Goal: Task Accomplishment & Management: Complete application form

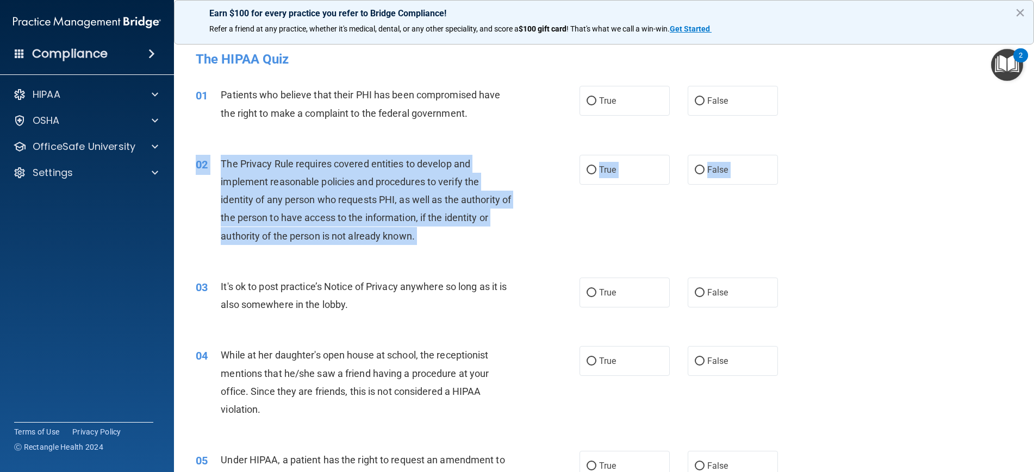
scroll to position [1, 0]
click at [591, 98] on input "True" at bounding box center [592, 100] width 10 height 8
radio input "true"
click at [565, 208] on div "02 The Privacy Rule requires covered entities to develop and implement reasonab…" at bounding box center [387, 202] width 416 height 96
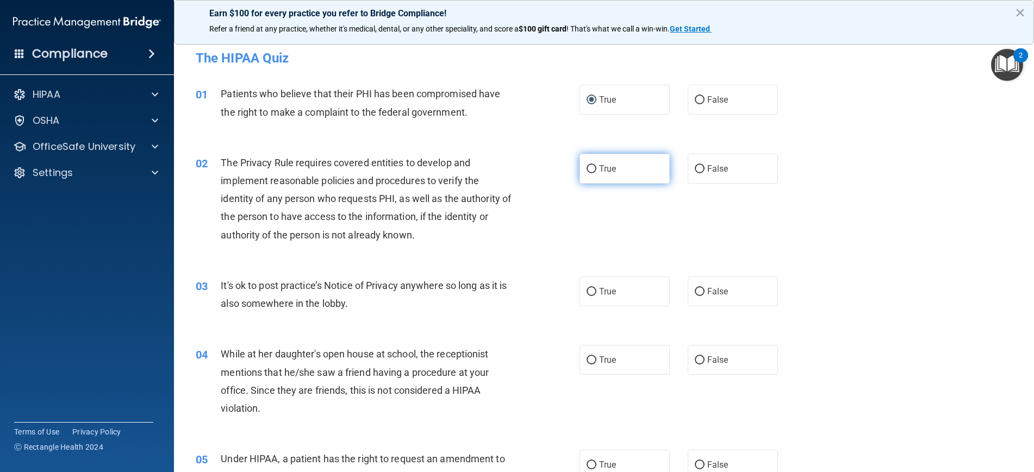
click at [601, 166] on span "True" at bounding box center [607, 169] width 17 height 10
click at [596, 166] on input "True" at bounding box center [592, 169] width 10 height 8
radio input "true"
click at [710, 290] on span "False" at bounding box center [717, 291] width 21 height 10
click at [705, 290] on input "False" at bounding box center [700, 292] width 10 height 8
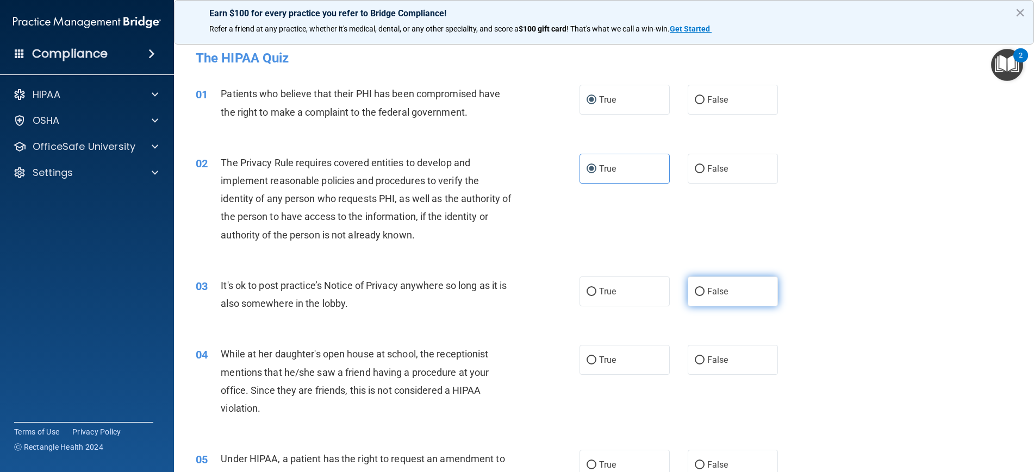
radio input "true"
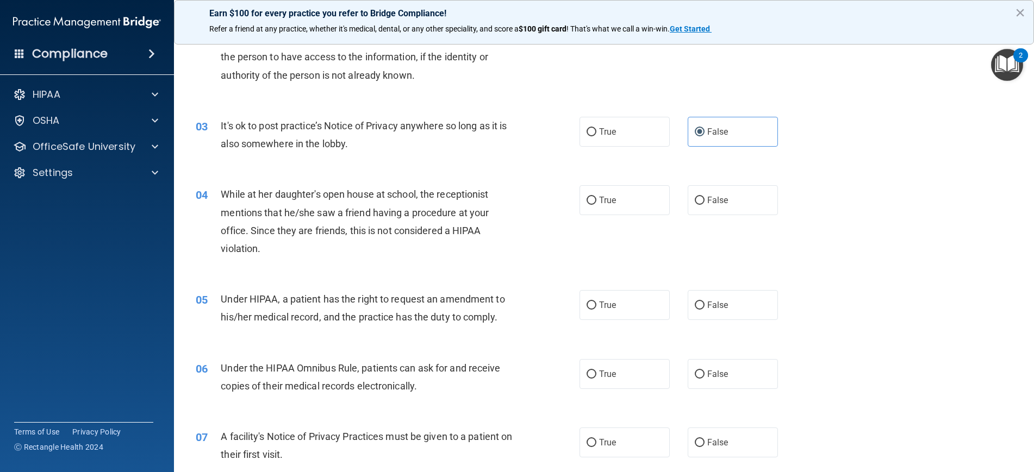
scroll to position [161, 0]
click at [698, 205] on label "False" at bounding box center [733, 200] width 90 height 30
click at [698, 204] on input "False" at bounding box center [700, 200] width 10 height 8
radio input "true"
click at [614, 300] on span "True" at bounding box center [607, 305] width 17 height 10
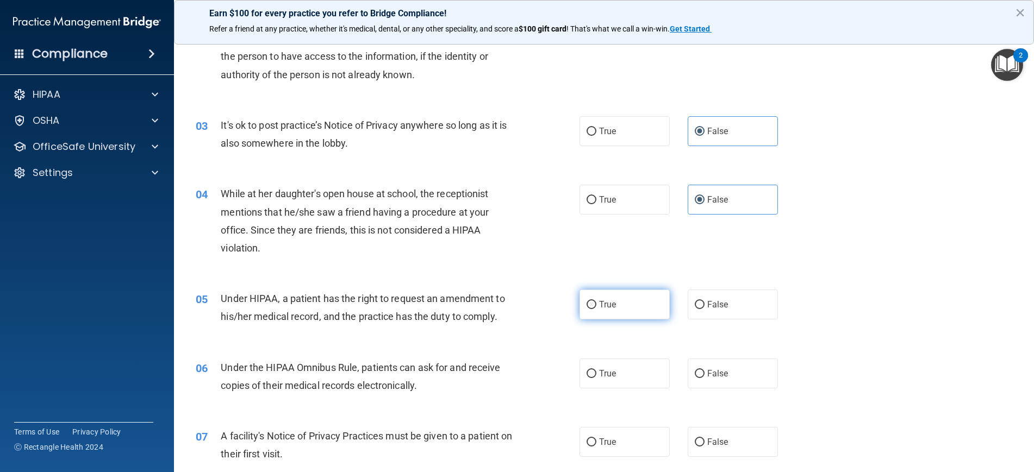
click at [596, 301] on input "True" at bounding box center [592, 305] width 10 height 8
radio input "true"
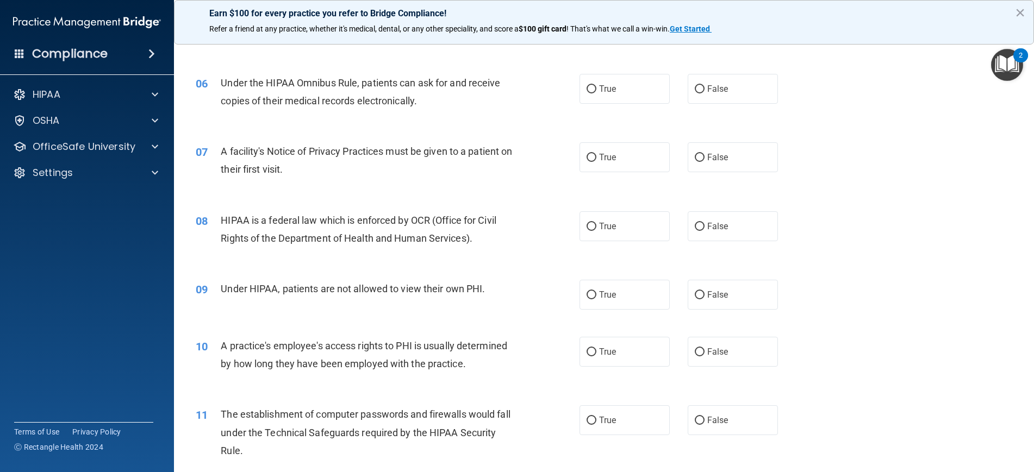
scroll to position [451, 0]
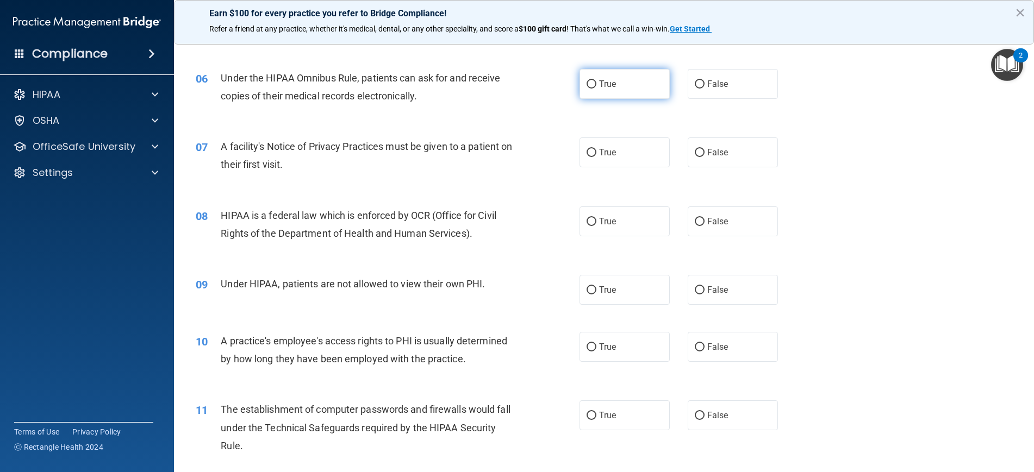
click at [596, 83] on input "True" at bounding box center [592, 84] width 10 height 8
radio input "true"
click at [595, 150] on input "True" at bounding box center [592, 153] width 10 height 8
radio input "true"
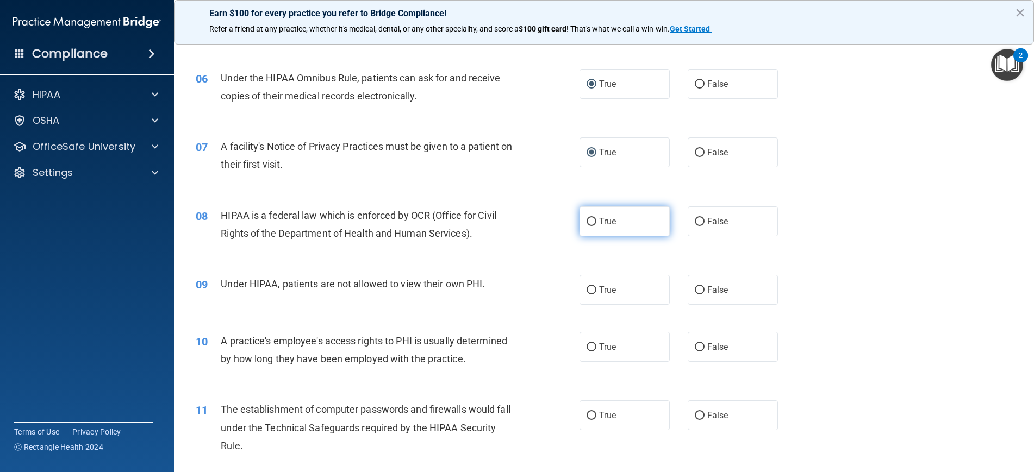
click at [592, 224] on label "True" at bounding box center [625, 222] width 90 height 30
click at [592, 224] on input "True" at bounding box center [592, 222] width 10 height 8
radio input "true"
click at [712, 287] on span "False" at bounding box center [717, 290] width 21 height 10
click at [705, 287] on input "False" at bounding box center [700, 290] width 10 height 8
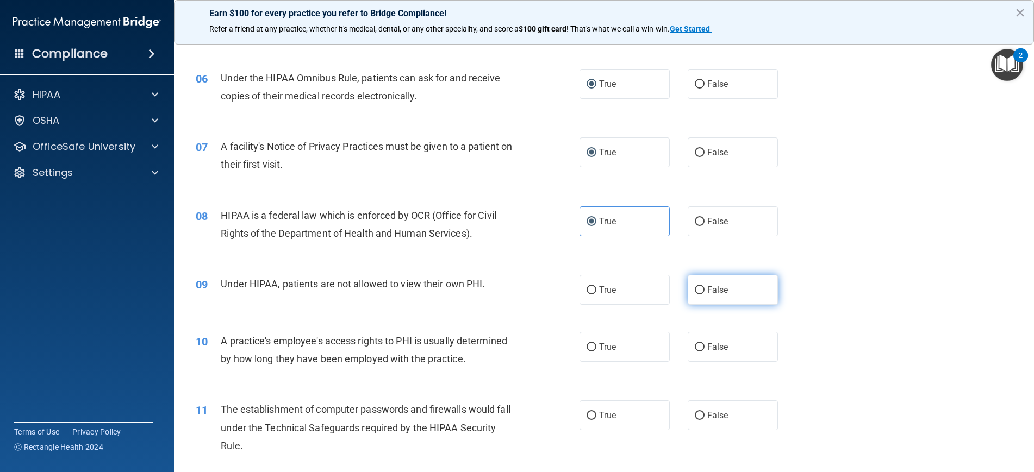
radio input "true"
click at [611, 290] on span "True" at bounding box center [607, 290] width 17 height 10
click at [596, 290] on input "True" at bounding box center [592, 290] width 10 height 8
radio input "true"
click at [724, 292] on span "False" at bounding box center [717, 290] width 21 height 10
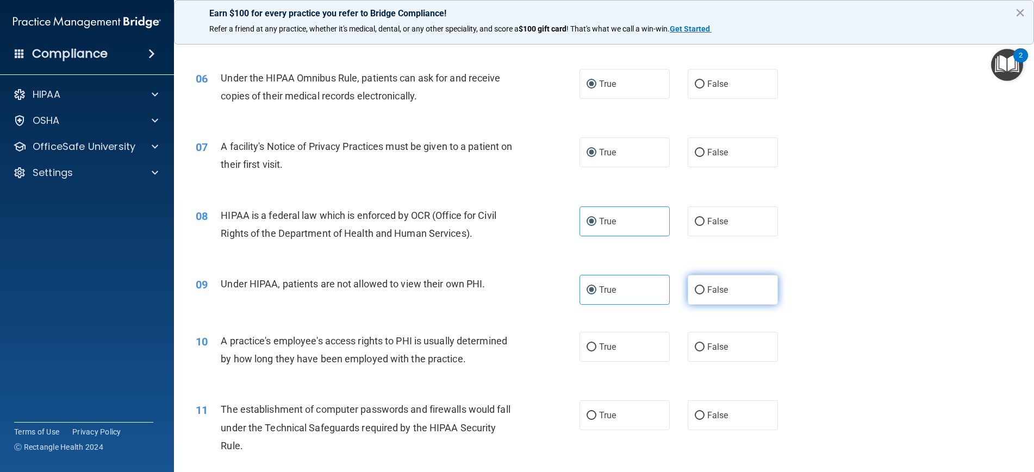
click at [705, 292] on input "False" at bounding box center [700, 290] width 10 height 8
radio input "true"
radio input "false"
click at [618, 339] on label "True" at bounding box center [625, 347] width 90 height 30
click at [596, 344] on input "True" at bounding box center [592, 348] width 10 height 8
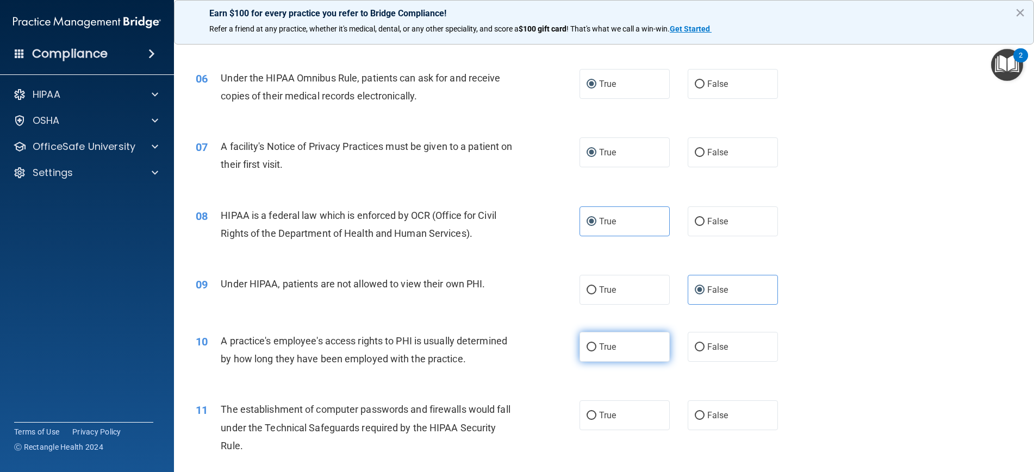
radio input "true"
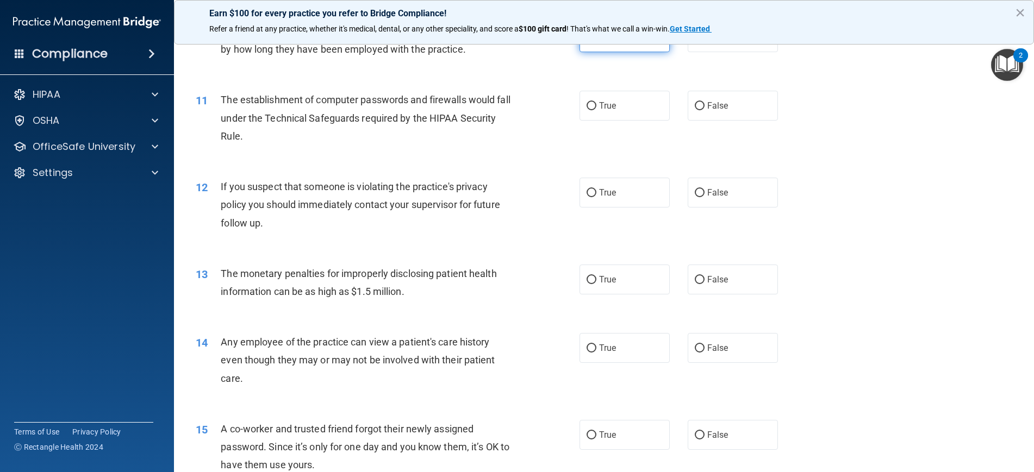
scroll to position [776, 0]
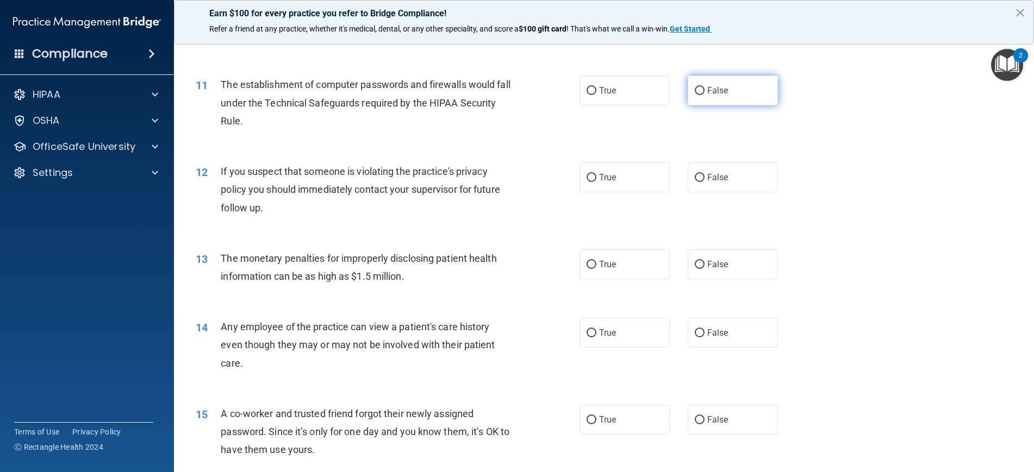
click at [699, 87] on input "False" at bounding box center [700, 91] width 10 height 8
radio input "true"
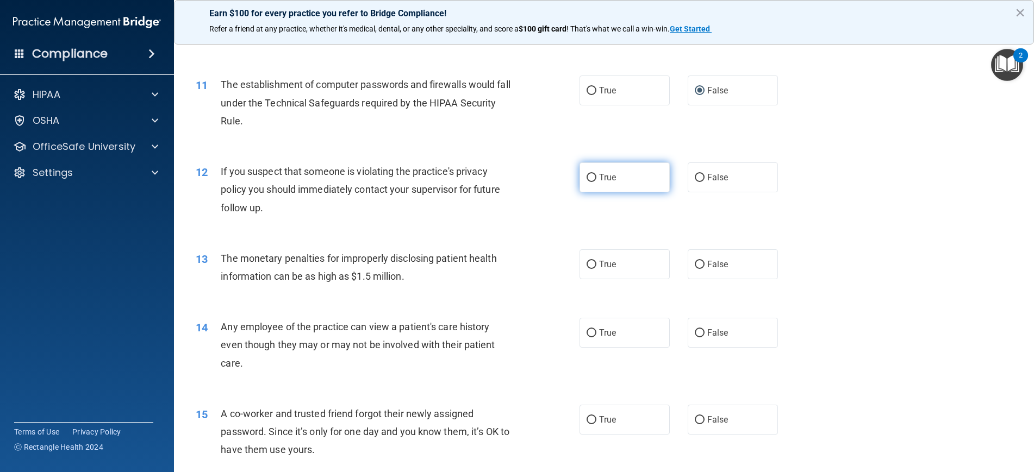
click at [586, 171] on label "True" at bounding box center [625, 178] width 90 height 30
click at [587, 174] on input "True" at bounding box center [592, 178] width 10 height 8
radio input "true"
click at [593, 266] on label "True" at bounding box center [625, 265] width 90 height 30
click at [593, 266] on input "True" at bounding box center [592, 265] width 10 height 8
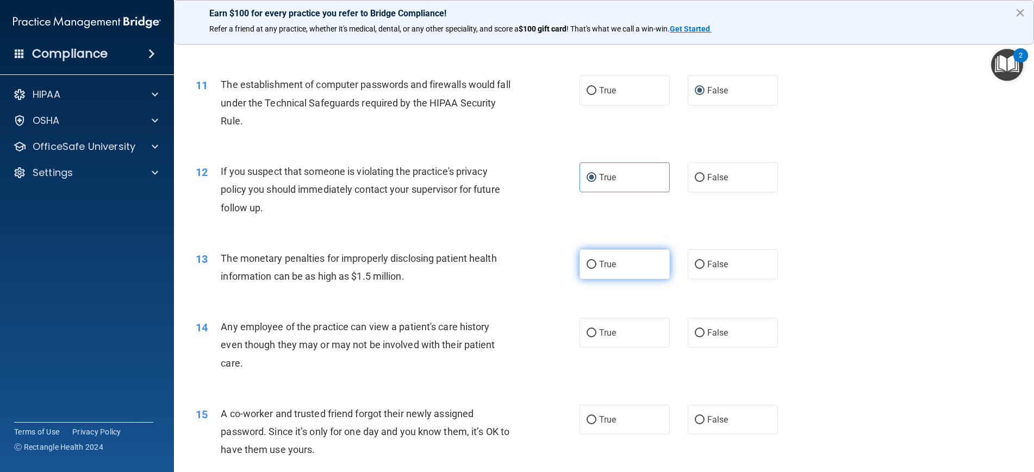
radio input "true"
click at [717, 323] on label "False" at bounding box center [733, 333] width 90 height 30
click at [705, 329] on input "False" at bounding box center [700, 333] width 10 height 8
radio input "true"
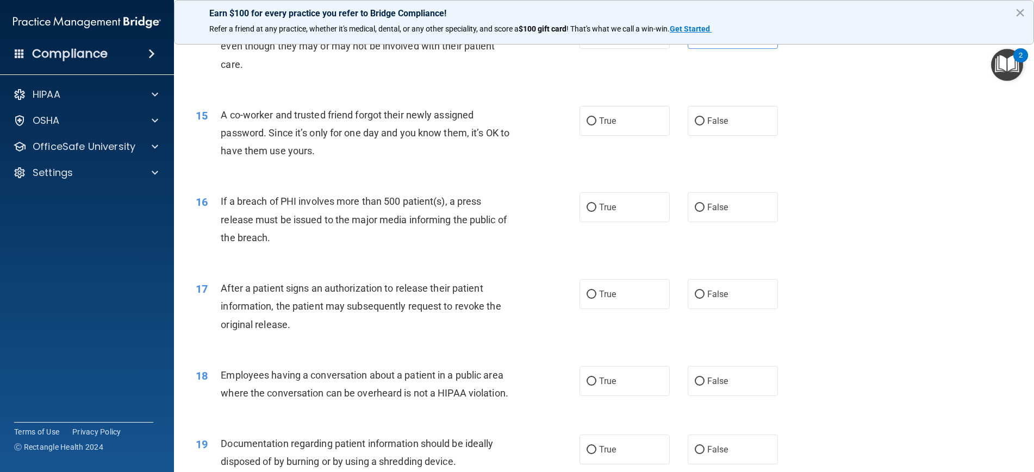
scroll to position [1085, 0]
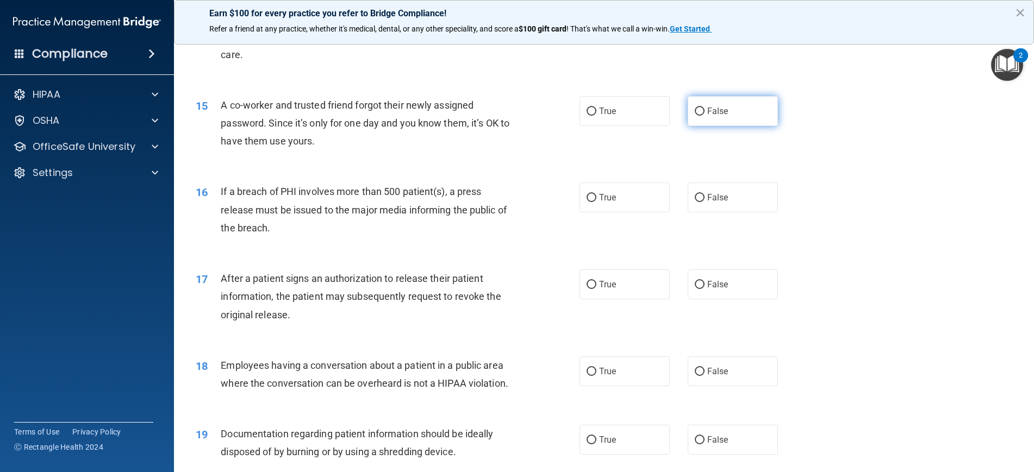
click at [707, 111] on span "False" at bounding box center [717, 111] width 21 height 10
click at [705, 111] on input "False" at bounding box center [700, 112] width 10 height 8
radio input "true"
click at [600, 192] on span "True" at bounding box center [607, 197] width 17 height 10
click at [596, 194] on input "True" at bounding box center [592, 198] width 10 height 8
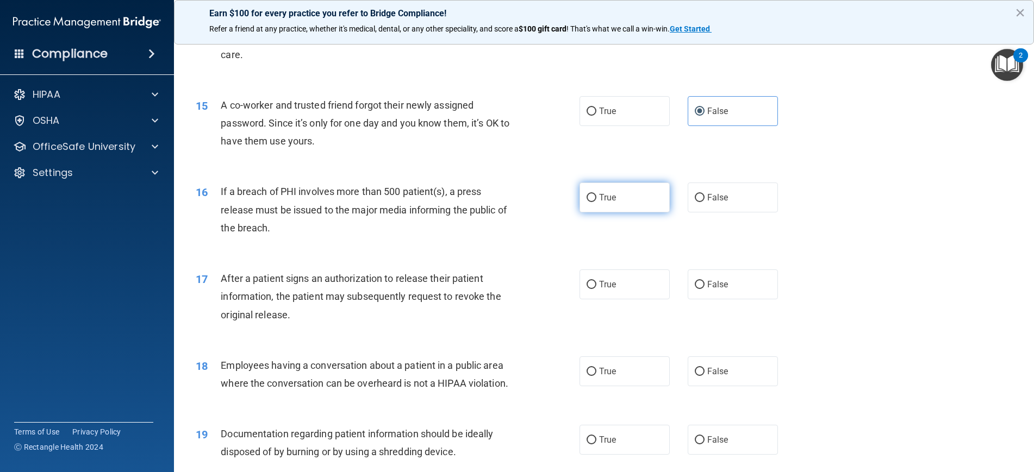
radio input "true"
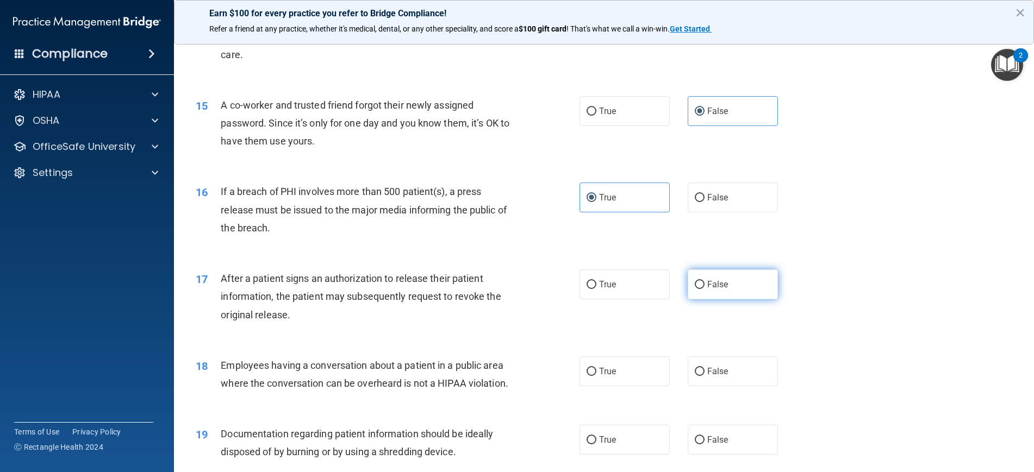
click at [708, 279] on span "False" at bounding box center [717, 284] width 21 height 10
click at [705, 281] on input "False" at bounding box center [700, 285] width 10 height 8
radio input "true"
click at [596, 357] on label "True" at bounding box center [625, 372] width 90 height 30
click at [596, 368] on input "True" at bounding box center [592, 372] width 10 height 8
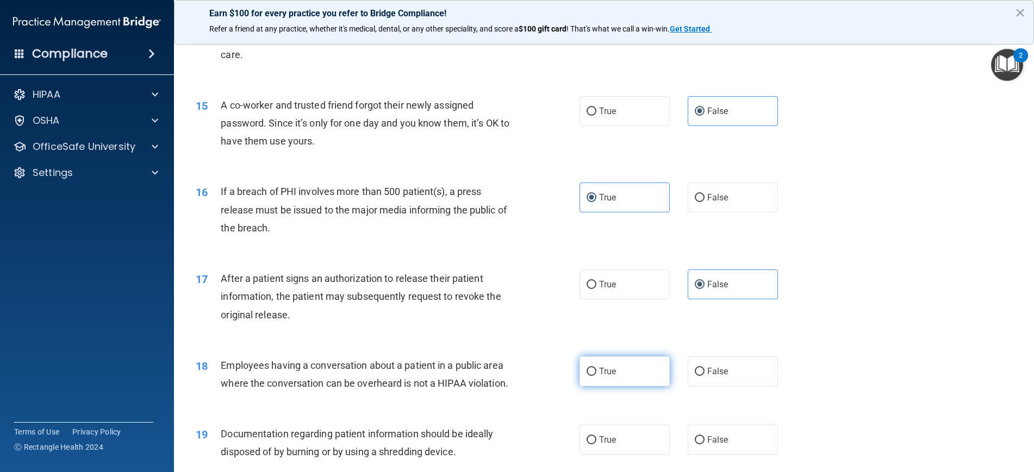
radio input "true"
click at [591, 372] on label "True" at bounding box center [625, 372] width 90 height 30
click at [591, 372] on input "True" at bounding box center [592, 372] width 10 height 8
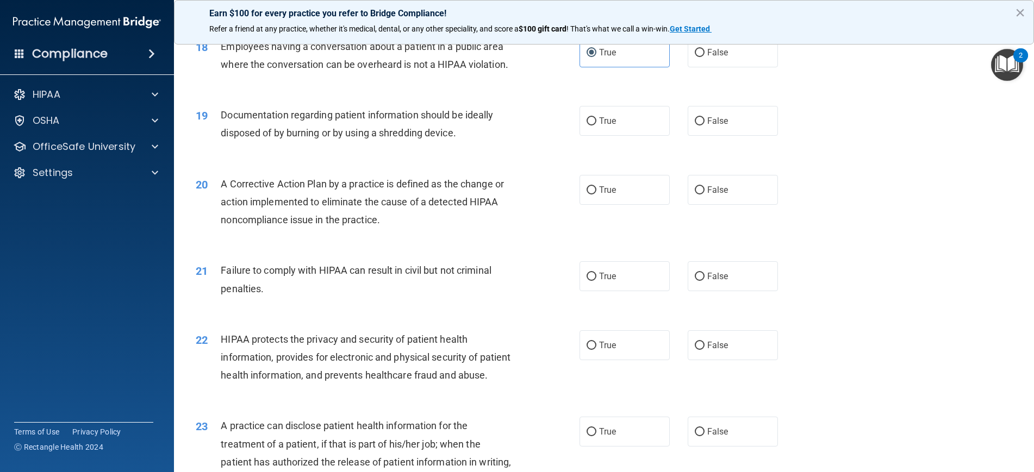
scroll to position [1347, 0]
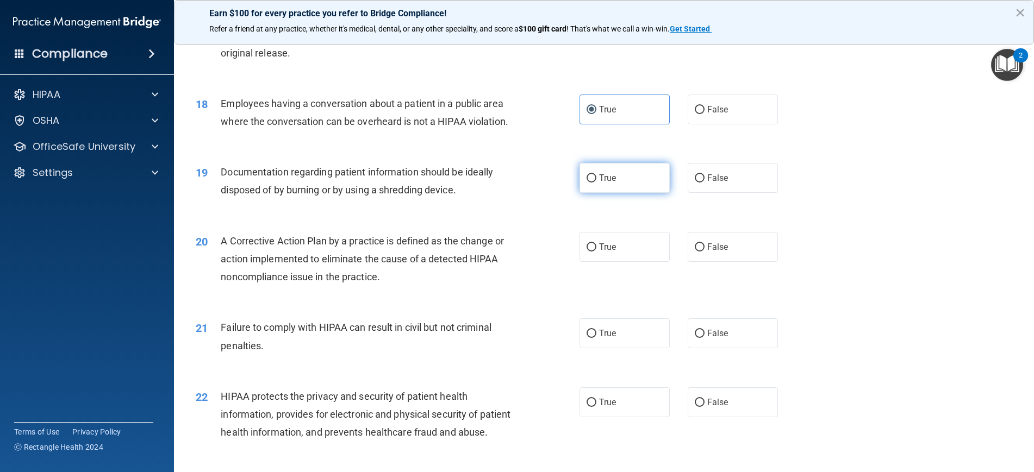
click at [618, 173] on label "True" at bounding box center [625, 178] width 90 height 30
click at [596, 175] on input "True" at bounding box center [592, 179] width 10 height 8
radio input "true"
click at [700, 175] on input "False" at bounding box center [700, 179] width 10 height 8
radio input "true"
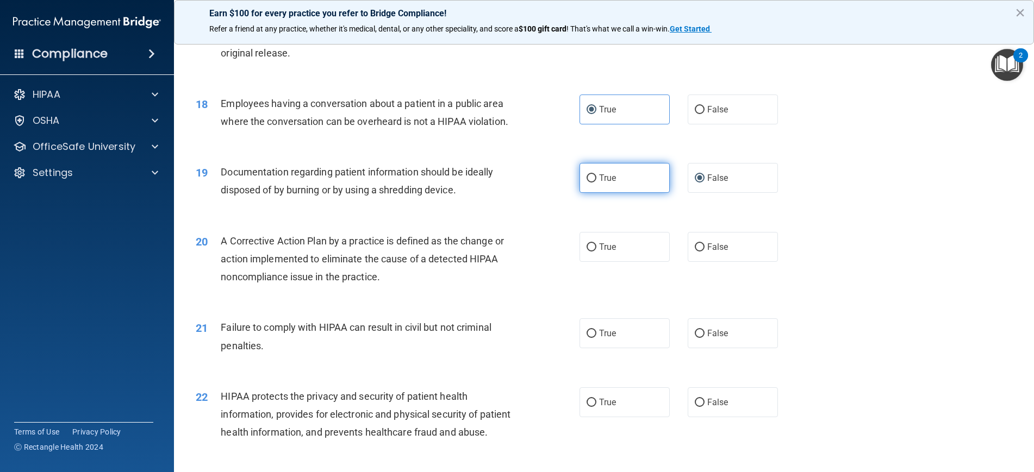
click at [616, 173] on span "True" at bounding box center [607, 178] width 17 height 10
click at [596, 175] on input "True" at bounding box center [592, 179] width 10 height 8
radio input "true"
radio input "false"
click at [701, 108] on input "False" at bounding box center [700, 110] width 10 height 8
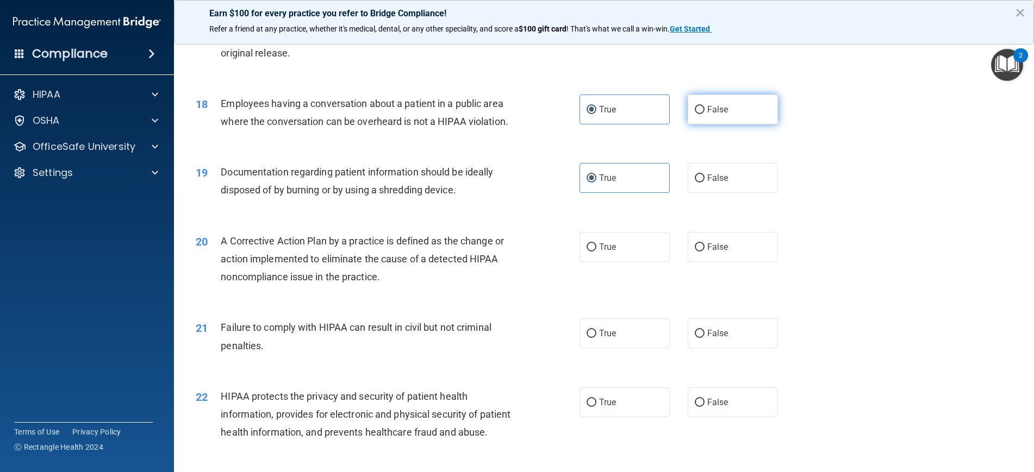
radio input "true"
radio input "false"
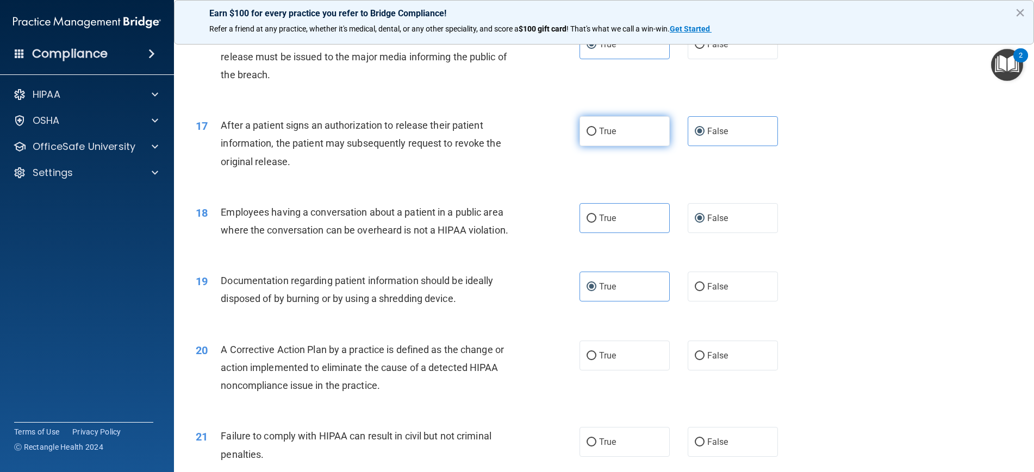
scroll to position [1242, 0]
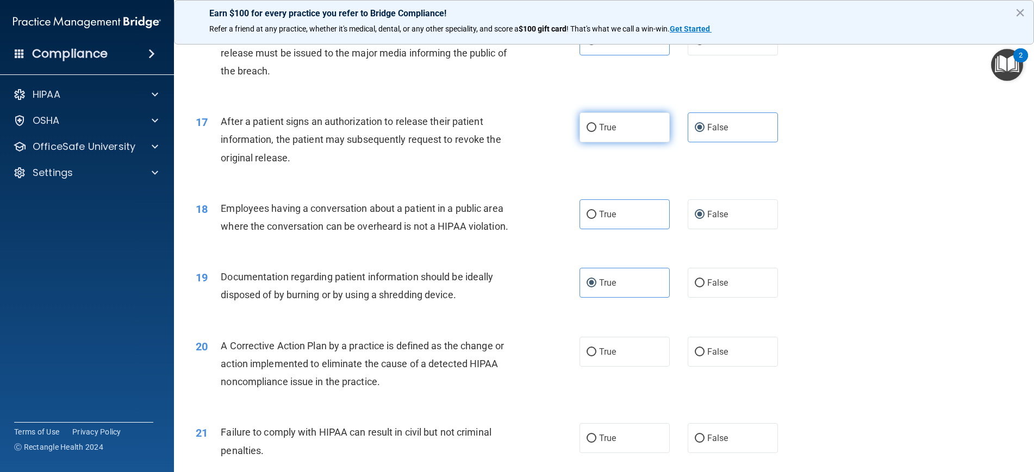
click at [619, 127] on label "True" at bounding box center [625, 128] width 90 height 30
click at [596, 127] on input "True" at bounding box center [592, 128] width 10 height 8
radio input "true"
radio input "false"
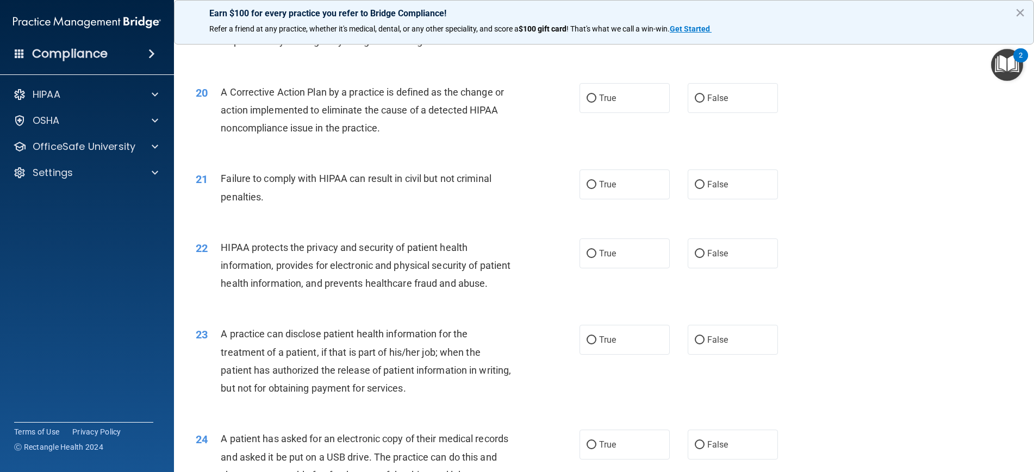
scroll to position [1495, 0]
click at [618, 94] on label "True" at bounding box center [625, 99] width 90 height 30
click at [596, 96] on input "True" at bounding box center [592, 100] width 10 height 8
radio input "true"
click at [695, 182] on input "False" at bounding box center [700, 186] width 10 height 8
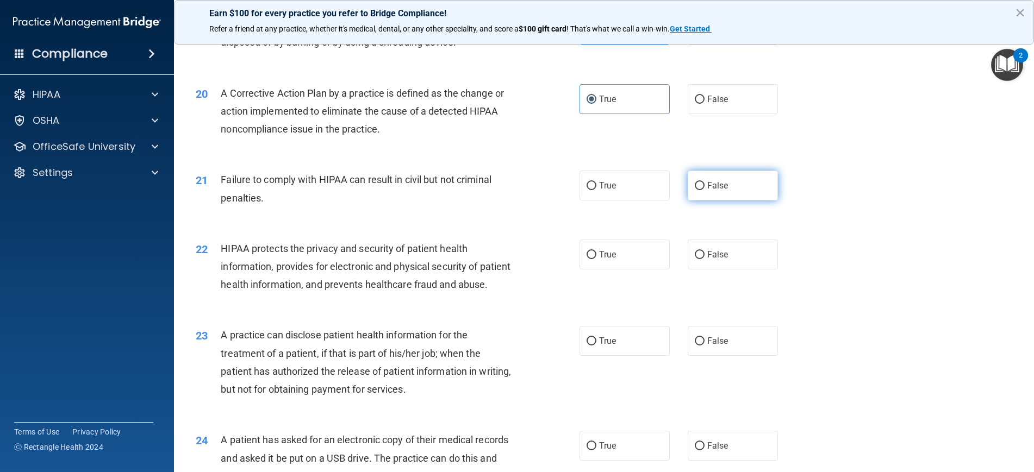
radio input "true"
click at [589, 251] on input "True" at bounding box center [592, 255] width 10 height 8
radio input "true"
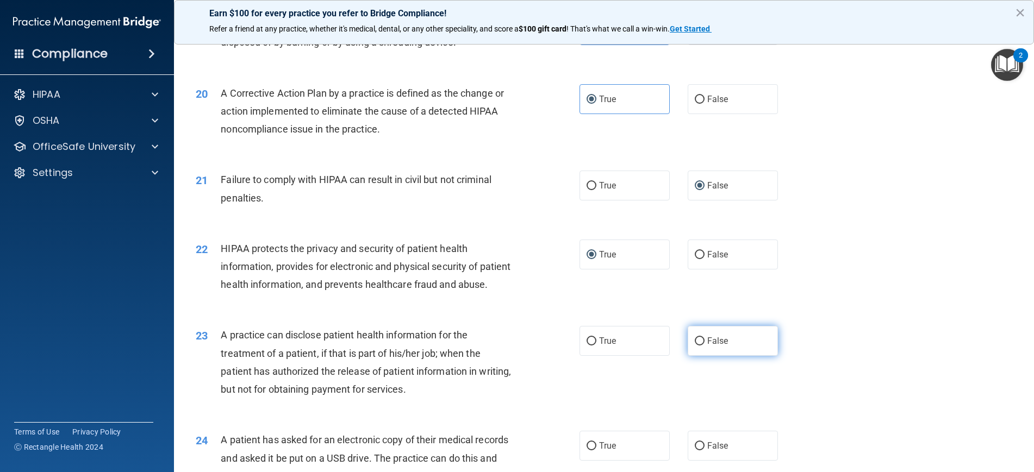
click at [705, 356] on label "False" at bounding box center [733, 341] width 90 height 30
click at [705, 346] on input "False" at bounding box center [700, 342] width 10 height 8
radio input "true"
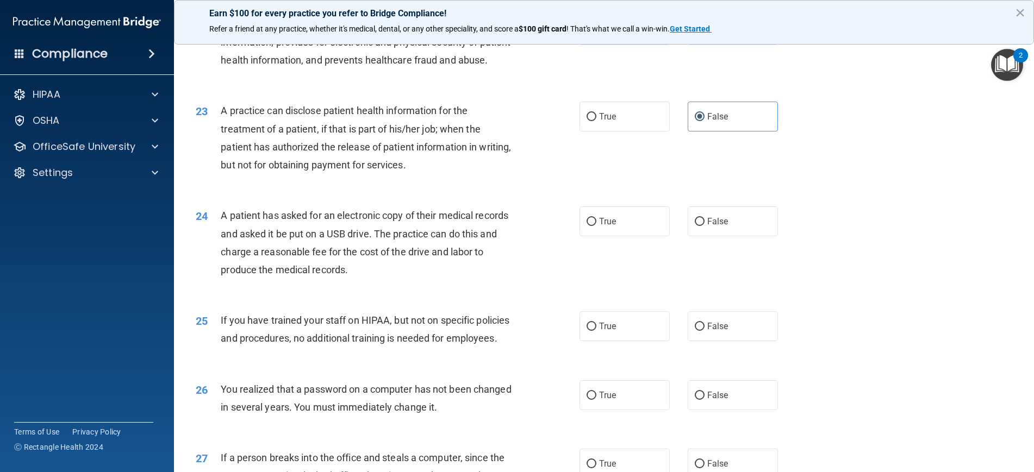
scroll to position [1722, 0]
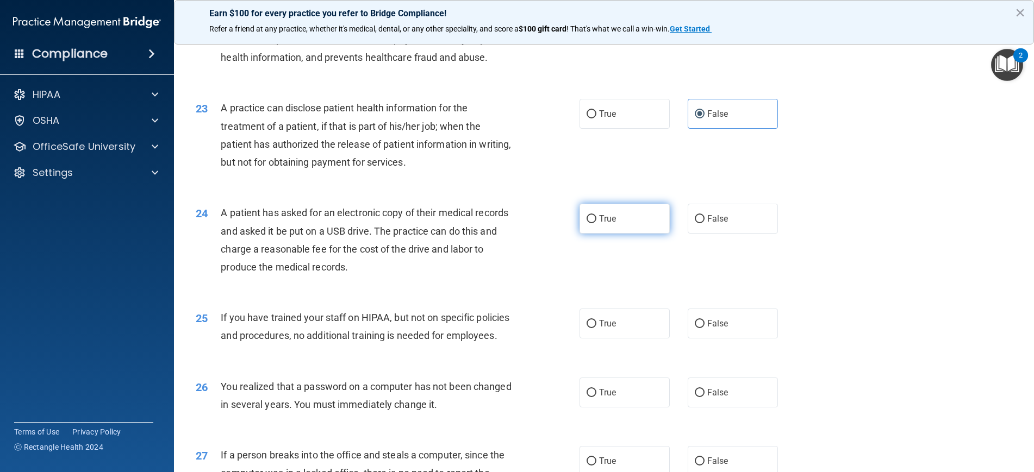
click at [612, 234] on label "True" at bounding box center [625, 219] width 90 height 30
click at [596, 223] on input "True" at bounding box center [592, 219] width 10 height 8
radio input "true"
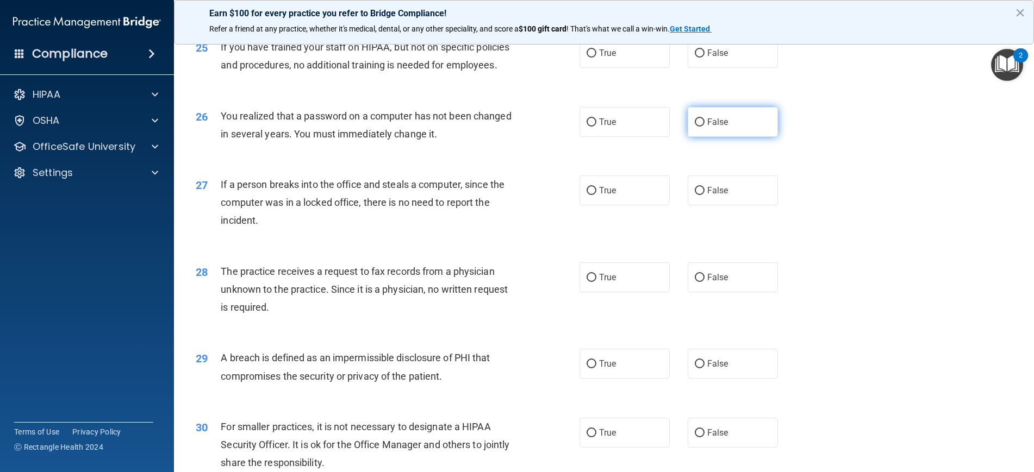
scroll to position [1992, 0]
click at [696, 58] on input "False" at bounding box center [700, 54] width 10 height 8
radio input "true"
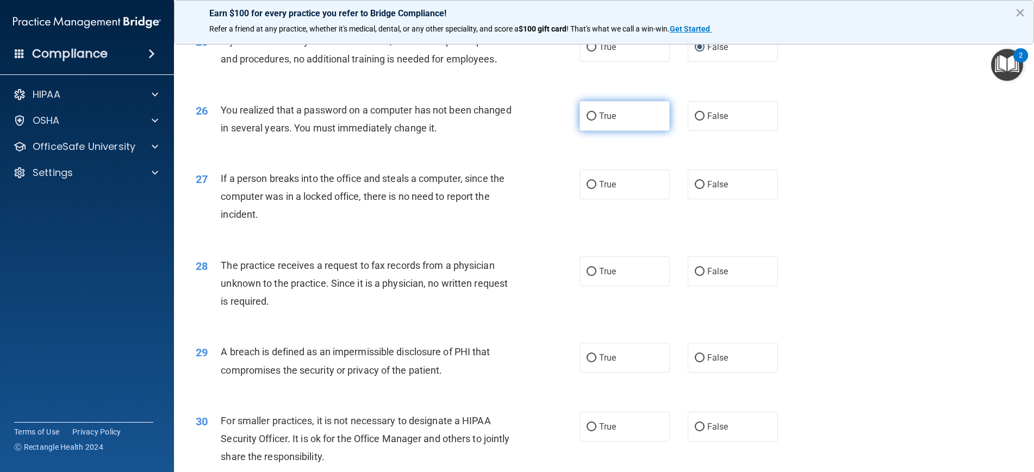
click at [615, 121] on span "True" at bounding box center [607, 116] width 17 height 10
click at [596, 121] on input "True" at bounding box center [592, 117] width 10 height 8
radio input "true"
click at [707, 200] on label "False" at bounding box center [733, 185] width 90 height 30
click at [705, 189] on input "False" at bounding box center [700, 185] width 10 height 8
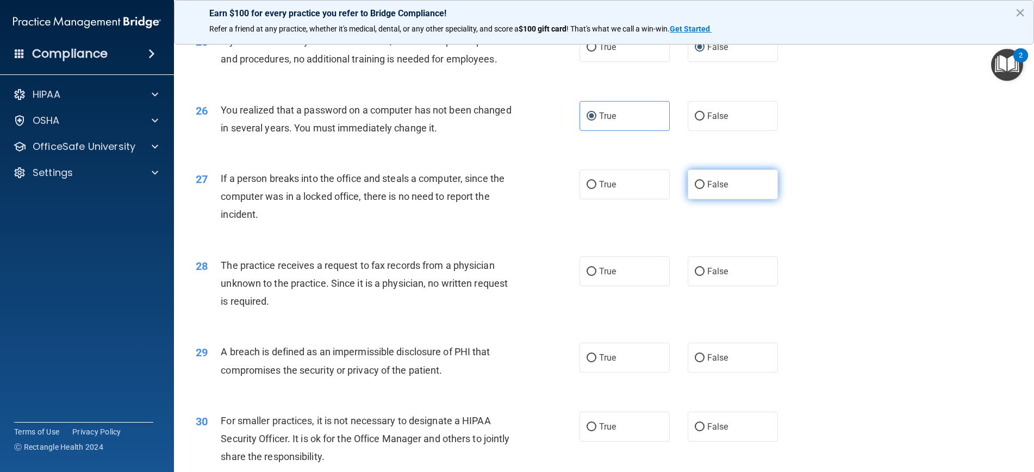
radio input "true"
click at [740, 286] on label "False" at bounding box center [733, 272] width 90 height 30
click at [705, 276] on input "False" at bounding box center [700, 272] width 10 height 8
radio input "true"
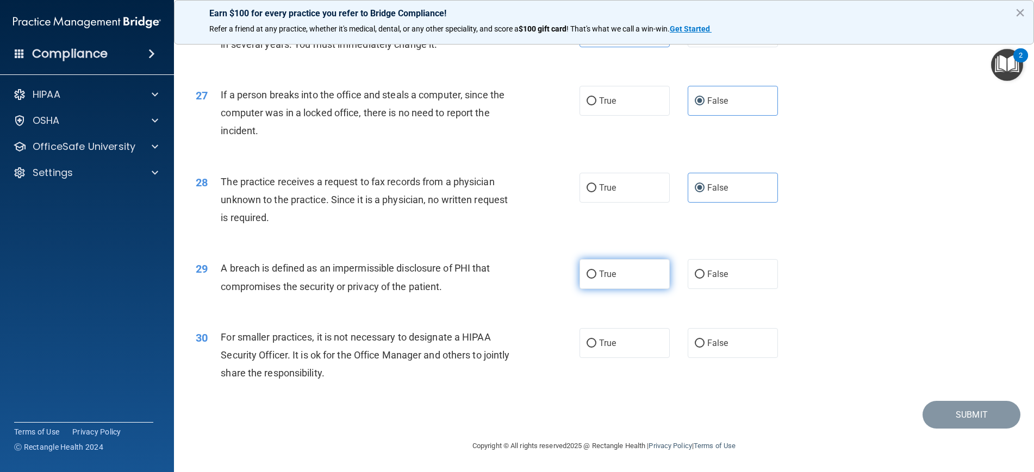
scroll to position [2109, 0]
click at [616, 286] on label "True" at bounding box center [625, 274] width 90 height 30
click at [596, 279] on input "True" at bounding box center [592, 275] width 10 height 8
radio input "true"
click at [703, 345] on input "False" at bounding box center [700, 344] width 10 height 8
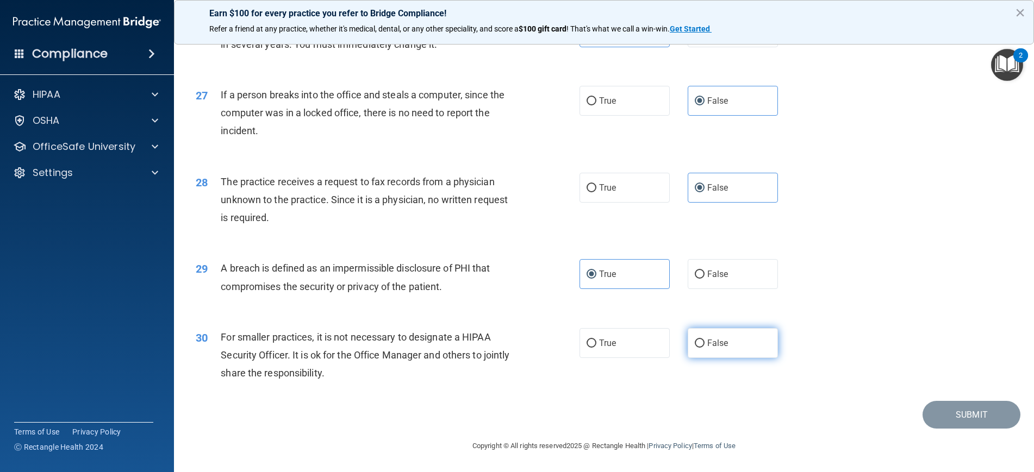
radio input "true"
click at [949, 415] on button "Submit" at bounding box center [972, 415] width 98 height 28
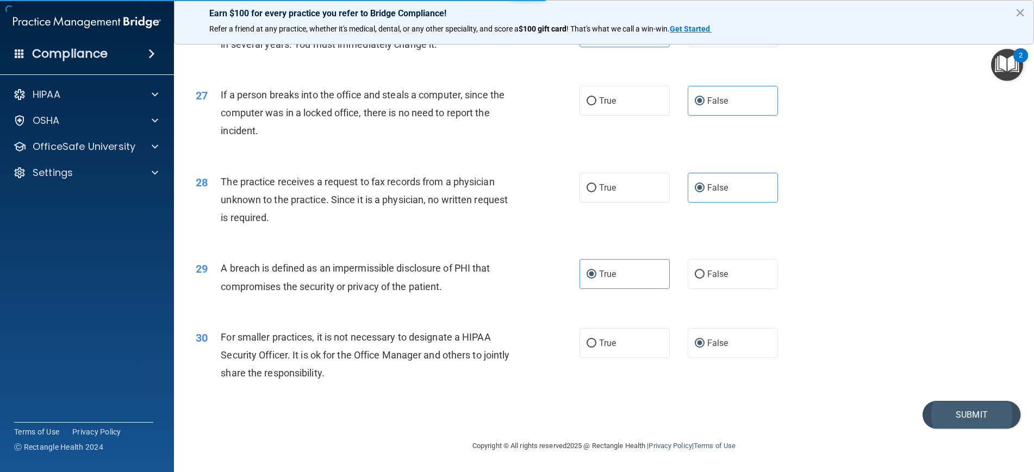
scroll to position [2103, 0]
click at [975, 422] on button "Submit" at bounding box center [972, 415] width 98 height 28
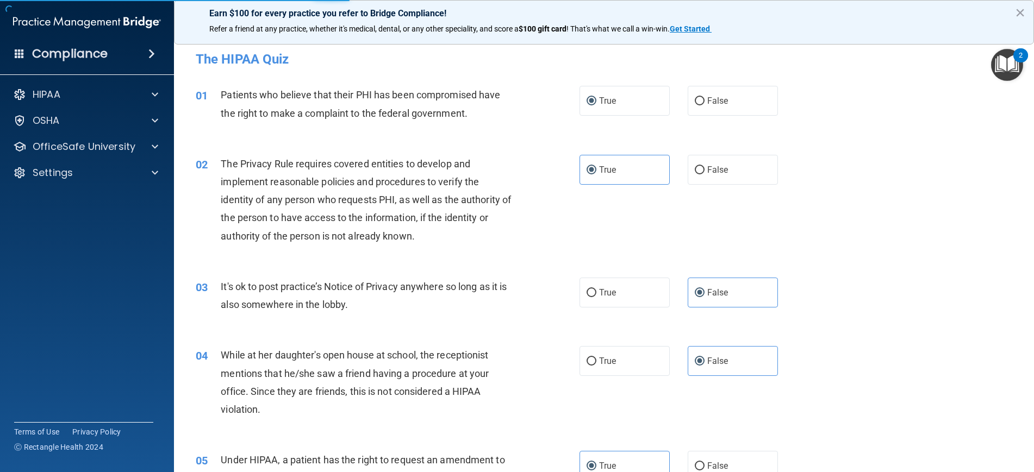
scroll to position [0, 0]
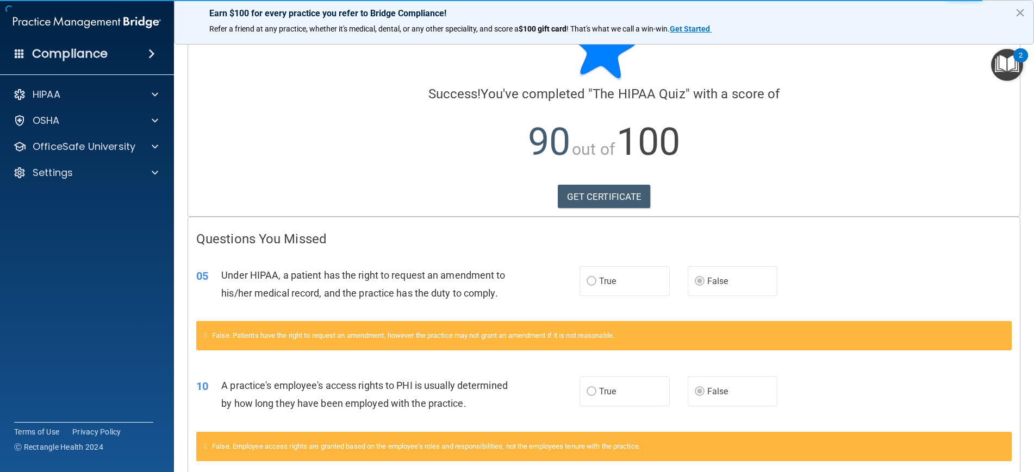
scroll to position [45, 0]
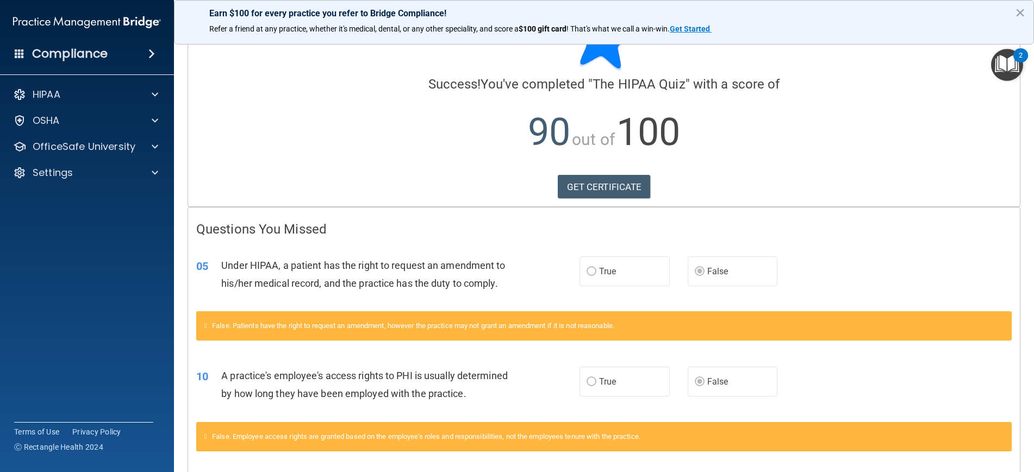
scroll to position [54, 0]
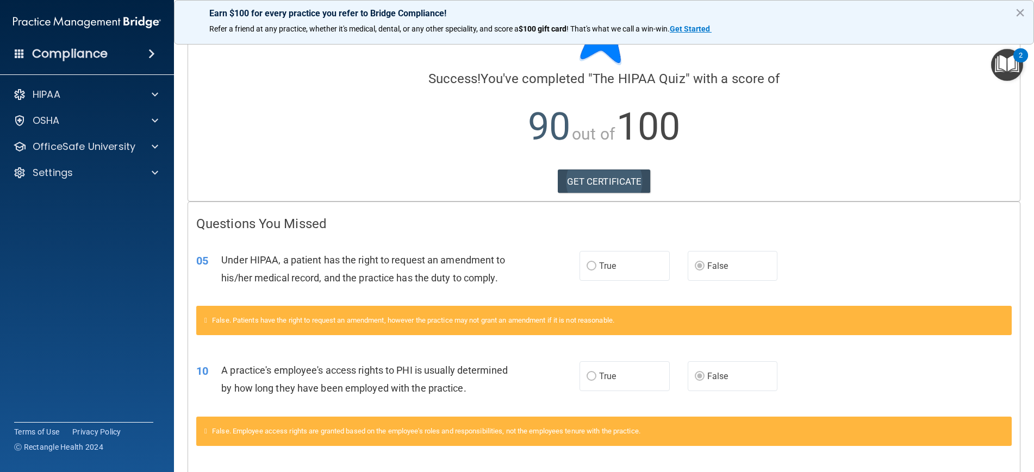
click at [598, 176] on link "GET CERTIFICATE" at bounding box center [604, 182] width 93 height 24
drag, startPoint x: 8, startPoint y: 98, endPoint x: 18, endPoint y: 98, distance: 10.3
click at [9, 98] on div "HIPAA" at bounding box center [72, 94] width 135 height 13
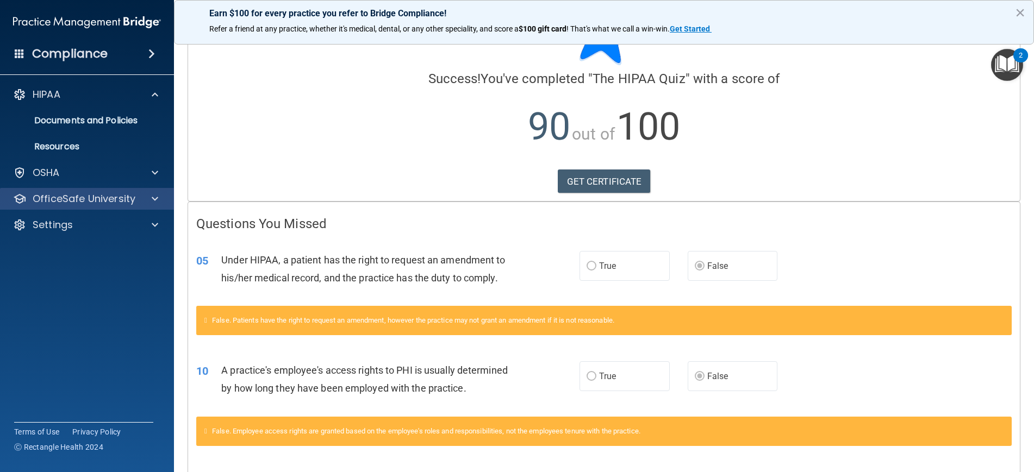
click at [65, 197] on p "OfficeSafe University" at bounding box center [84, 198] width 103 height 13
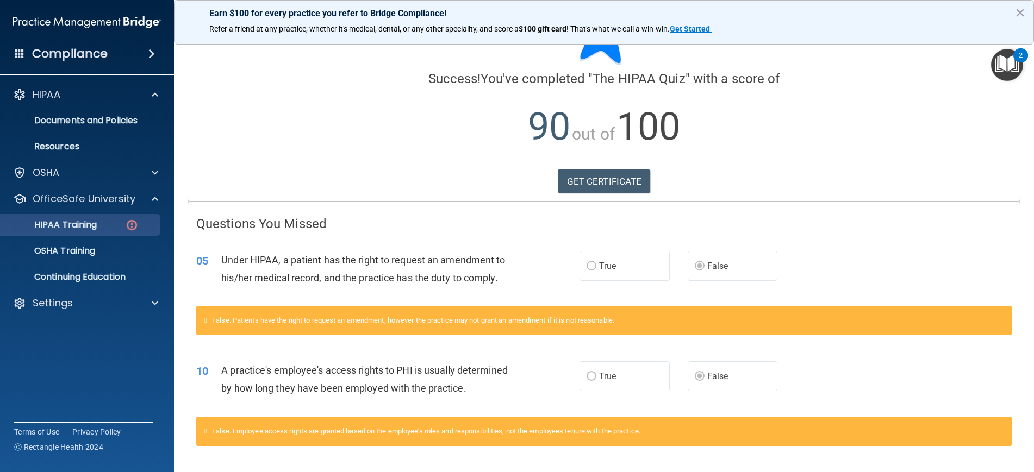
click at [84, 229] on p "HIPAA Training" at bounding box center [52, 225] width 90 height 11
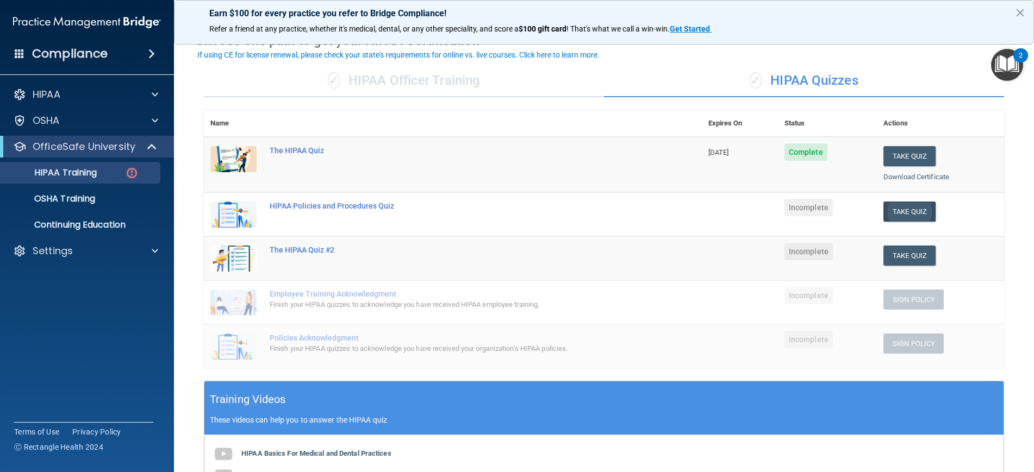
click at [910, 208] on button "Take Quiz" at bounding box center [909, 212] width 52 height 20
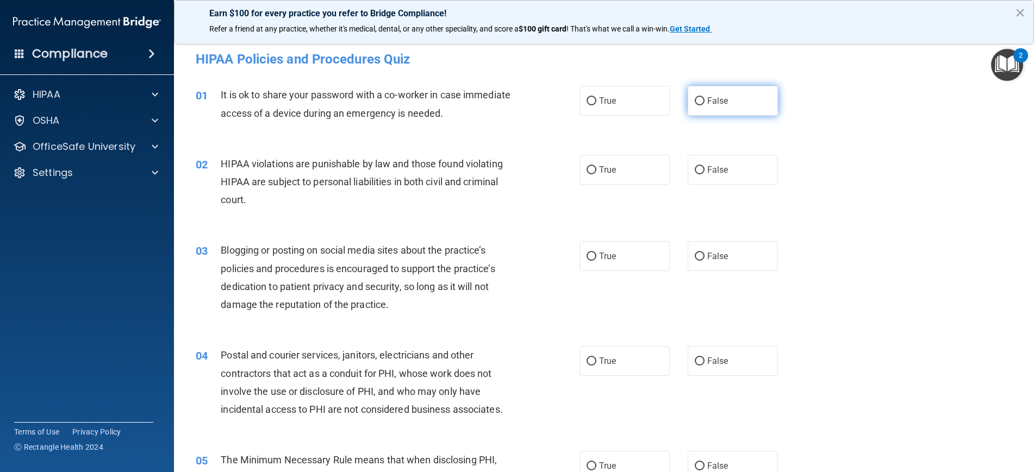
click at [714, 102] on span "False" at bounding box center [717, 101] width 21 height 10
click at [705, 102] on input "False" at bounding box center [700, 101] width 10 height 8
radio input "true"
click at [606, 177] on label "True" at bounding box center [625, 170] width 90 height 30
click at [596, 175] on input "True" at bounding box center [592, 170] width 10 height 8
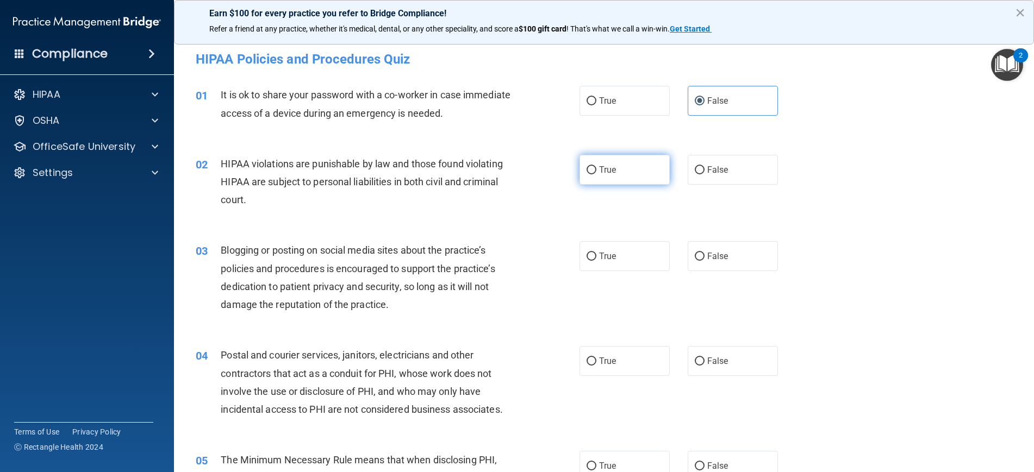
radio input "true"
click at [704, 254] on input "False" at bounding box center [700, 257] width 10 height 8
radio input "true"
click at [701, 358] on input "False" at bounding box center [700, 362] width 10 height 8
radio input "true"
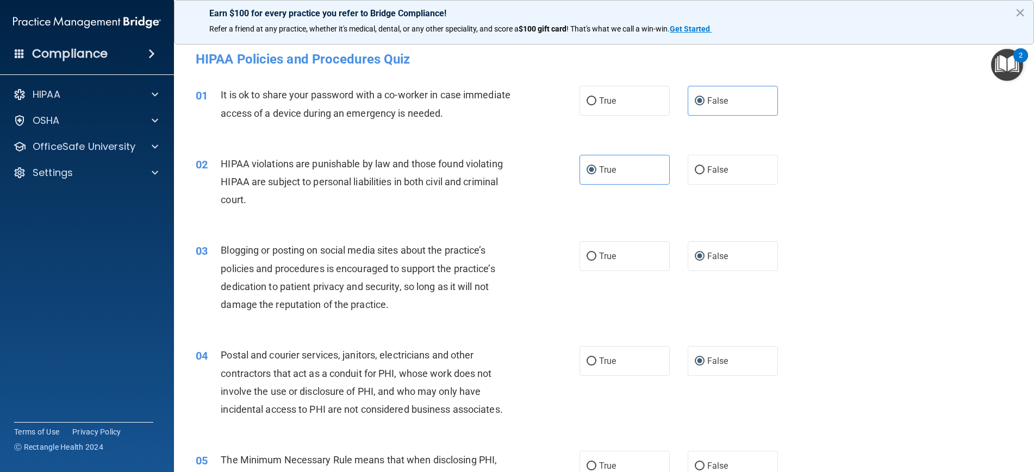
scroll to position [10, 0]
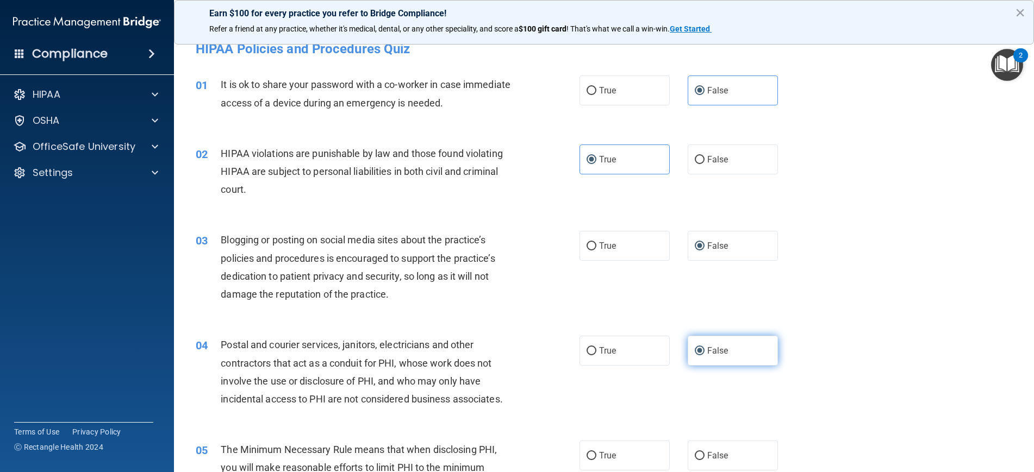
click at [702, 353] on input "False" at bounding box center [700, 351] width 10 height 8
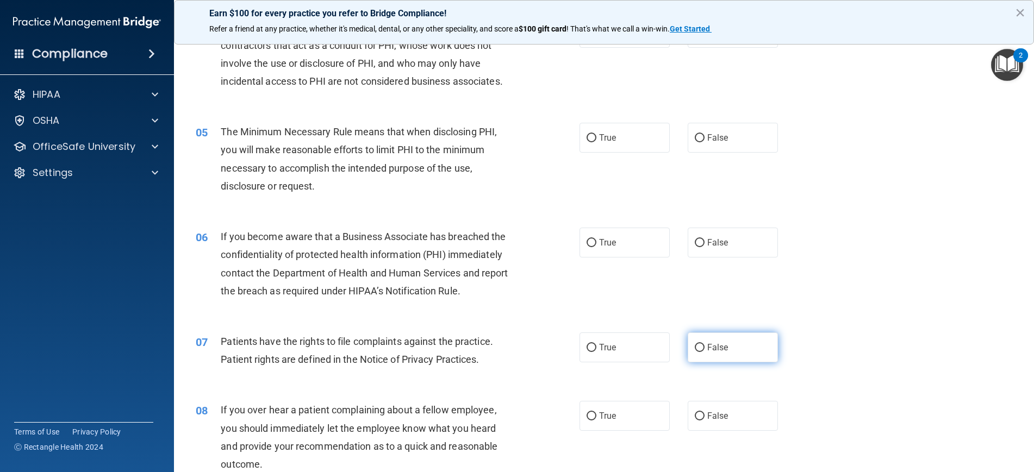
scroll to position [329, 0]
click at [602, 137] on span "True" at bounding box center [607, 137] width 17 height 10
click at [596, 137] on input "True" at bounding box center [592, 137] width 10 height 8
radio input "true"
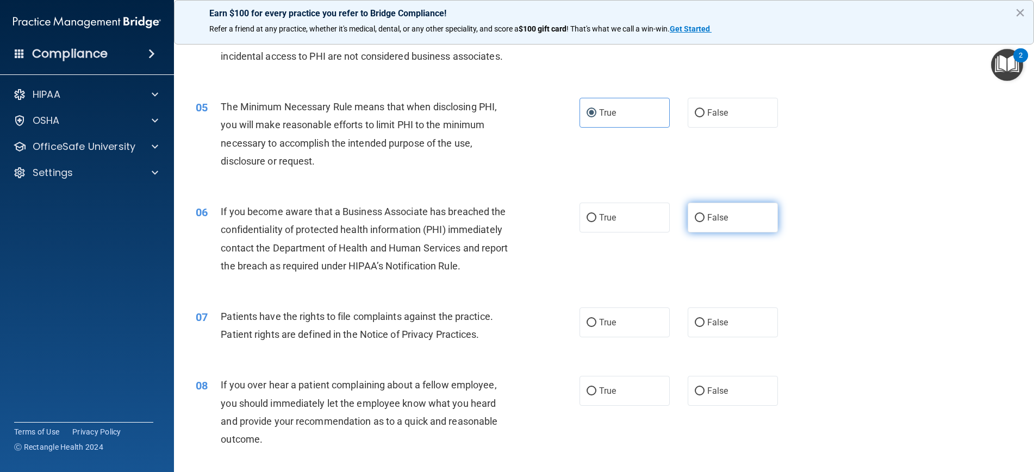
click at [700, 215] on input "False" at bounding box center [700, 218] width 10 height 8
radio input "true"
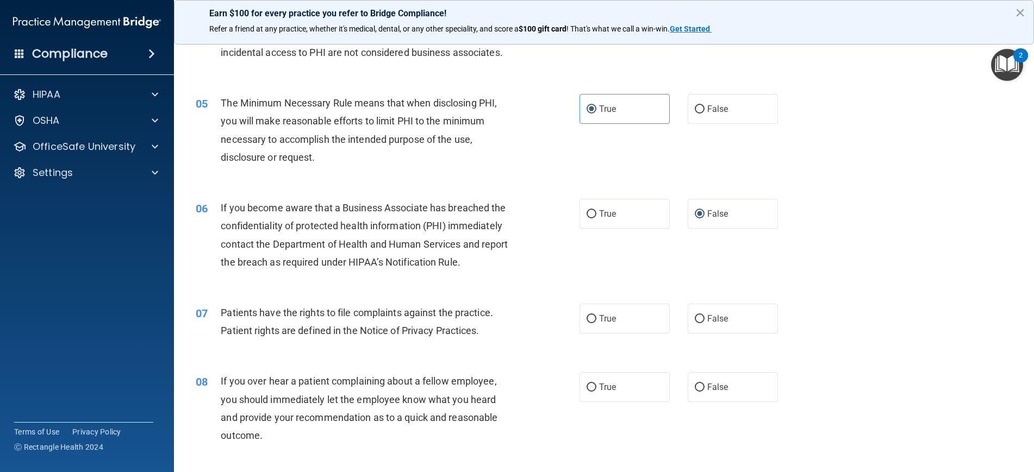
scroll to position [355, 0]
click at [605, 316] on span "True" at bounding box center [607, 321] width 17 height 10
click at [596, 317] on input "True" at bounding box center [592, 321] width 10 height 8
radio input "true"
click at [706, 382] on label "False" at bounding box center [733, 390] width 90 height 30
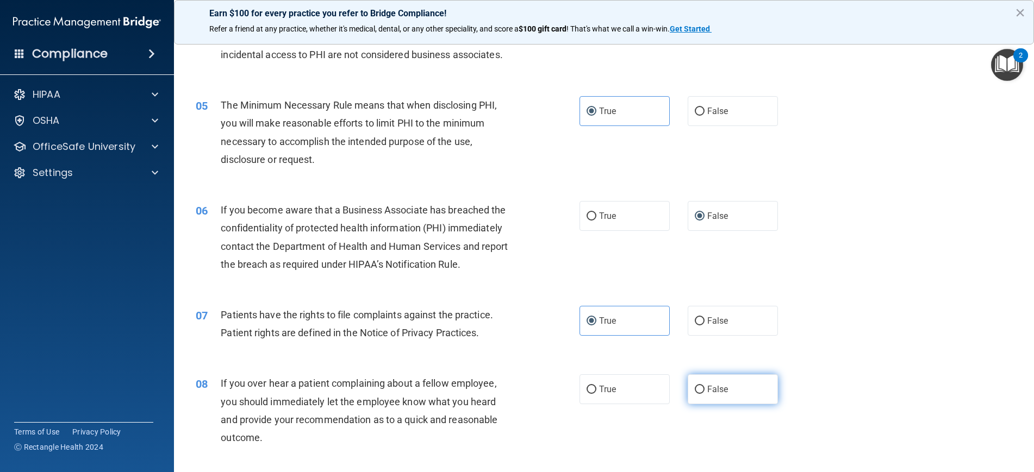
click at [705, 386] on input "False" at bounding box center [700, 390] width 10 height 8
radio input "true"
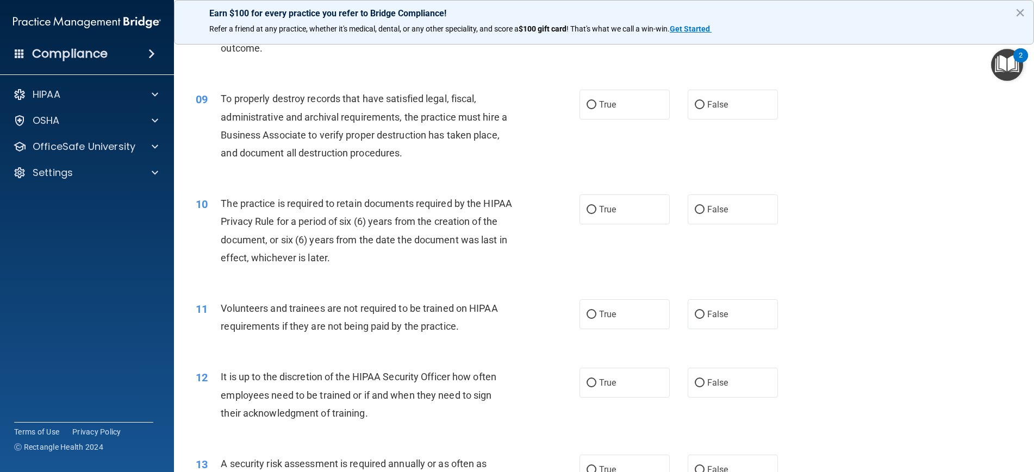
scroll to position [744, 0]
click at [711, 101] on span "False" at bounding box center [717, 105] width 21 height 10
click at [705, 102] on input "False" at bounding box center [700, 106] width 10 height 8
radio input "true"
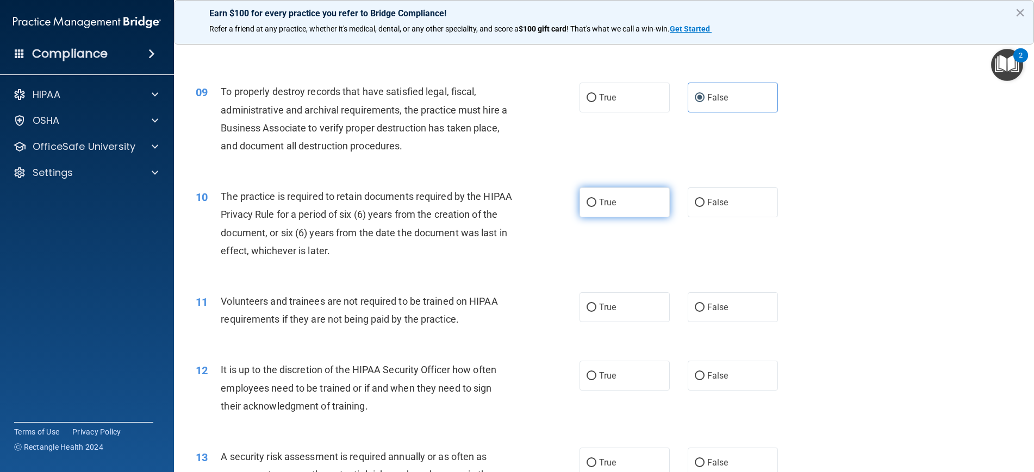
click at [624, 191] on label "True" at bounding box center [625, 203] width 90 height 30
click at [596, 199] on input "True" at bounding box center [592, 203] width 10 height 8
radio input "true"
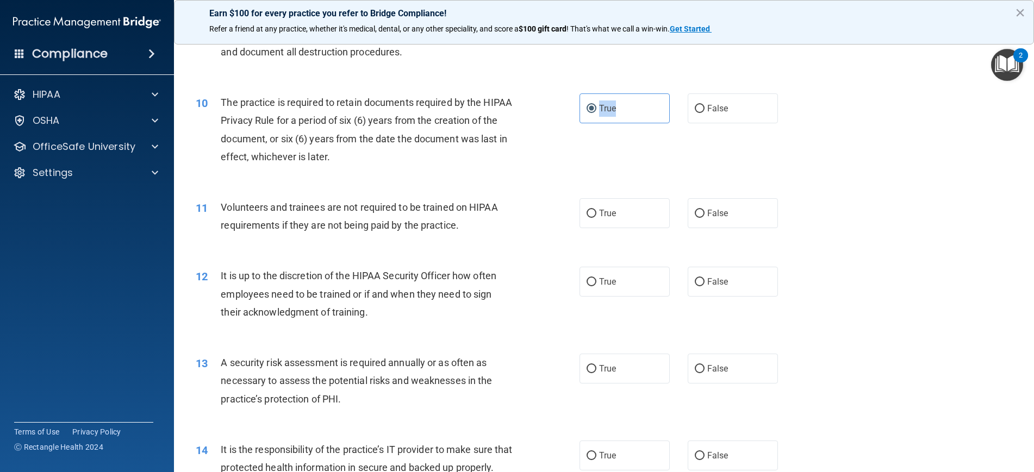
scroll to position [847, 0]
click at [715, 216] on label "False" at bounding box center [733, 212] width 90 height 30
click at [705, 216] on input "False" at bounding box center [700, 213] width 10 height 8
radio input "true"
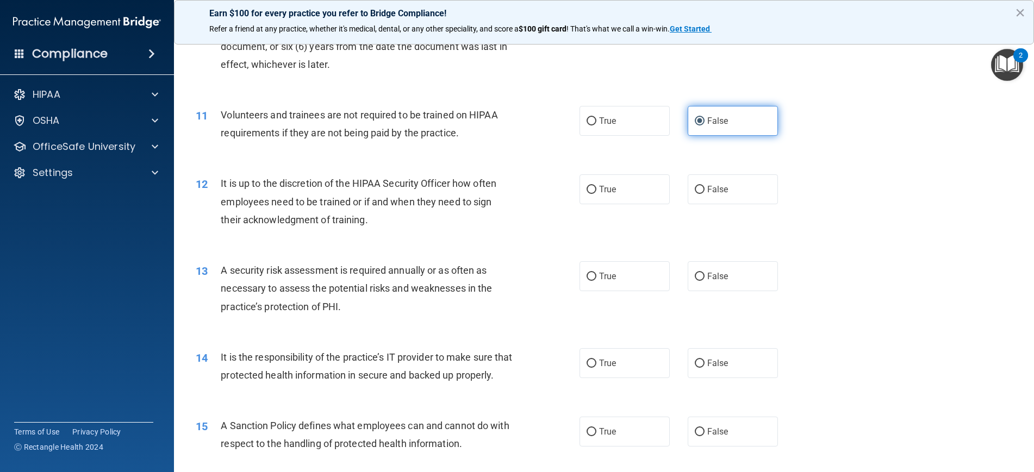
scroll to position [942, 0]
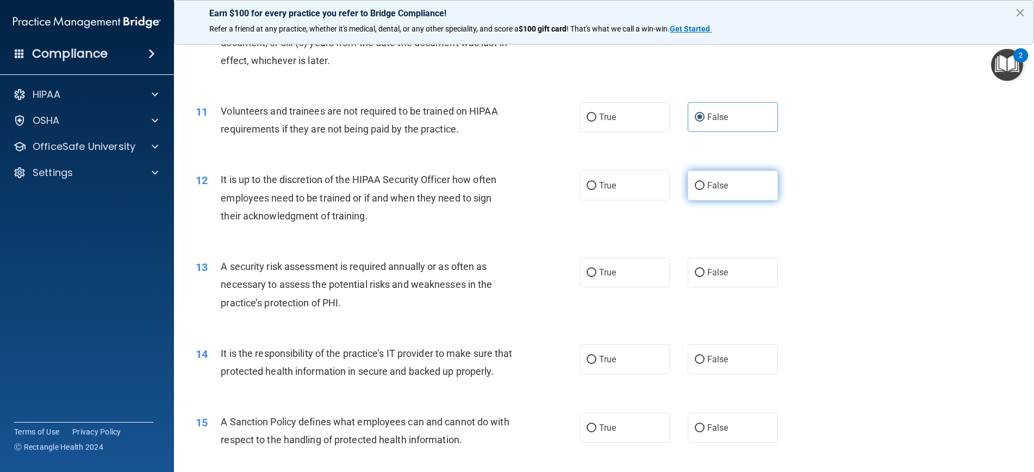
click at [718, 182] on span "False" at bounding box center [717, 185] width 21 height 10
click at [705, 182] on input "False" at bounding box center [700, 186] width 10 height 8
radio input "true"
click at [608, 275] on label "True" at bounding box center [625, 273] width 90 height 30
click at [596, 275] on input "True" at bounding box center [592, 273] width 10 height 8
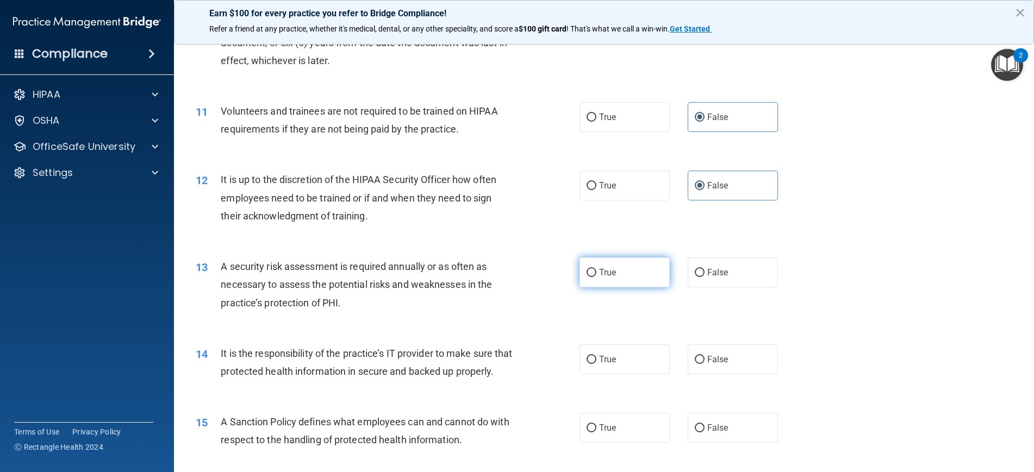
radio input "true"
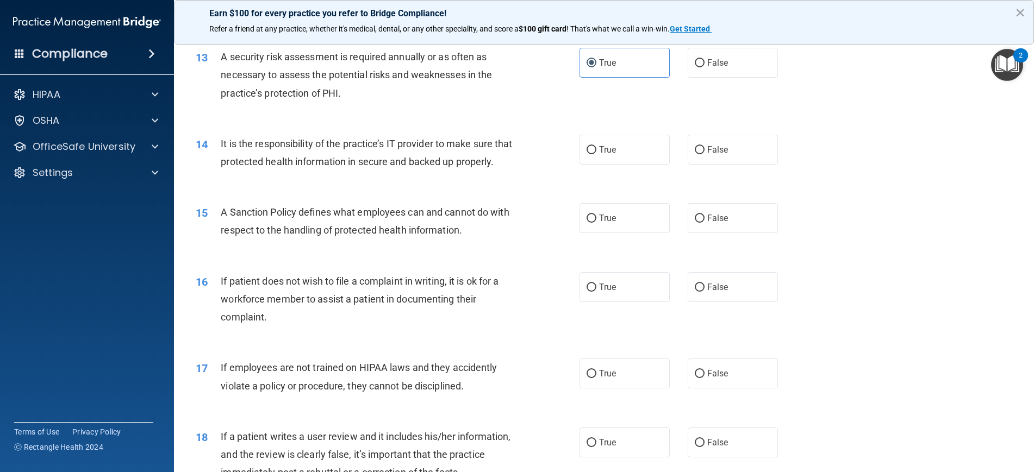
scroll to position [1158, 0]
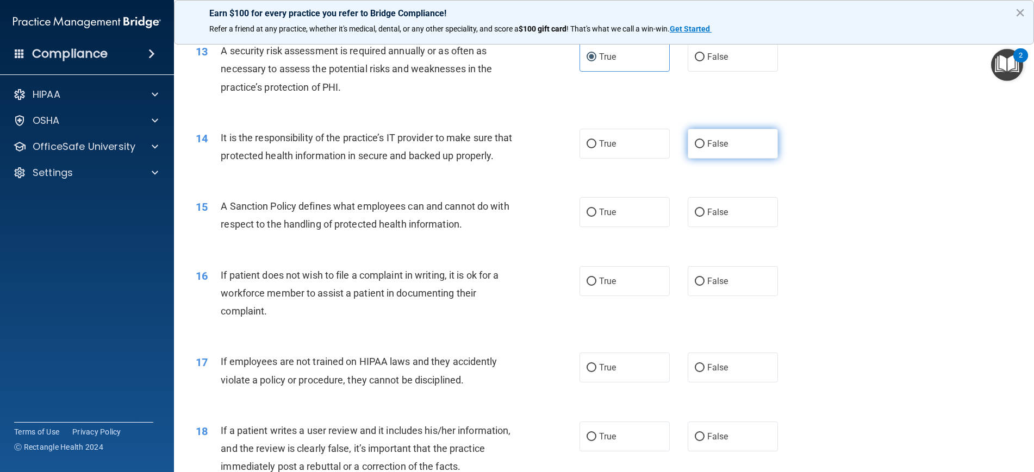
click at [724, 143] on span "False" at bounding box center [717, 144] width 21 height 10
click at [705, 143] on input "False" at bounding box center [700, 144] width 10 height 8
radio input "true"
click at [611, 217] on span "True" at bounding box center [607, 212] width 17 height 10
click at [596, 217] on input "True" at bounding box center [592, 213] width 10 height 8
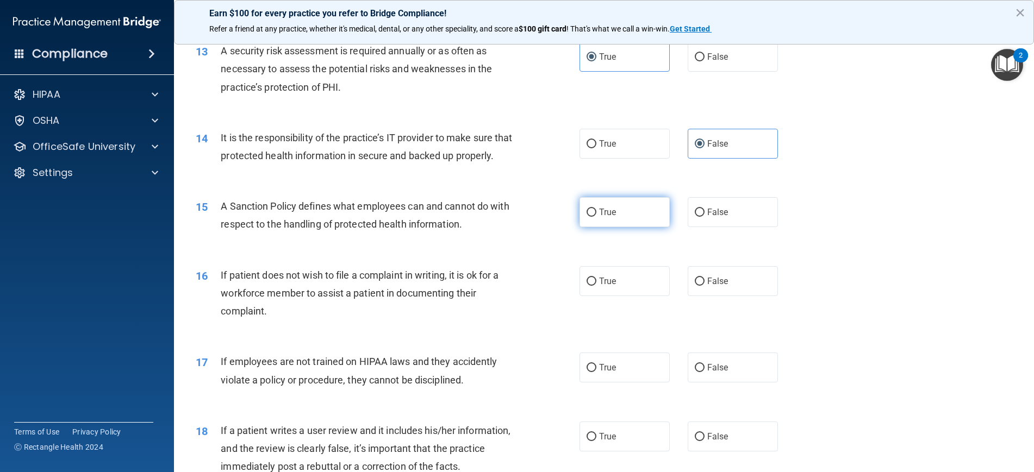
radio input "true"
click at [611, 286] on span "True" at bounding box center [607, 281] width 17 height 10
click at [596, 286] on input "True" at bounding box center [592, 282] width 10 height 8
radio input "true"
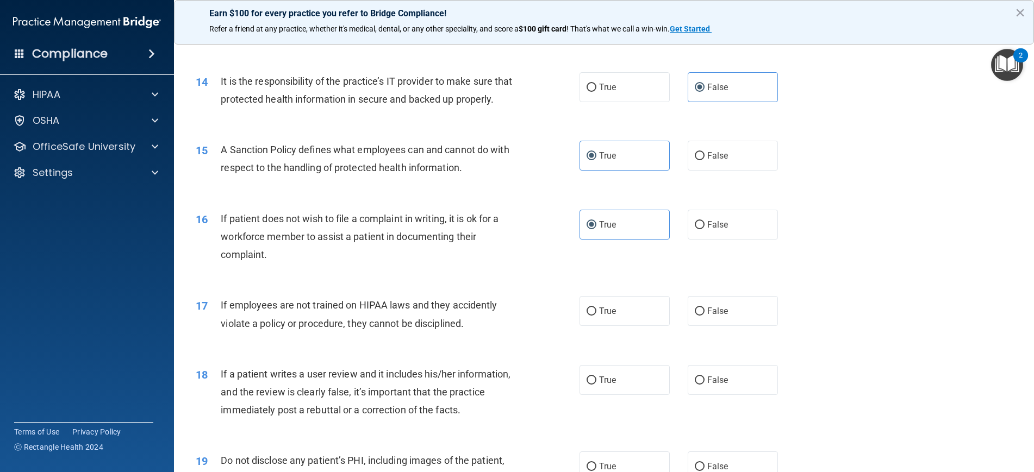
scroll to position [1217, 0]
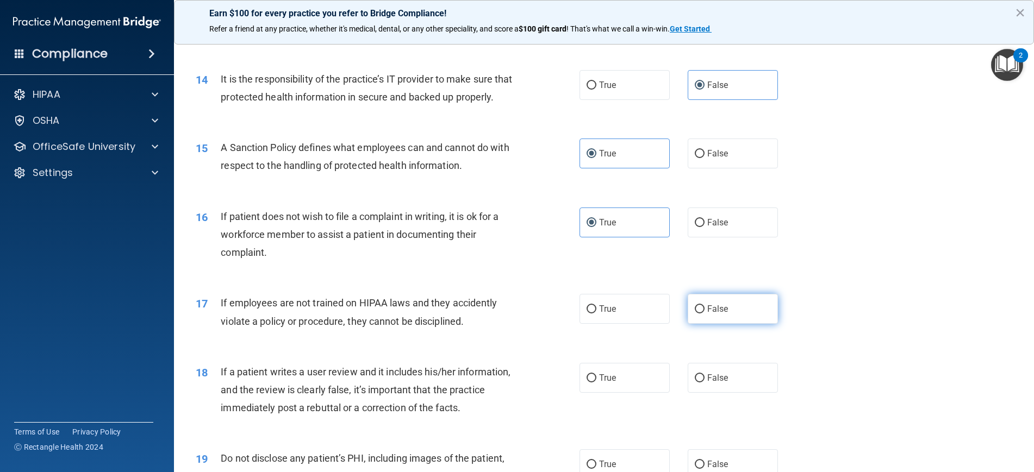
click at [706, 322] on label "False" at bounding box center [733, 309] width 90 height 30
click at [705, 314] on input "False" at bounding box center [700, 310] width 10 height 8
radio input "true"
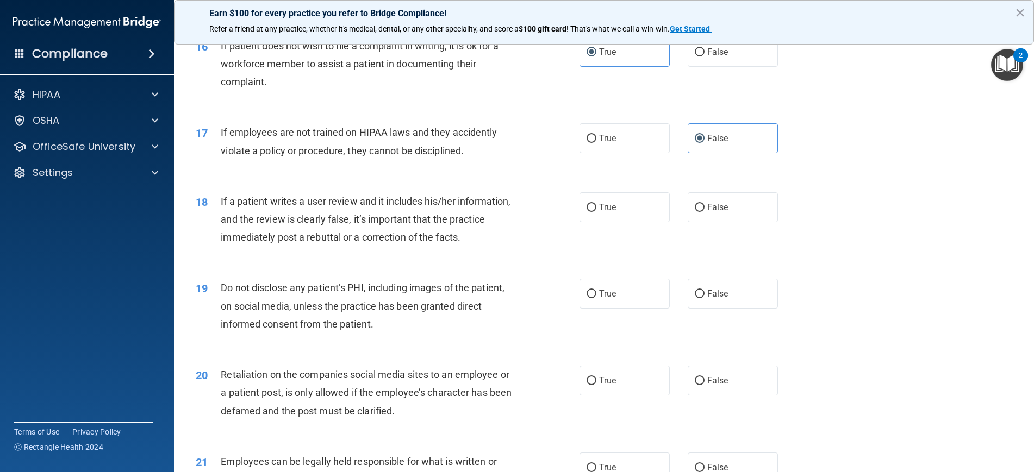
scroll to position [1388, 0]
click at [711, 66] on label "False" at bounding box center [733, 51] width 90 height 30
click at [705, 56] on input "False" at bounding box center [700, 52] width 10 height 8
radio input "true"
radio input "false"
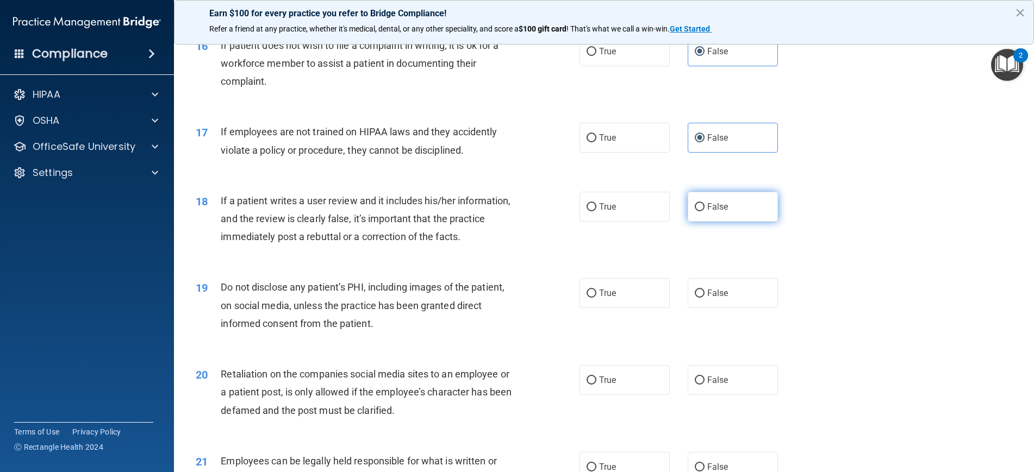
click at [702, 222] on label "False" at bounding box center [733, 207] width 90 height 30
click at [702, 211] on input "False" at bounding box center [700, 207] width 10 height 8
radio input "true"
click at [605, 298] on span "True" at bounding box center [607, 293] width 17 height 10
click at [596, 298] on input "True" at bounding box center [592, 294] width 10 height 8
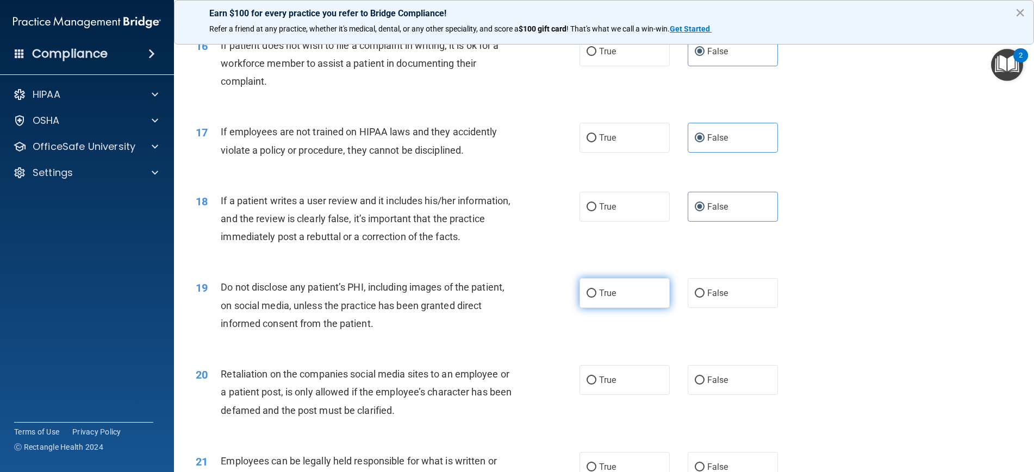
radio input "true"
click at [709, 385] on span "False" at bounding box center [717, 380] width 21 height 10
click at [705, 385] on input "False" at bounding box center [700, 381] width 10 height 8
radio input "true"
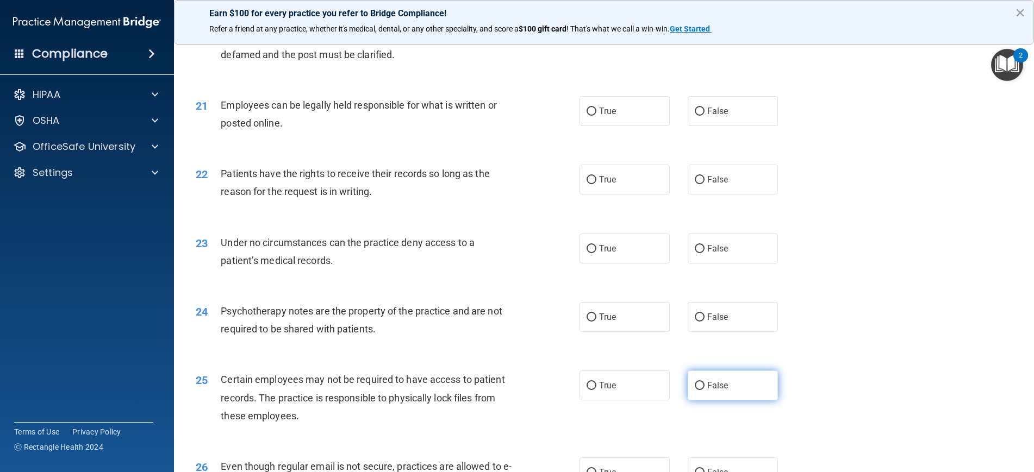
scroll to position [1745, 0]
click at [605, 116] on span "True" at bounding box center [607, 110] width 17 height 10
click at [596, 115] on input "True" at bounding box center [592, 111] width 10 height 8
radio input "true"
click at [617, 192] on label "True" at bounding box center [625, 179] width 90 height 30
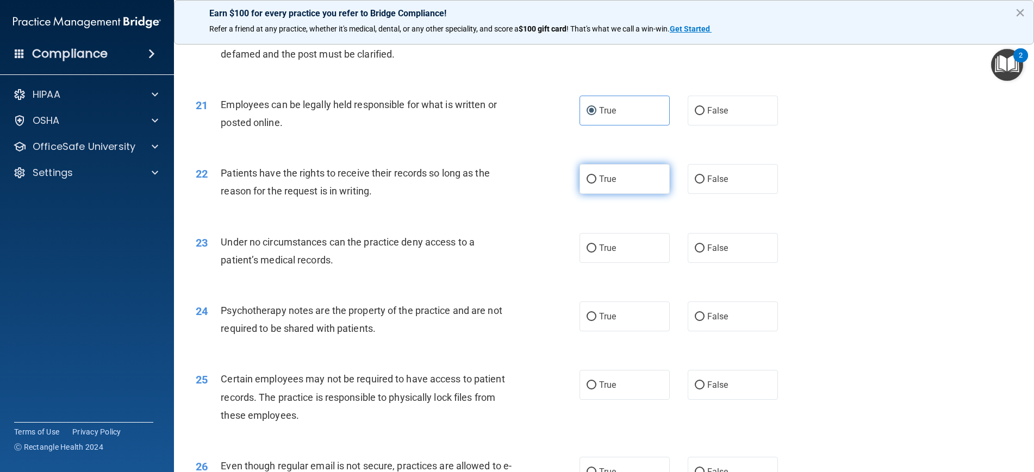
click at [596, 184] on input "True" at bounding box center [592, 180] width 10 height 8
radio input "true"
click at [712, 263] on label "False" at bounding box center [733, 248] width 90 height 30
click at [705, 253] on input "False" at bounding box center [700, 249] width 10 height 8
radio input "true"
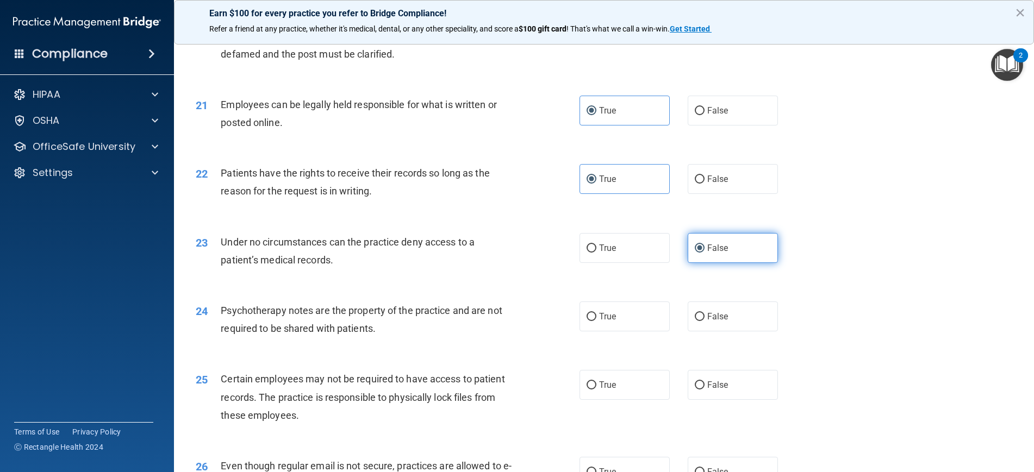
click at [711, 263] on label "False" at bounding box center [733, 248] width 90 height 30
click at [705, 253] on input "False" at bounding box center [700, 249] width 10 height 8
click at [639, 329] on label "True" at bounding box center [625, 317] width 90 height 30
click at [596, 321] on input "True" at bounding box center [592, 317] width 10 height 8
radio input "true"
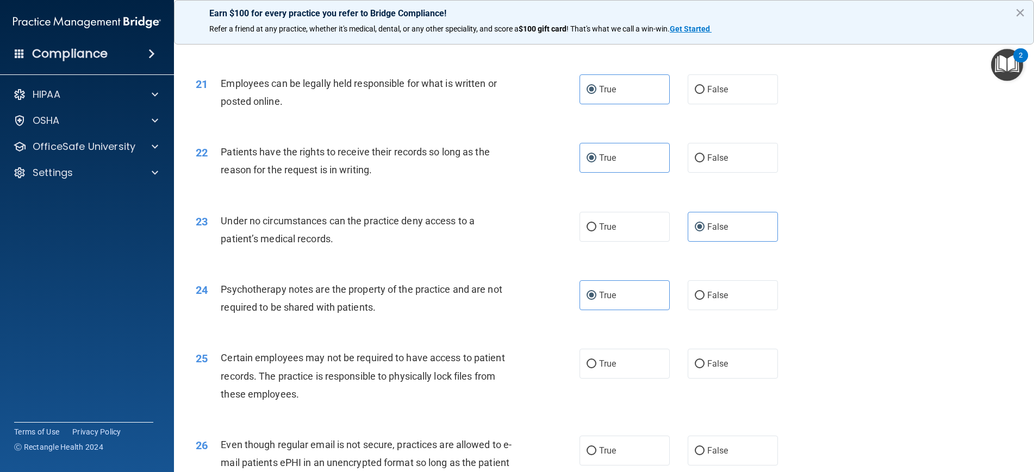
scroll to position [1767, 0]
click at [662, 371] on label "True" at bounding box center [625, 362] width 90 height 30
click at [596, 367] on input "True" at bounding box center [592, 363] width 10 height 8
radio input "true"
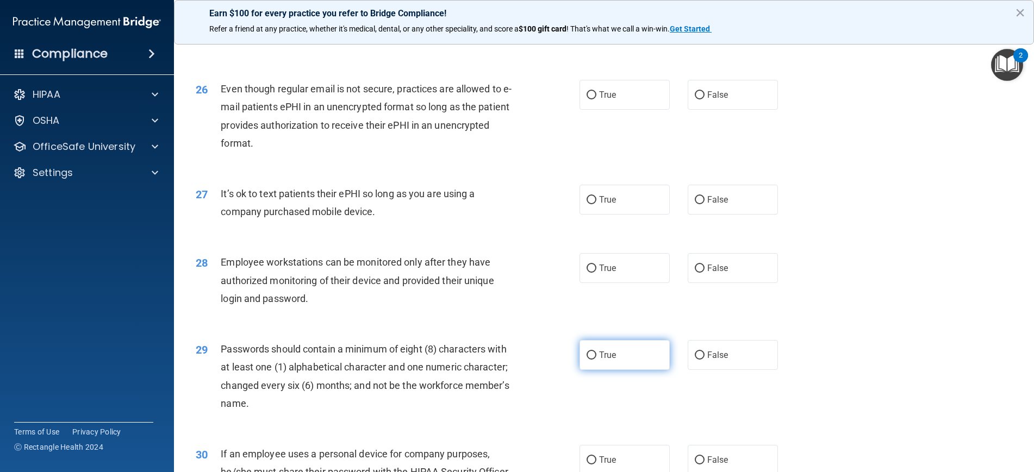
scroll to position [2122, 0]
click at [719, 99] on span "False" at bounding box center [717, 94] width 21 height 10
click at [705, 99] on input "False" at bounding box center [700, 95] width 10 height 8
radio input "true"
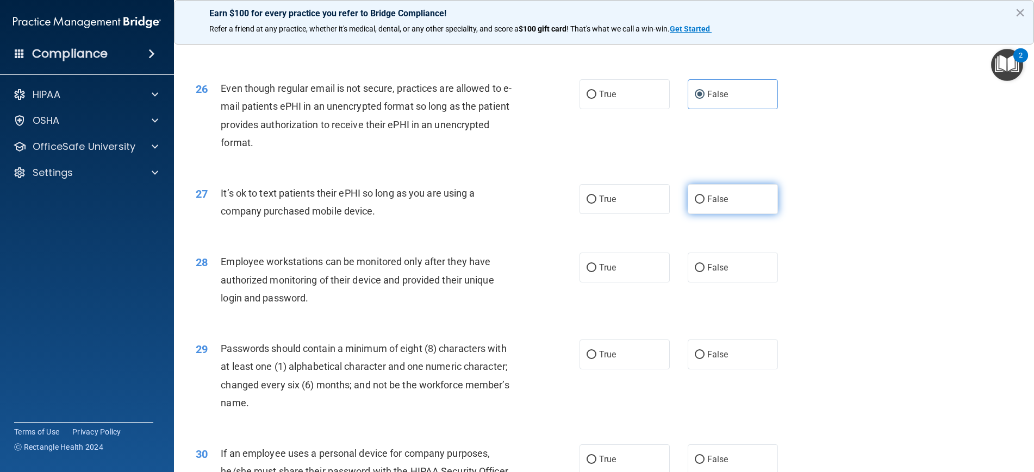
click at [715, 201] on label "False" at bounding box center [733, 199] width 90 height 30
click at [705, 201] on input "False" at bounding box center [700, 200] width 10 height 8
radio input "true"
click at [706, 283] on label "False" at bounding box center [733, 268] width 90 height 30
click at [705, 272] on input "False" at bounding box center [700, 268] width 10 height 8
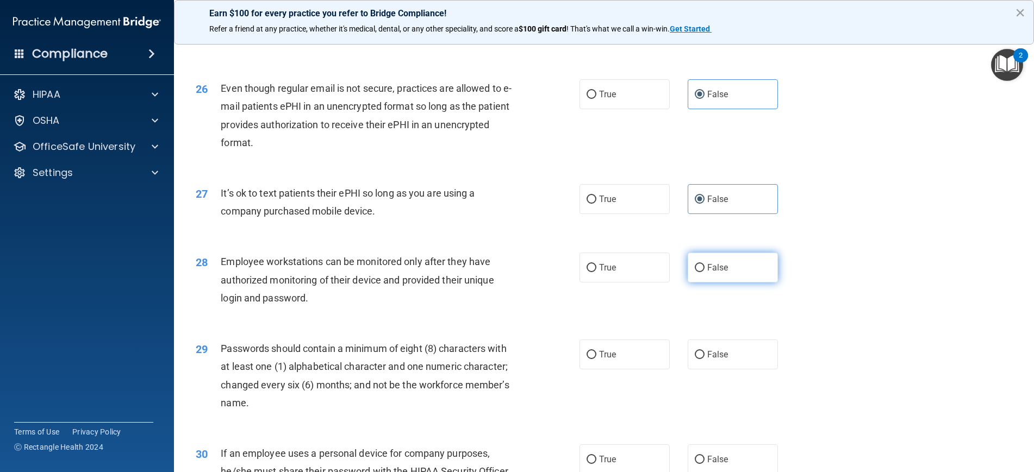
radio input "true"
click at [607, 360] on span "True" at bounding box center [607, 355] width 17 height 10
click at [596, 359] on input "True" at bounding box center [592, 355] width 10 height 8
radio input "true"
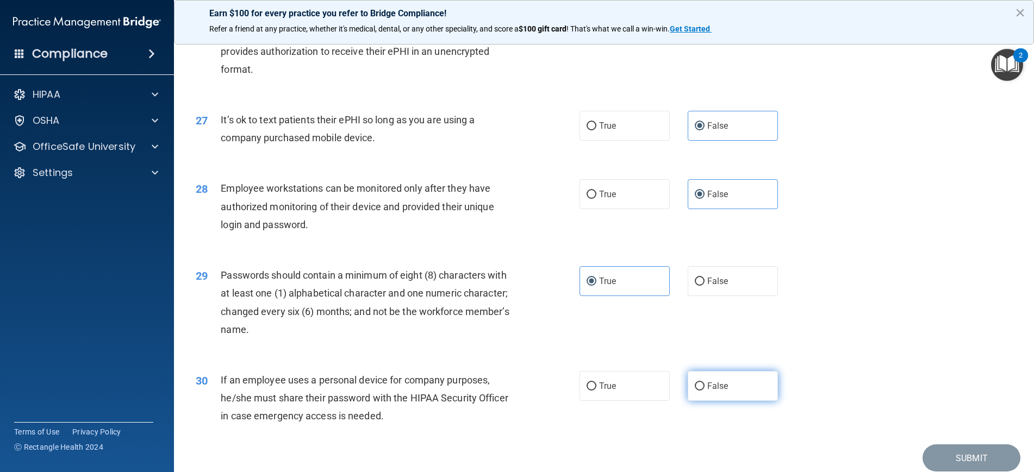
click at [717, 391] on span "False" at bounding box center [717, 386] width 21 height 10
click at [705, 391] on input "False" at bounding box center [700, 387] width 10 height 8
radio input "true"
click at [980, 459] on button "Submit" at bounding box center [972, 459] width 98 height 28
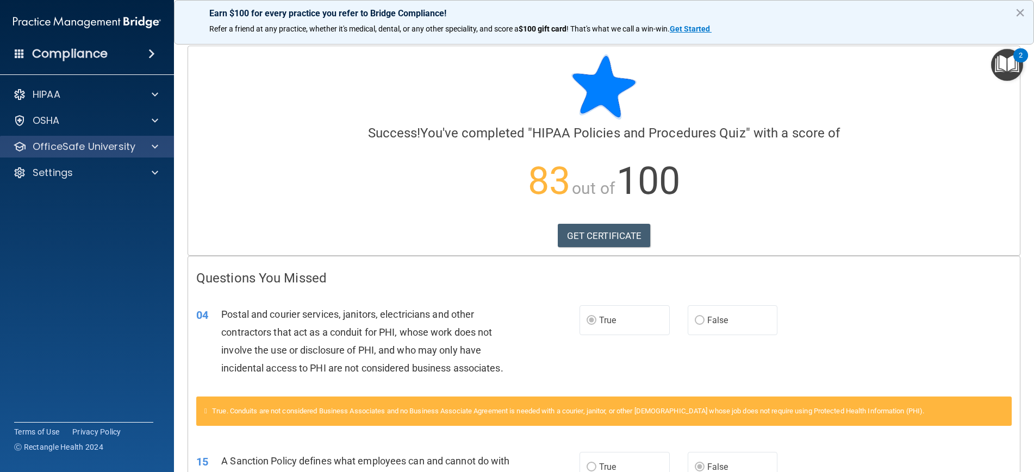
click at [137, 149] on div "OfficeSafe University" at bounding box center [72, 146] width 135 height 13
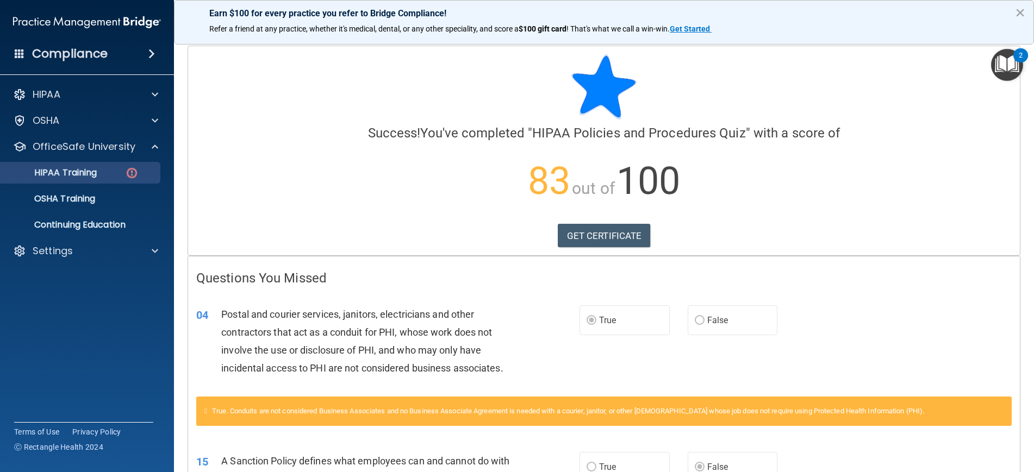
click at [127, 173] on img at bounding box center [132, 173] width 14 height 14
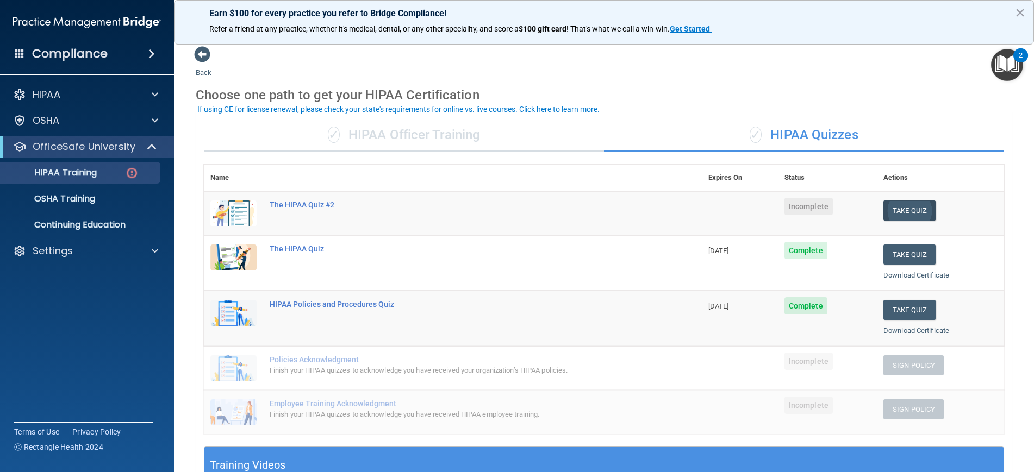
click at [900, 211] on button "Take Quiz" at bounding box center [909, 211] width 52 height 20
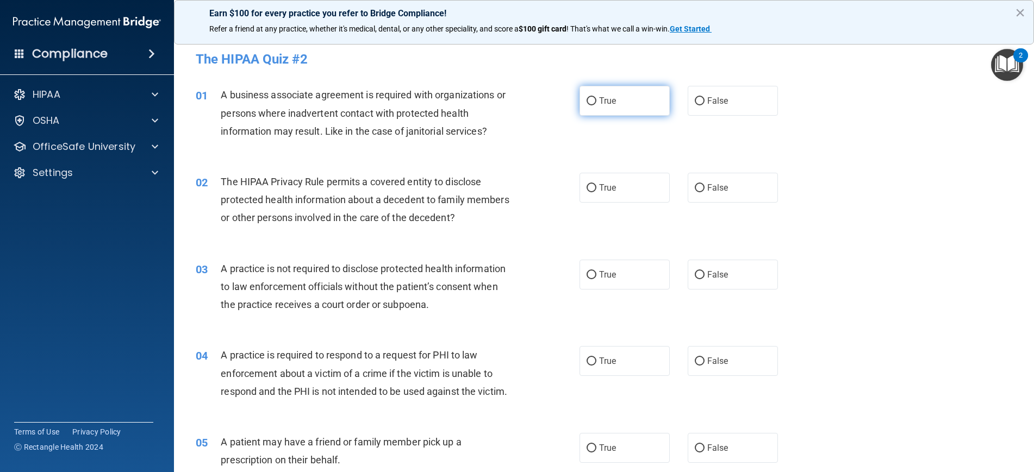
click at [626, 107] on label "True" at bounding box center [625, 101] width 90 height 30
click at [596, 105] on input "True" at bounding box center [592, 101] width 10 height 8
radio input "true"
click at [619, 188] on label "True" at bounding box center [625, 188] width 90 height 30
click at [596, 188] on input "True" at bounding box center [592, 188] width 10 height 8
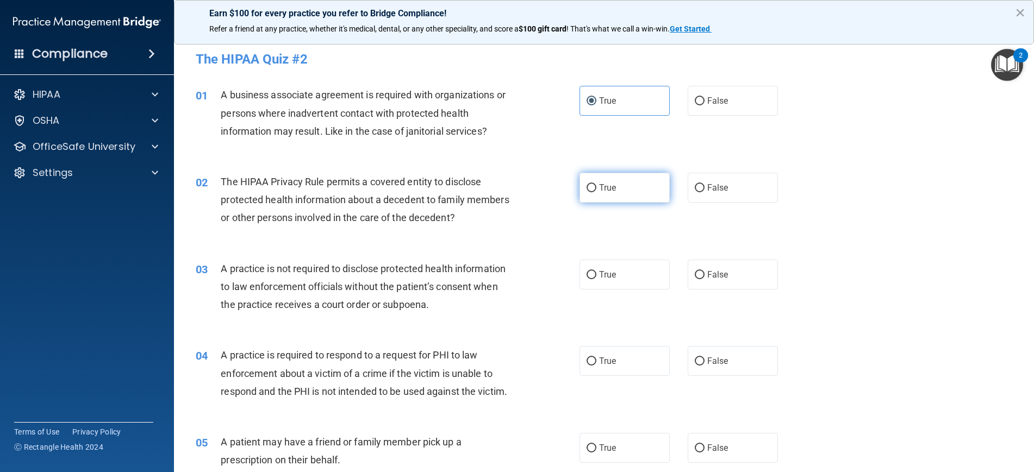
radio input "true"
click at [717, 285] on label "False" at bounding box center [733, 275] width 90 height 30
click at [705, 279] on input "False" at bounding box center [700, 275] width 10 height 8
radio input "true"
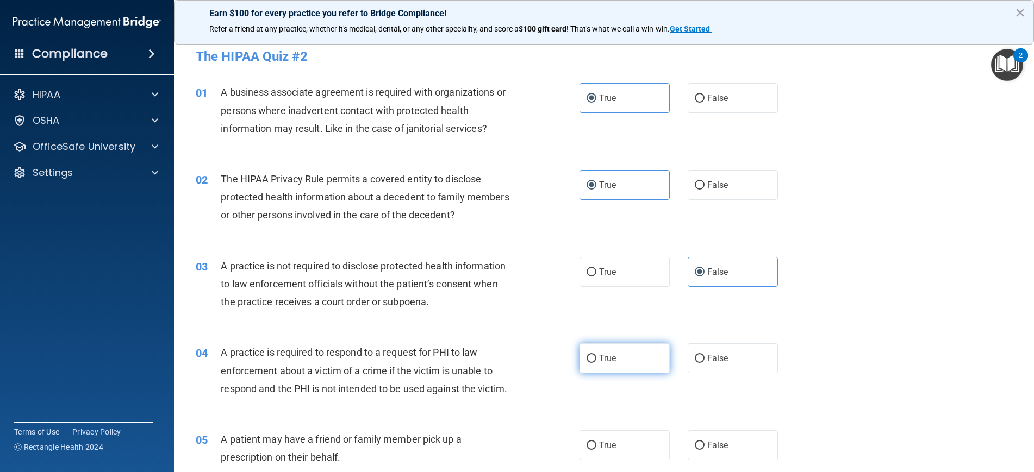
click at [624, 349] on label "True" at bounding box center [625, 359] width 90 height 30
click at [596, 355] on input "True" at bounding box center [592, 359] width 10 height 8
radio input "true"
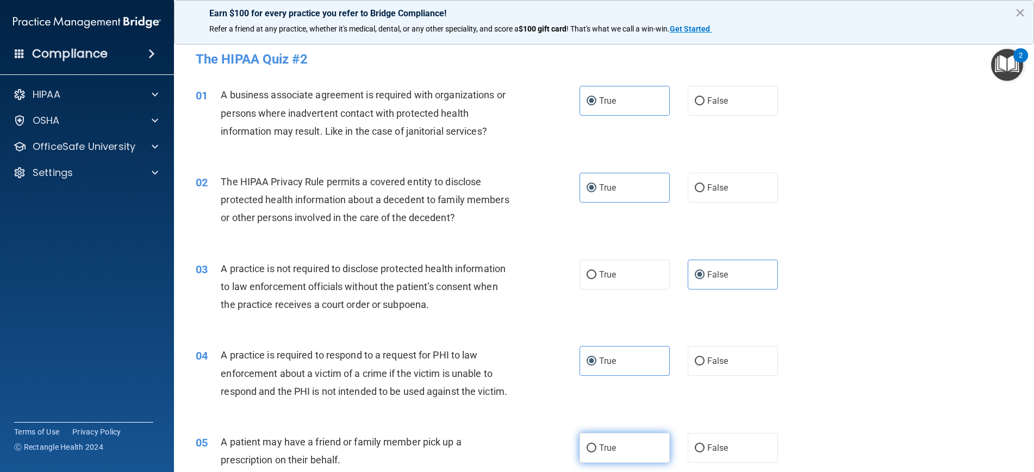
scroll to position [1, 0]
click at [618, 433] on label "True" at bounding box center [625, 447] width 90 height 30
click at [596, 444] on input "True" at bounding box center [592, 448] width 10 height 8
radio input "true"
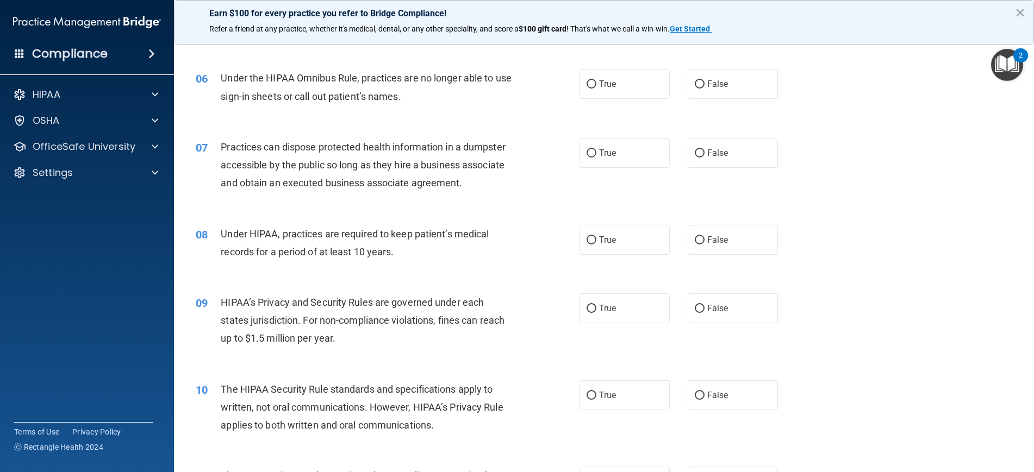
scroll to position [441, 0]
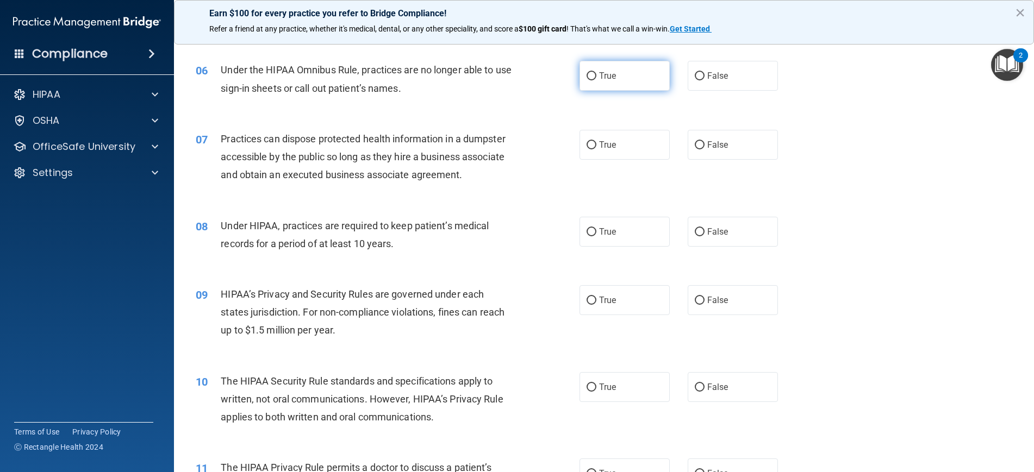
click at [624, 79] on label "True" at bounding box center [625, 76] width 90 height 30
click at [596, 79] on input "True" at bounding box center [592, 76] width 10 height 8
radio input "true"
click at [713, 148] on label "False" at bounding box center [733, 145] width 90 height 30
click at [705, 148] on input "False" at bounding box center [700, 145] width 10 height 8
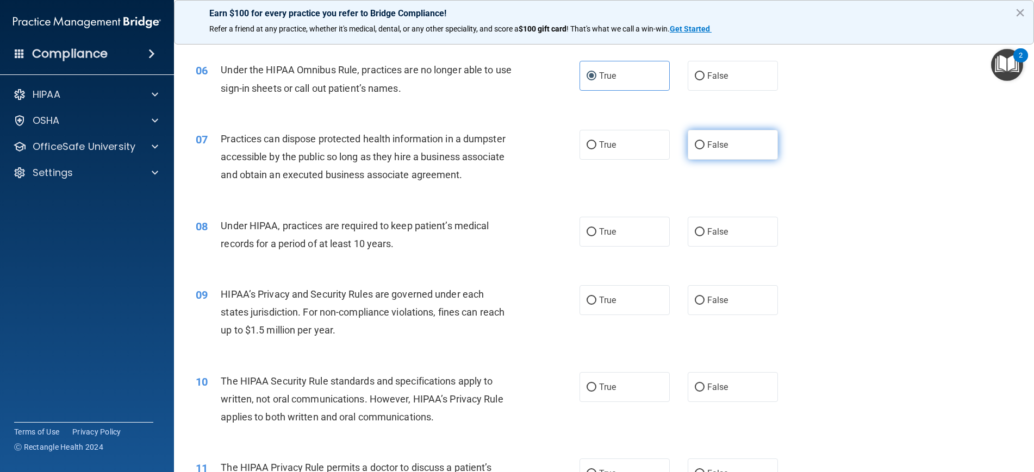
radio input "true"
click at [703, 235] on label "False" at bounding box center [733, 232] width 90 height 30
click at [703, 235] on input "False" at bounding box center [700, 232] width 10 height 8
radio input "true"
click at [603, 307] on label "True" at bounding box center [625, 300] width 90 height 30
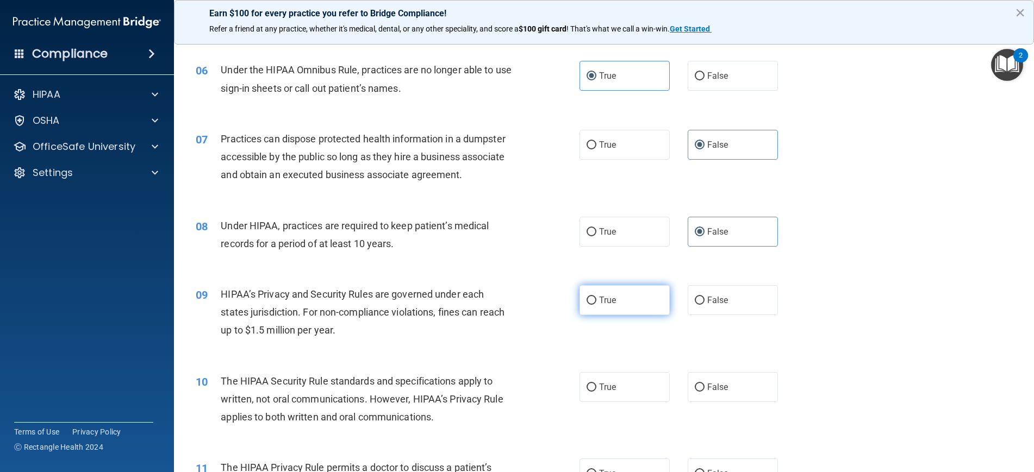
click at [596, 305] on input "True" at bounding box center [592, 301] width 10 height 8
radio input "true"
click at [709, 391] on label "False" at bounding box center [733, 387] width 90 height 30
click at [705, 391] on input "False" at bounding box center [700, 388] width 10 height 8
radio input "true"
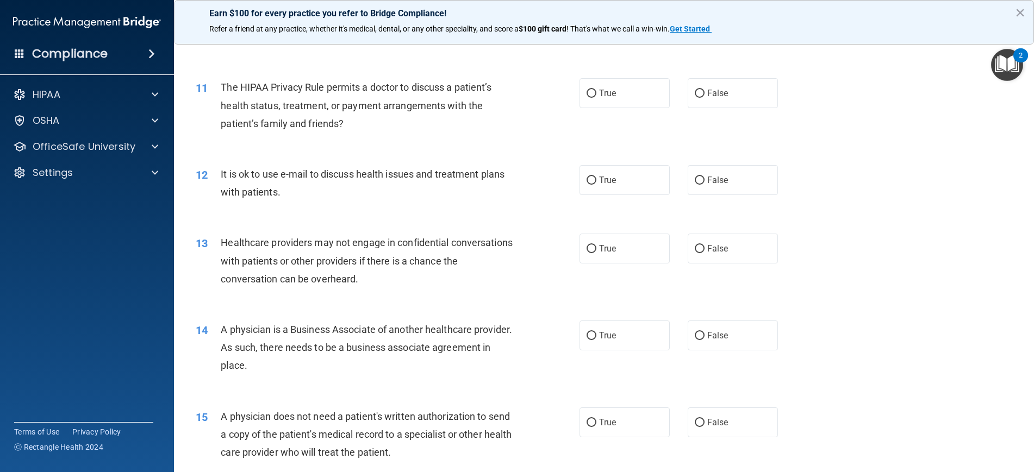
scroll to position [844, 0]
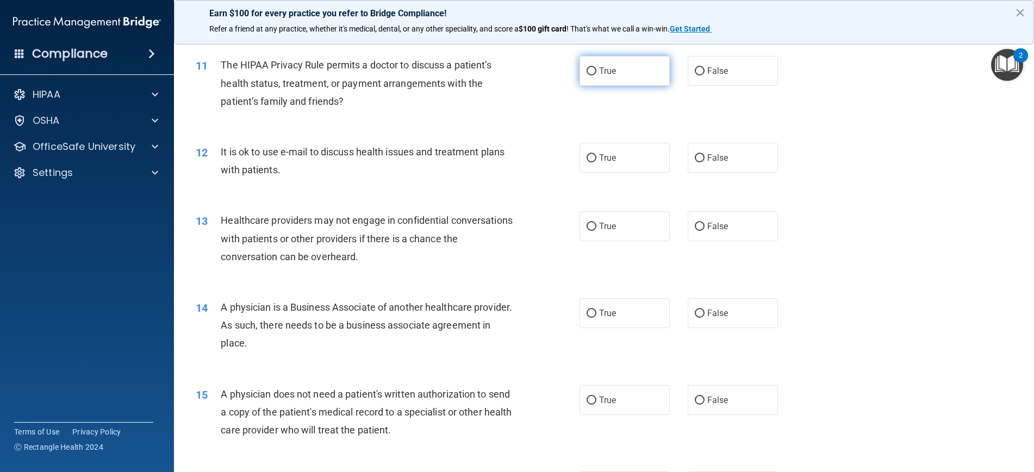
click at [619, 64] on label "True" at bounding box center [625, 71] width 90 height 30
click at [596, 67] on input "True" at bounding box center [592, 71] width 10 height 8
radio input "true"
click at [700, 155] on input "False" at bounding box center [700, 158] width 10 height 8
radio input "true"
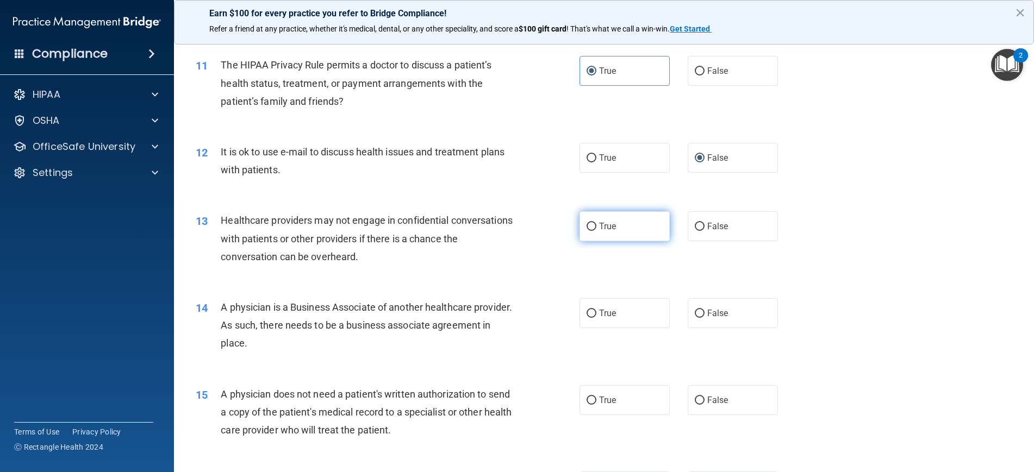
click at [625, 227] on label "True" at bounding box center [625, 226] width 90 height 30
click at [596, 227] on input "True" at bounding box center [592, 227] width 10 height 8
radio input "true"
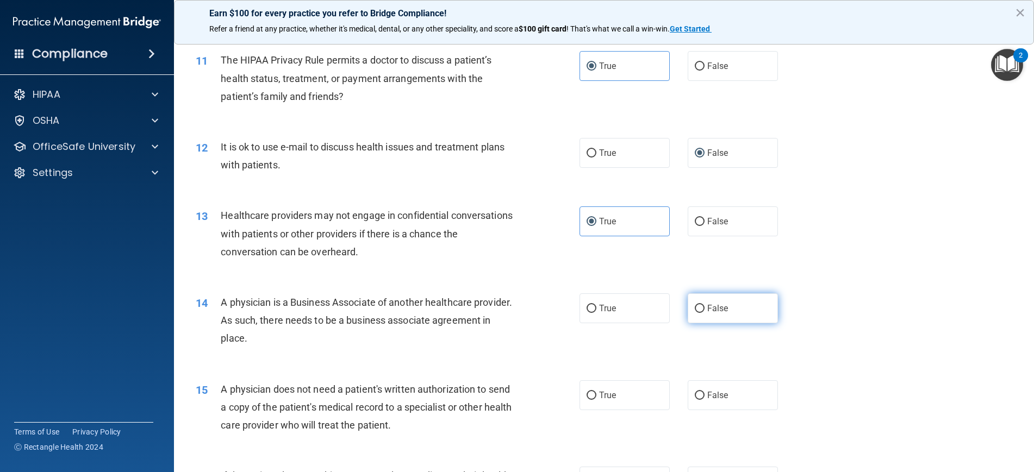
click at [706, 302] on label "False" at bounding box center [733, 309] width 90 height 30
click at [705, 305] on input "False" at bounding box center [700, 309] width 10 height 8
radio input "true"
click at [629, 395] on label "True" at bounding box center [625, 396] width 90 height 30
click at [596, 395] on input "True" at bounding box center [592, 396] width 10 height 8
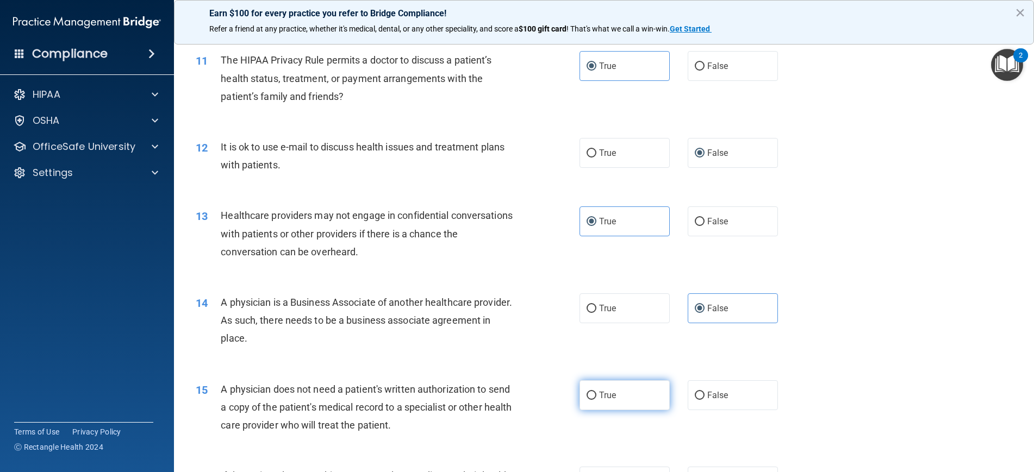
radio input "true"
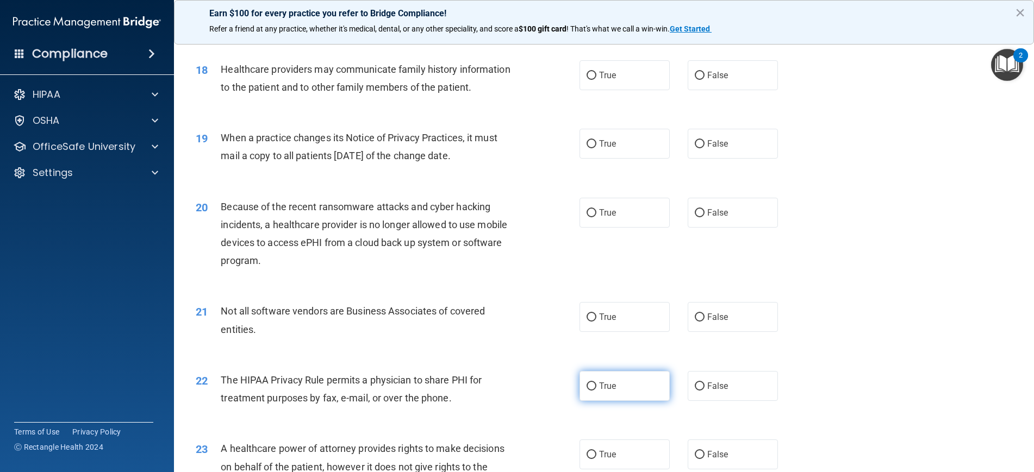
scroll to position [1429, 0]
click at [720, 76] on label "False" at bounding box center [733, 76] width 90 height 30
click at [705, 76] on input "False" at bounding box center [700, 76] width 10 height 8
radio input "true"
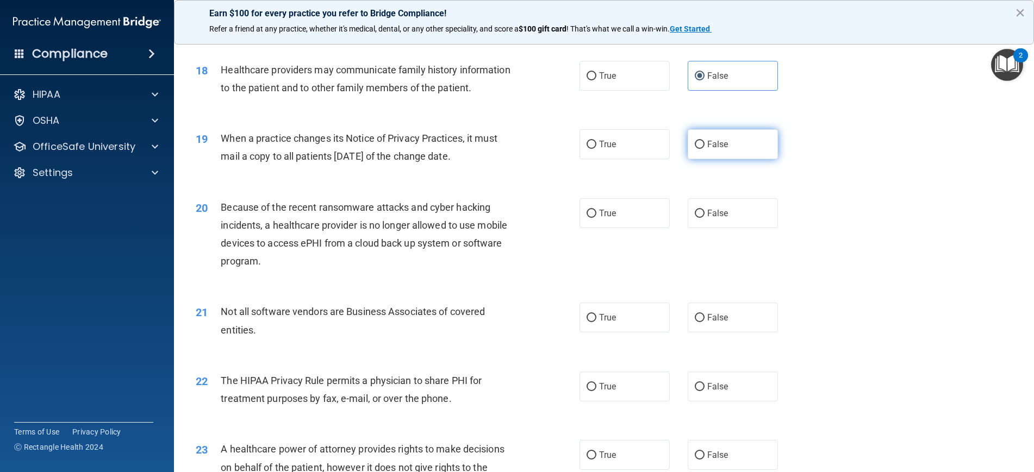
click at [720, 145] on label "False" at bounding box center [733, 144] width 90 height 30
click at [705, 145] on input "False" at bounding box center [700, 145] width 10 height 8
radio input "true"
click at [718, 210] on span "False" at bounding box center [717, 213] width 21 height 10
click at [705, 210] on input "False" at bounding box center [700, 214] width 10 height 8
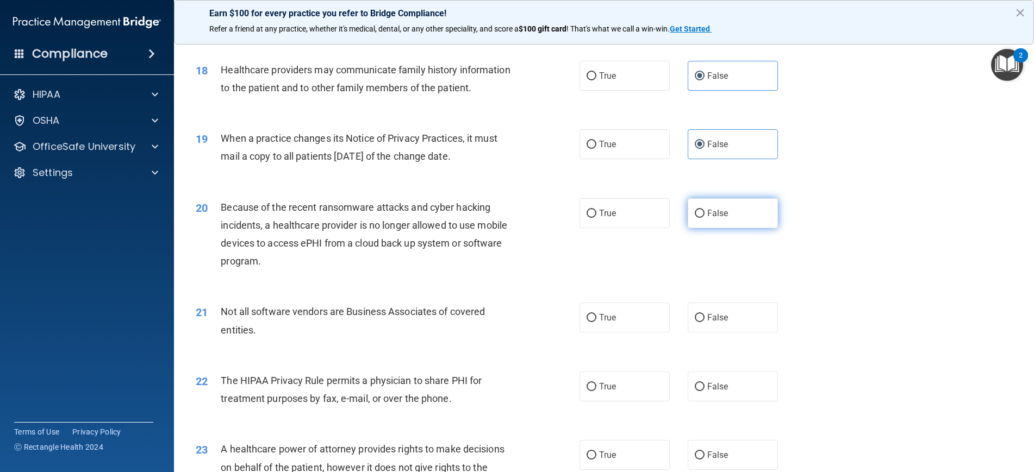
radio input "true"
click at [614, 303] on label "True" at bounding box center [625, 318] width 90 height 30
click at [596, 314] on input "True" at bounding box center [592, 318] width 10 height 8
radio input "true"
click at [630, 375] on label "True" at bounding box center [625, 387] width 90 height 30
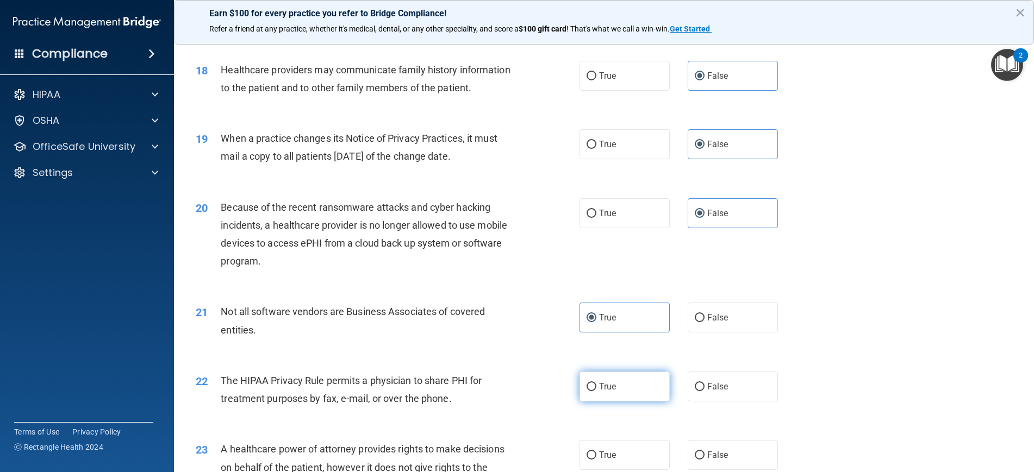
click at [596, 383] on input "True" at bounding box center [592, 387] width 10 height 8
radio input "true"
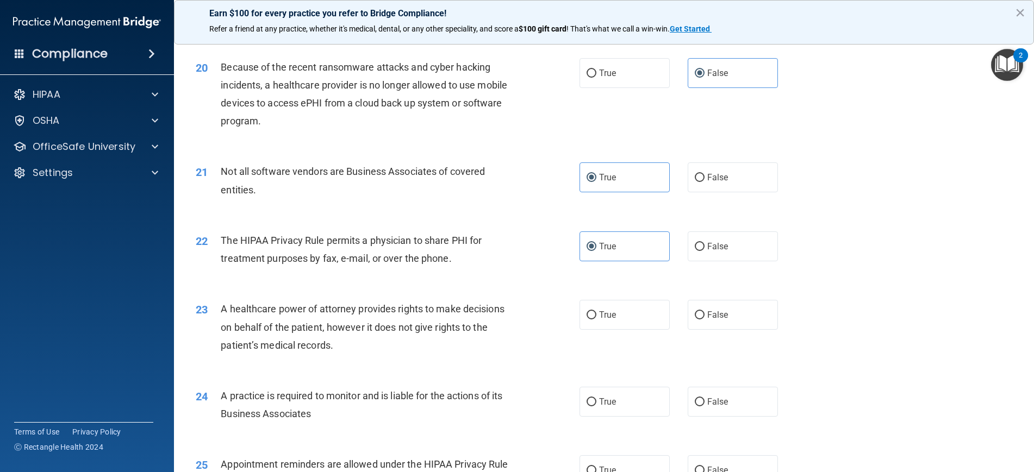
scroll to position [1580, 0]
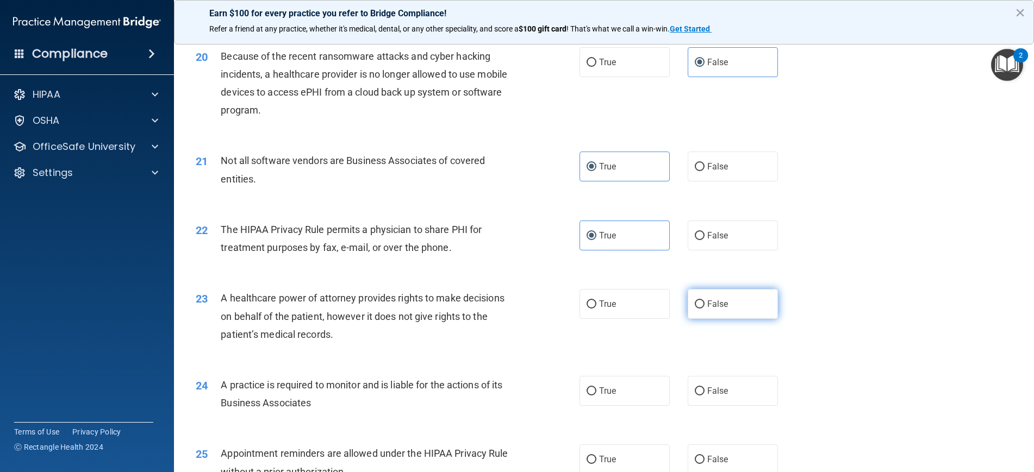
click at [712, 300] on span "False" at bounding box center [717, 304] width 21 height 10
click at [705, 301] on input "False" at bounding box center [700, 305] width 10 height 8
radio input "true"
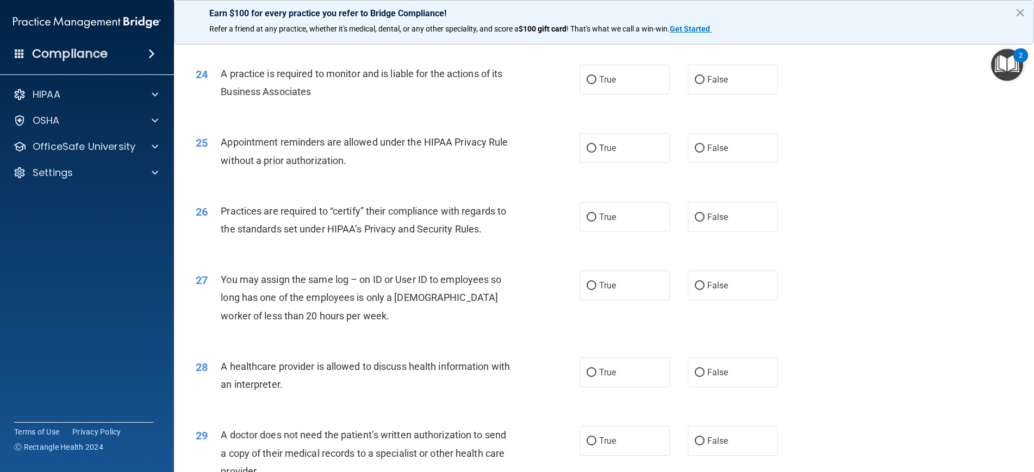
scroll to position [1892, 0]
click at [600, 78] on label "True" at bounding box center [625, 79] width 90 height 30
click at [596, 78] on input "True" at bounding box center [592, 79] width 10 height 8
radio input "true"
drag, startPoint x: 616, startPoint y: 147, endPoint x: 616, endPoint y: 160, distance: 13.1
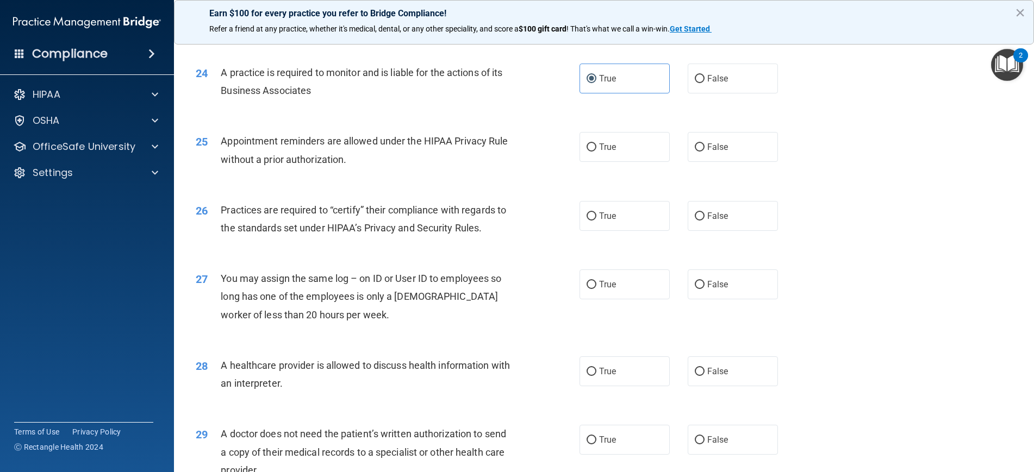
click at [616, 147] on label "True" at bounding box center [625, 147] width 90 height 30
click at [596, 147] on input "True" at bounding box center [592, 148] width 10 height 8
radio input "true"
click at [615, 215] on label "True" at bounding box center [625, 216] width 90 height 30
click at [596, 215] on input "True" at bounding box center [592, 217] width 10 height 8
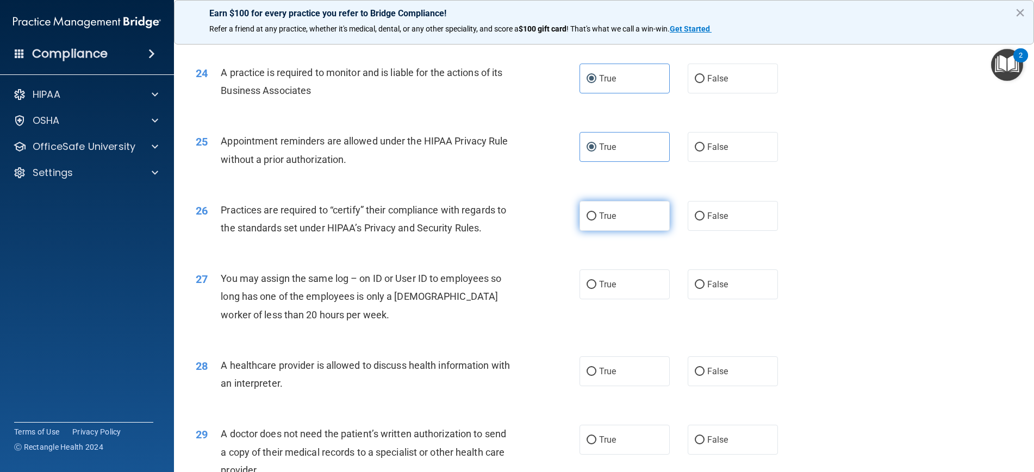
radio input "true"
click at [709, 285] on label "False" at bounding box center [733, 285] width 90 height 30
click at [705, 285] on input "False" at bounding box center [700, 285] width 10 height 8
radio input "true"
click at [632, 367] on label "True" at bounding box center [625, 372] width 90 height 30
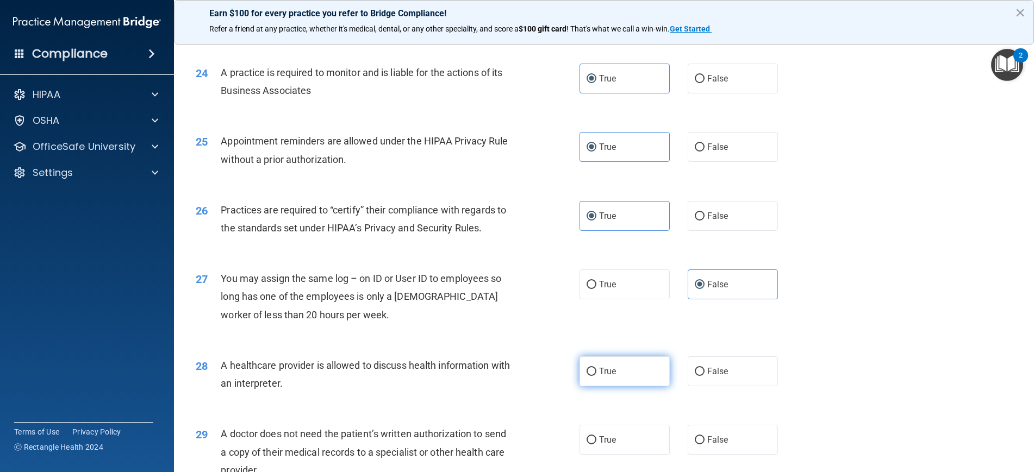
click at [596, 368] on input "True" at bounding box center [592, 372] width 10 height 8
radio input "true"
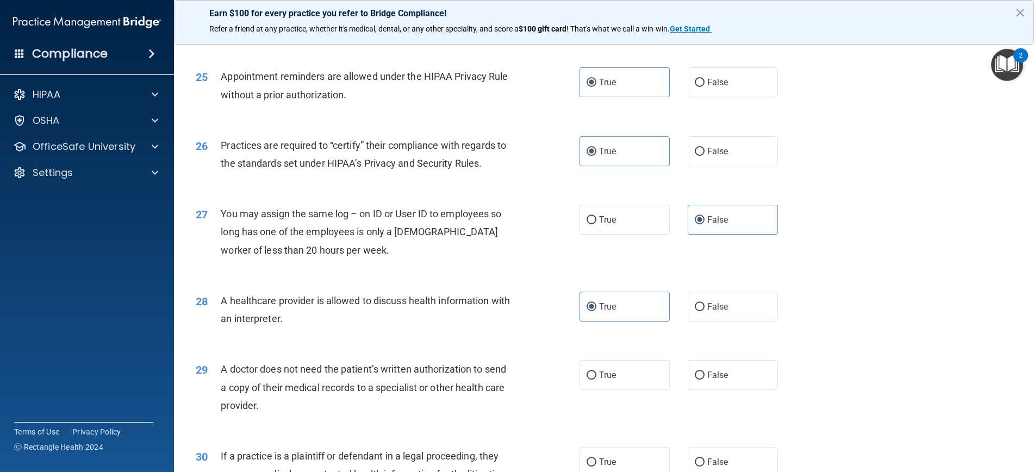
scroll to position [1959, 0]
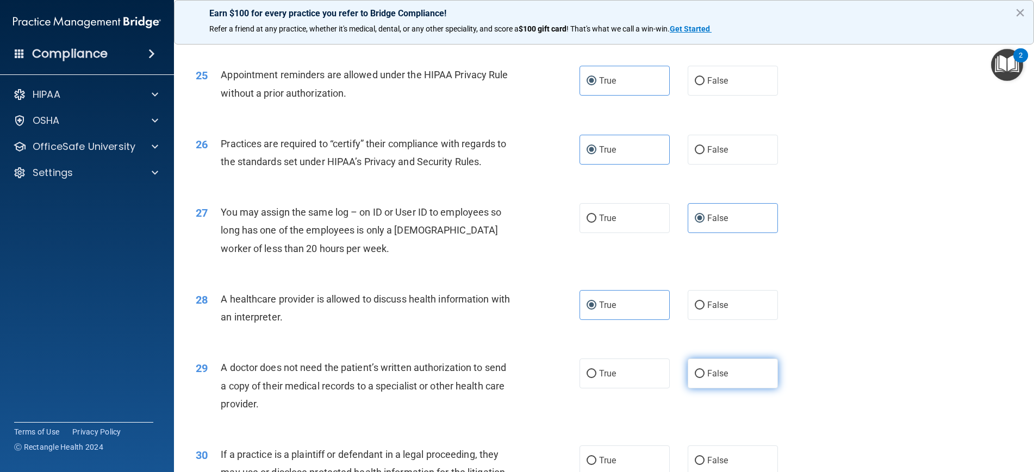
click at [705, 367] on label "False" at bounding box center [733, 374] width 90 height 30
click at [705, 370] on input "False" at bounding box center [700, 374] width 10 height 8
radio input "true"
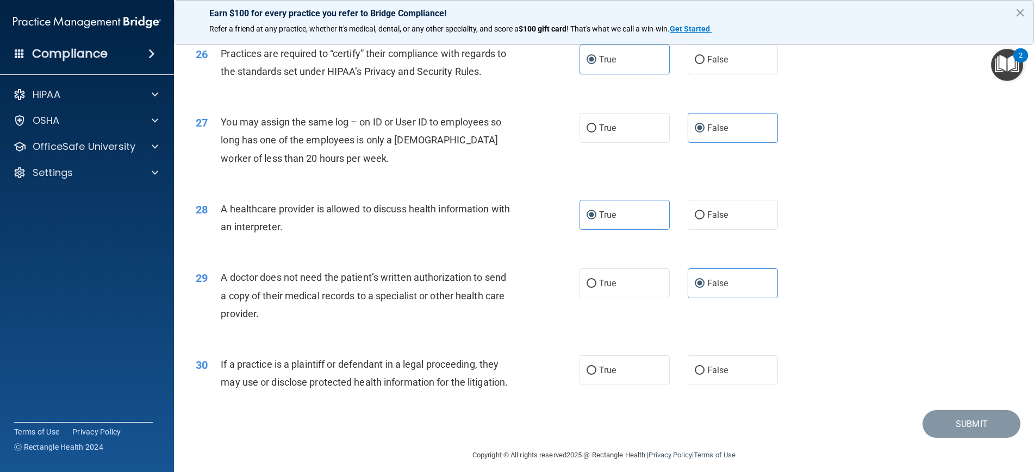
scroll to position [2048, 0]
click at [613, 366] on span "True" at bounding box center [607, 371] width 17 height 10
click at [596, 367] on input "True" at bounding box center [592, 371] width 10 height 8
radio input "true"
click at [1023, 13] on button "×" at bounding box center [1020, 12] width 10 height 17
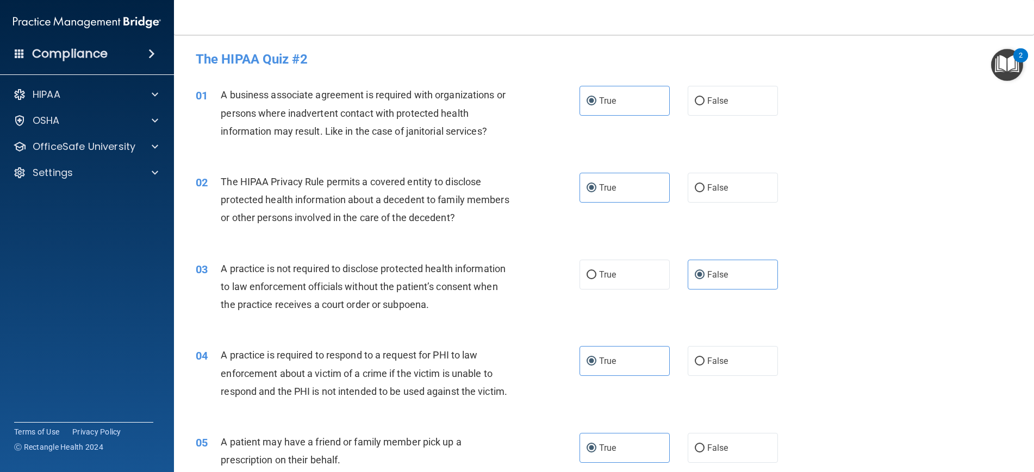
scroll to position [0, 0]
click at [155, 148] on span at bounding box center [155, 146] width 7 height 13
click at [1017, 72] on img "Open Resource Center, 2 new notifications" at bounding box center [1007, 65] width 32 height 32
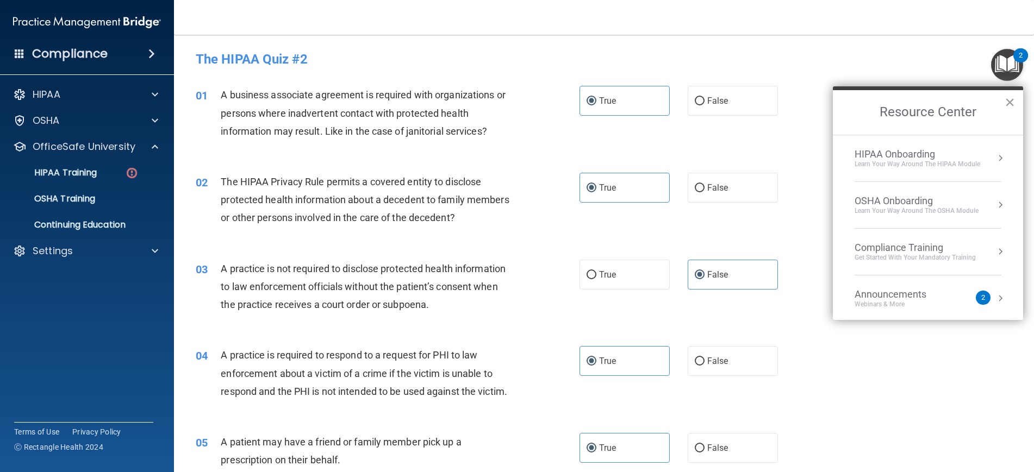
click at [1012, 105] on button "×" at bounding box center [1010, 102] width 10 height 17
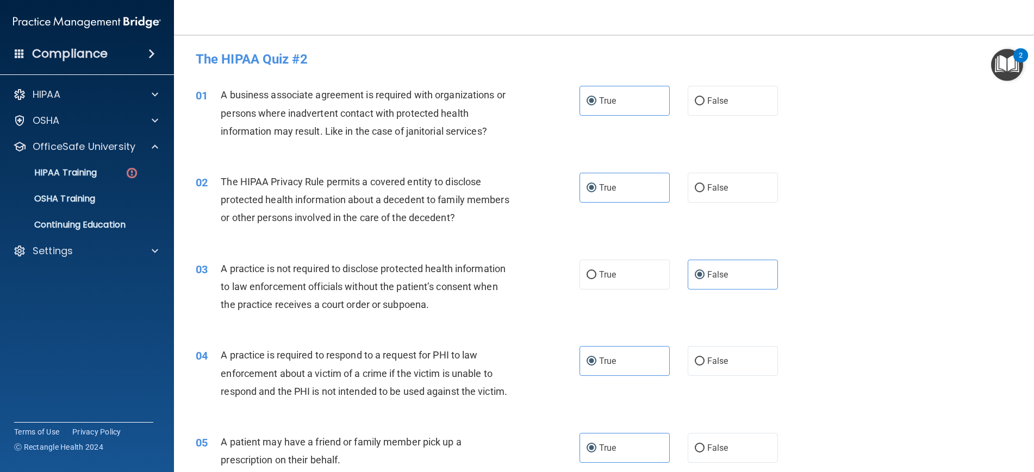
click at [1017, 71] on img "Open Resource Center, 2 new notifications" at bounding box center [1007, 65] width 32 height 32
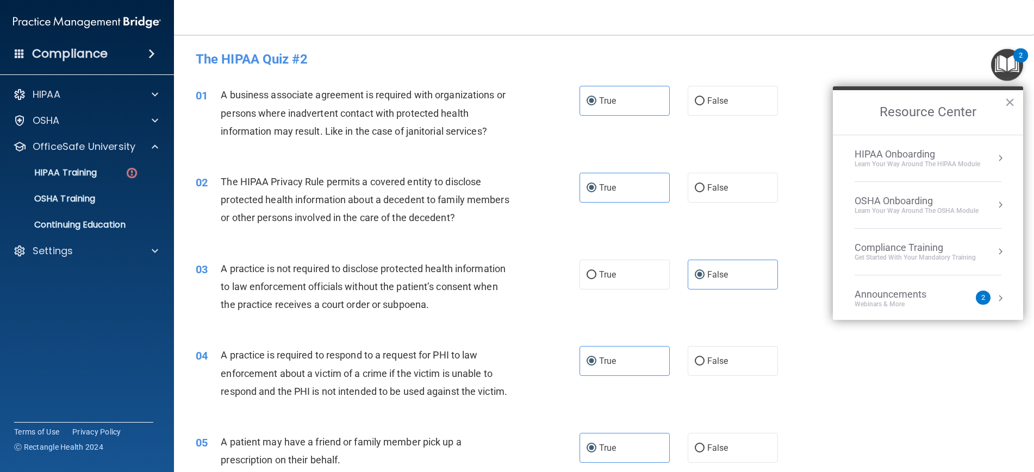
click at [943, 161] on div "Learn Your Way around the HIPAA module" at bounding box center [918, 164] width 126 height 9
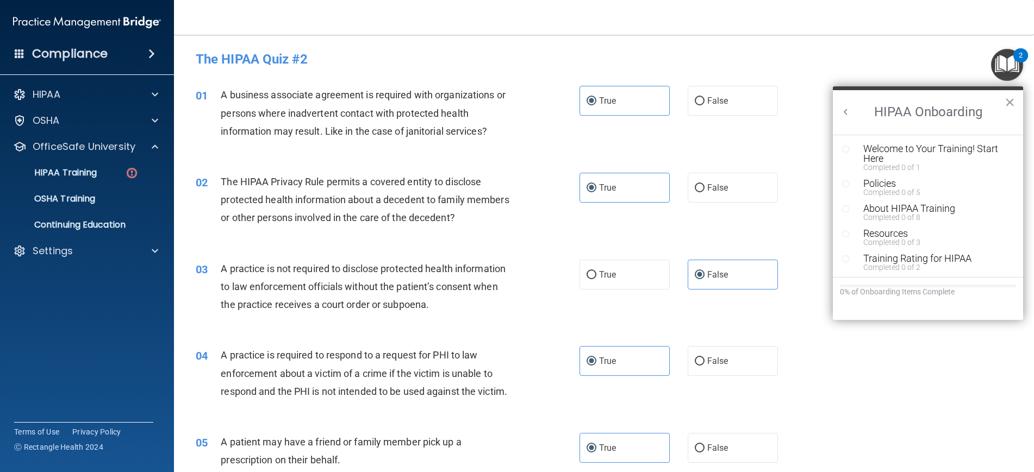
click at [844, 150] on icon "Resource Center" at bounding box center [846, 149] width 8 height 8
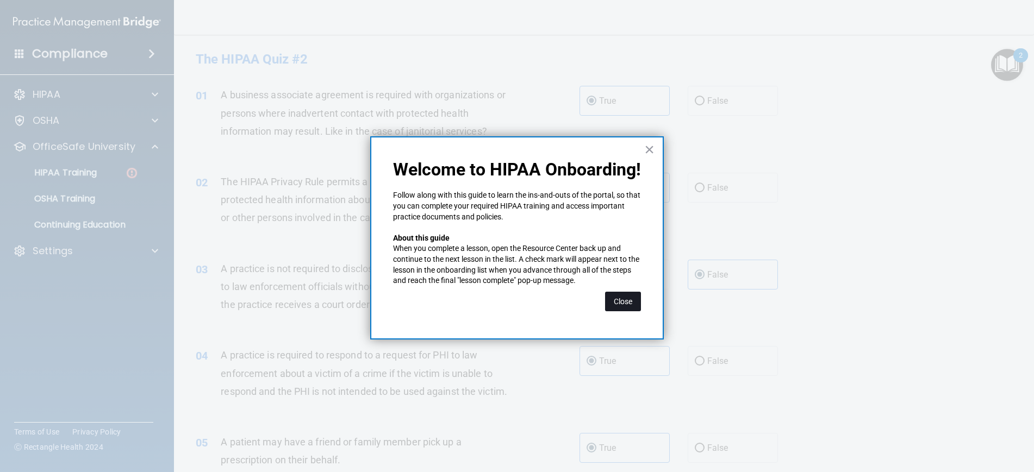
click at [621, 301] on button "Close" at bounding box center [623, 302] width 36 height 20
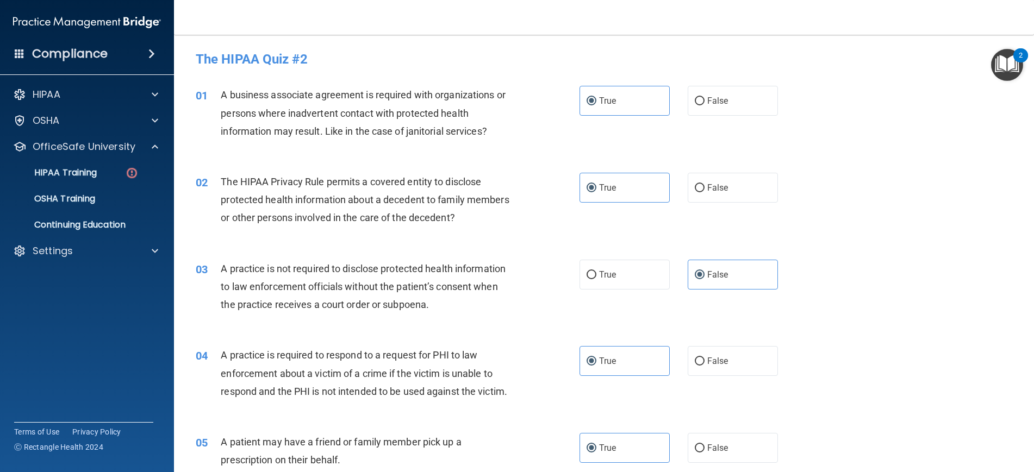
click at [1014, 63] on img "Open Resource Center, 2 new notifications" at bounding box center [1007, 65] width 32 height 32
click at [1015, 70] on img "Open Resource Center, 2 new notifications" at bounding box center [1007, 65] width 32 height 32
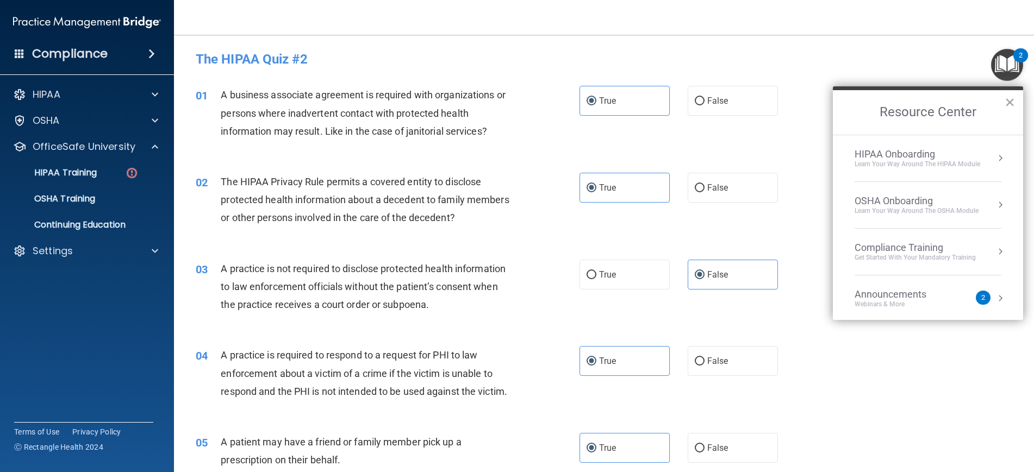
click at [939, 202] on div "OSHA Onboarding" at bounding box center [917, 201] width 124 height 12
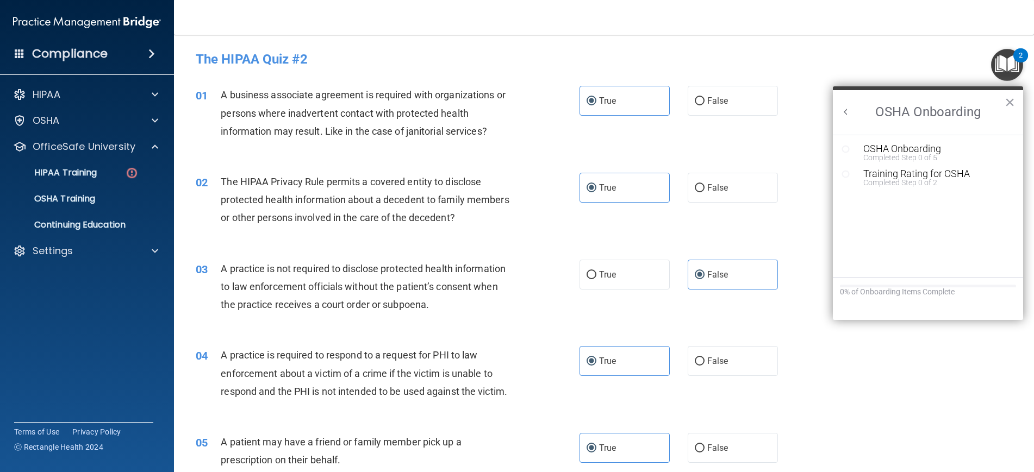
click at [849, 147] on circle "Resource Center" at bounding box center [846, 149] width 7 height 7
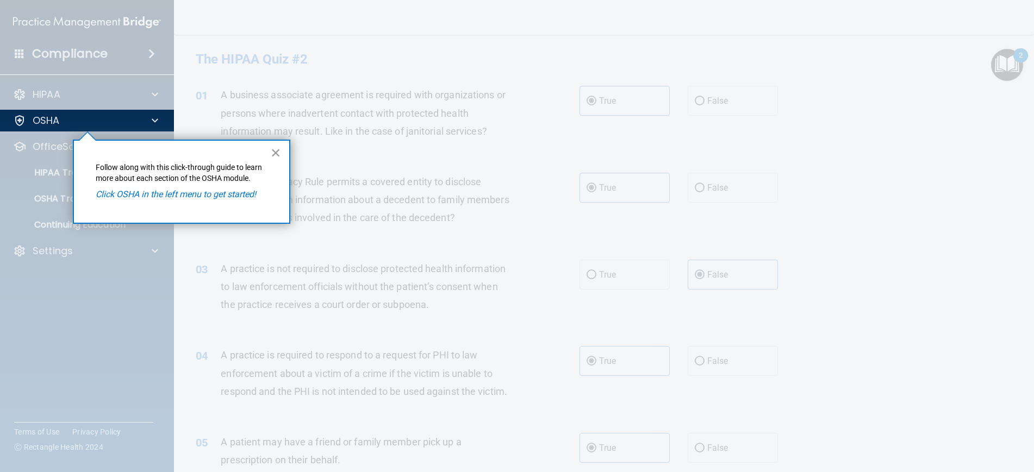
click at [277, 155] on button "×" at bounding box center [276, 152] width 10 height 17
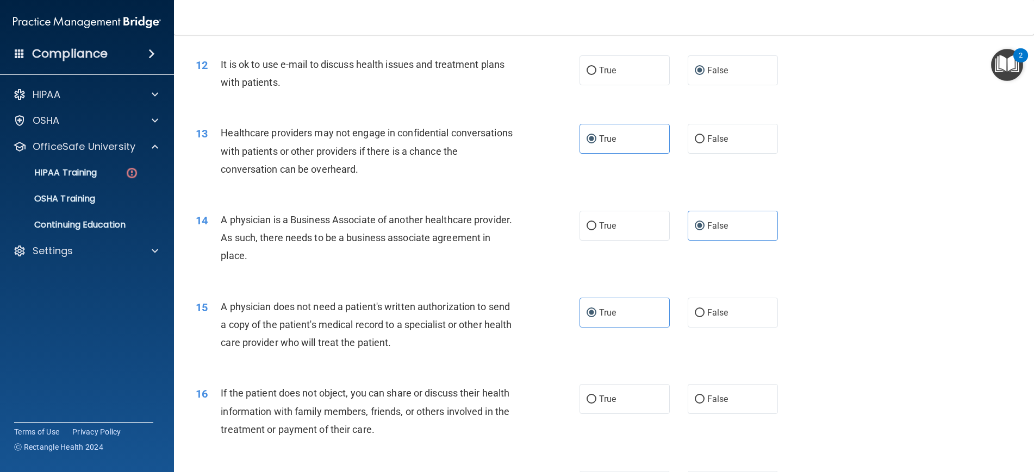
scroll to position [931, 0]
click at [741, 398] on label "False" at bounding box center [733, 400] width 90 height 30
click at [705, 398] on input "False" at bounding box center [700, 400] width 10 height 8
radio input "true"
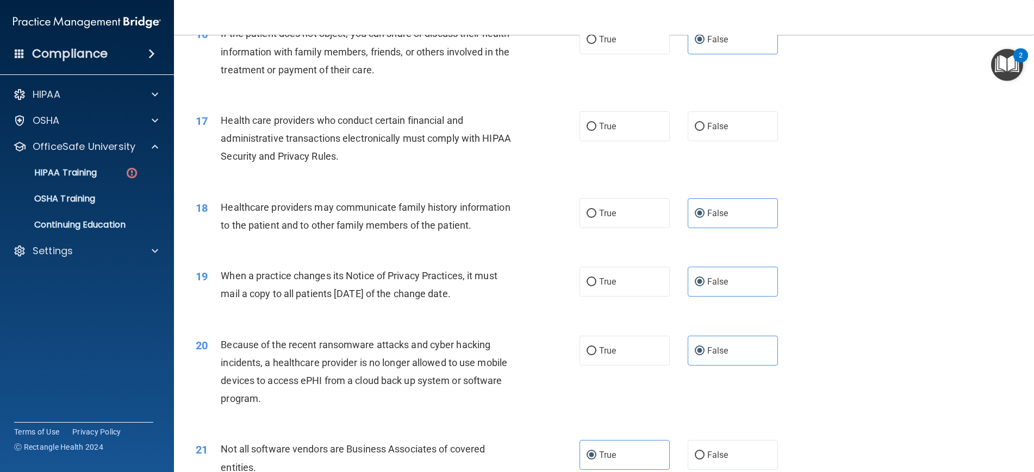
scroll to position [1275, 0]
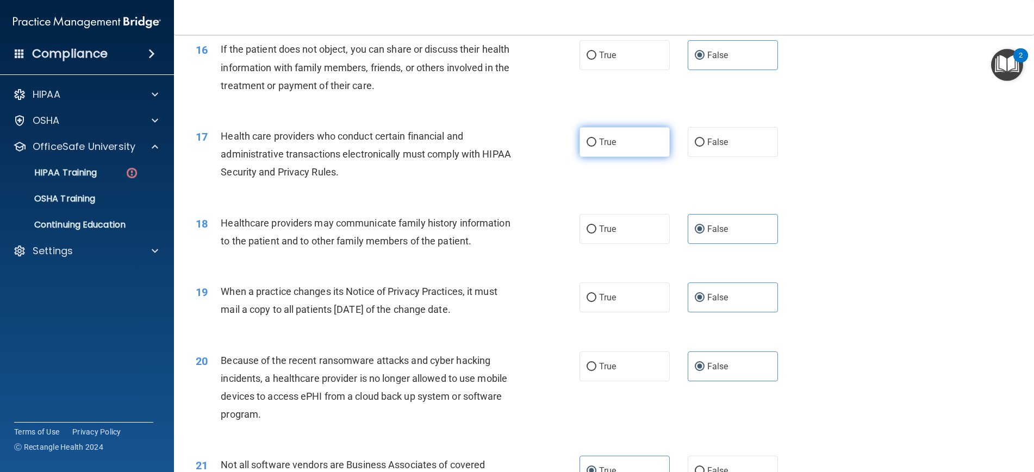
click at [632, 139] on label "True" at bounding box center [625, 142] width 90 height 30
click at [596, 139] on input "True" at bounding box center [592, 143] width 10 height 8
radio input "true"
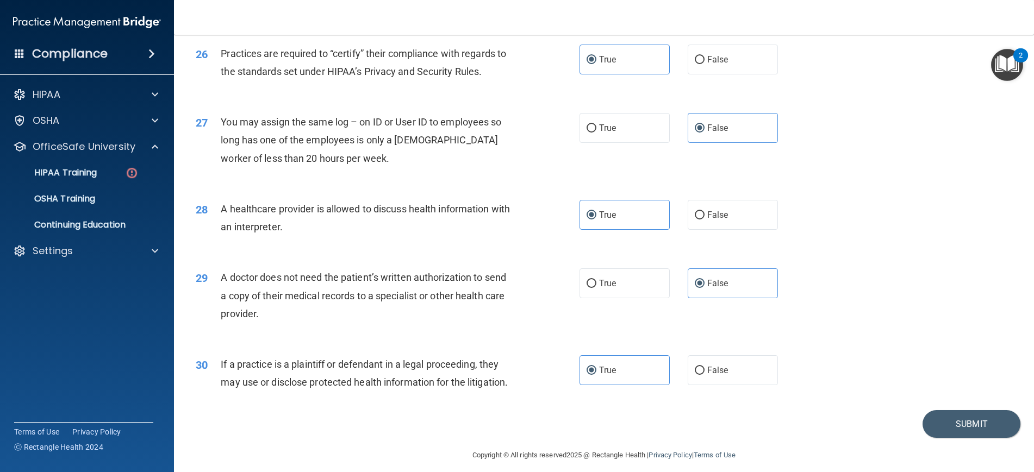
scroll to position [2048, 0]
click at [967, 422] on button "Submit" at bounding box center [972, 425] width 98 height 28
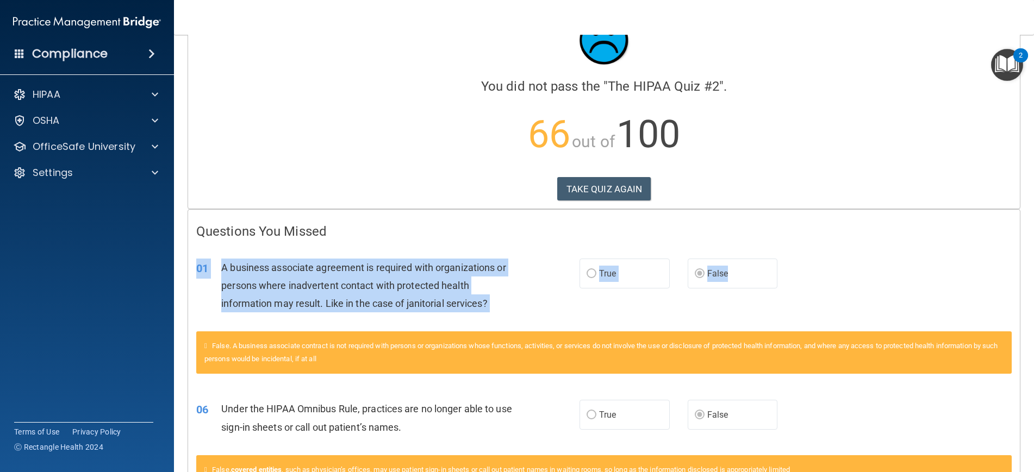
click at [707, 285] on div "01 A business associate agreement is required with organizations or persons whe…" at bounding box center [604, 288] width 832 height 87
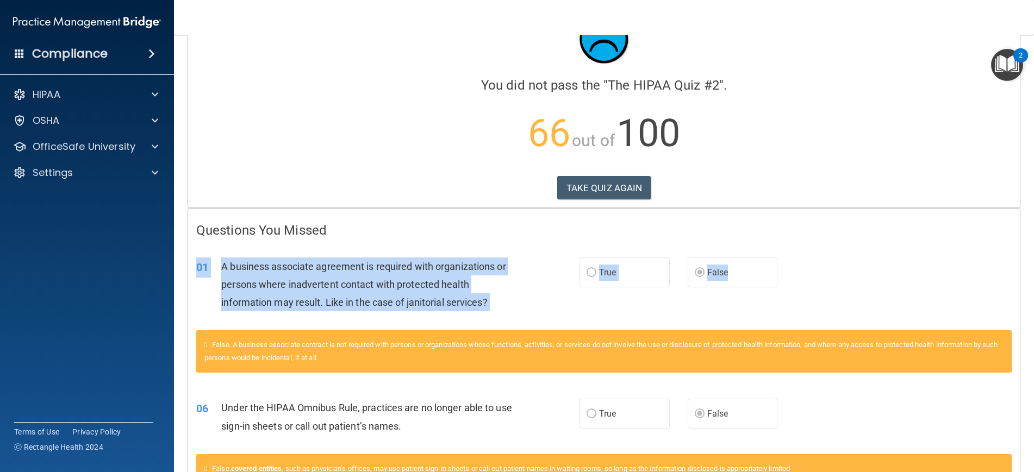
click at [708, 314] on div "01 A business associate agreement is required with organizations or persons whe…" at bounding box center [604, 287] width 832 height 87
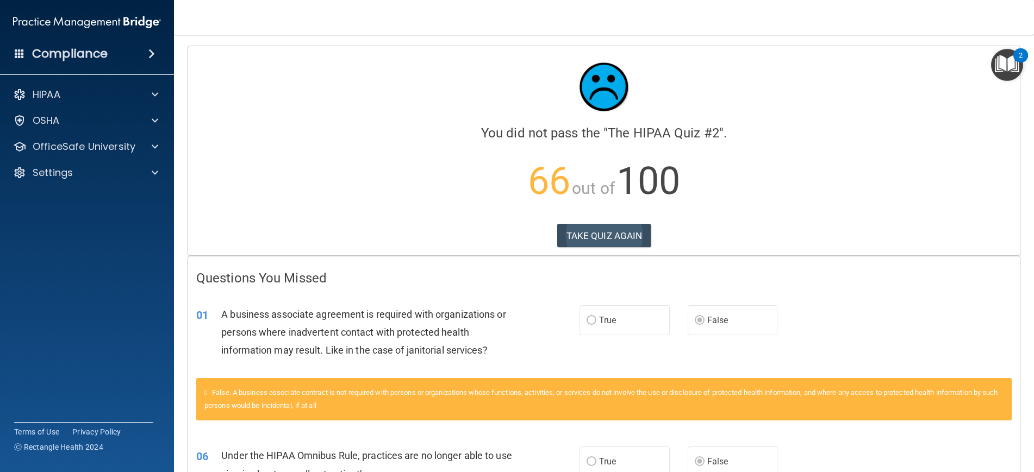
click at [613, 236] on button "TAKE QUIZ AGAIN" at bounding box center [604, 236] width 94 height 24
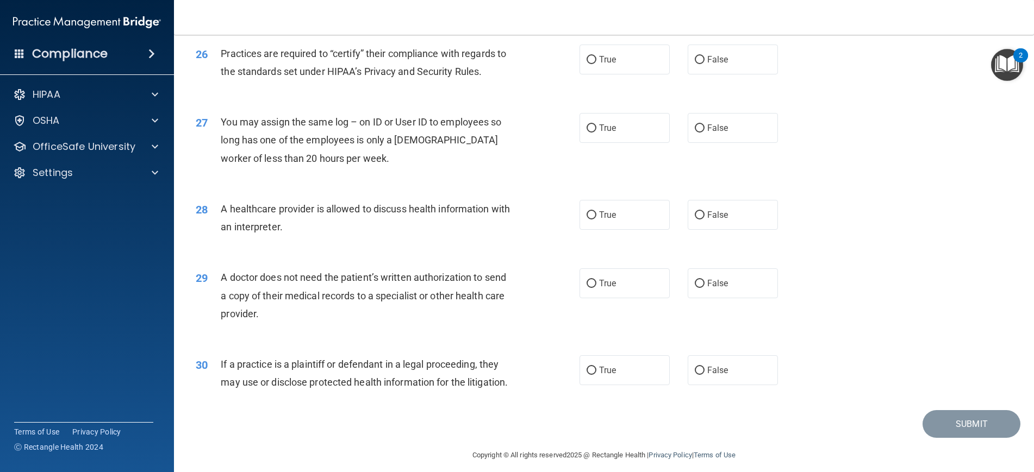
scroll to position [2048, 0]
click at [591, 367] on label "True" at bounding box center [625, 371] width 90 height 30
click at [591, 367] on input "True" at bounding box center [592, 371] width 10 height 8
radio input "true"
click at [726, 284] on label "False" at bounding box center [733, 284] width 90 height 30
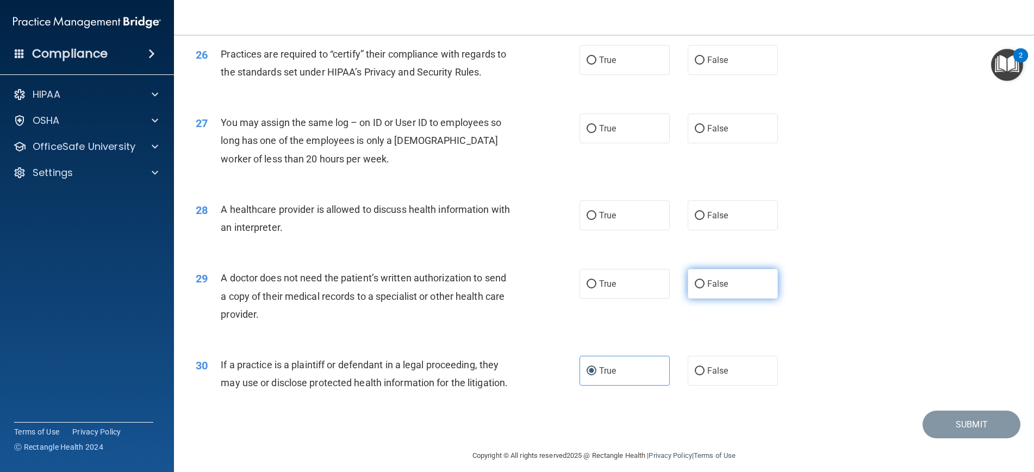
click at [705, 284] on input "False" at bounding box center [700, 285] width 10 height 8
radio input "true"
click at [627, 213] on label "True" at bounding box center [625, 216] width 90 height 30
click at [596, 213] on input "True" at bounding box center [592, 216] width 10 height 8
radio input "true"
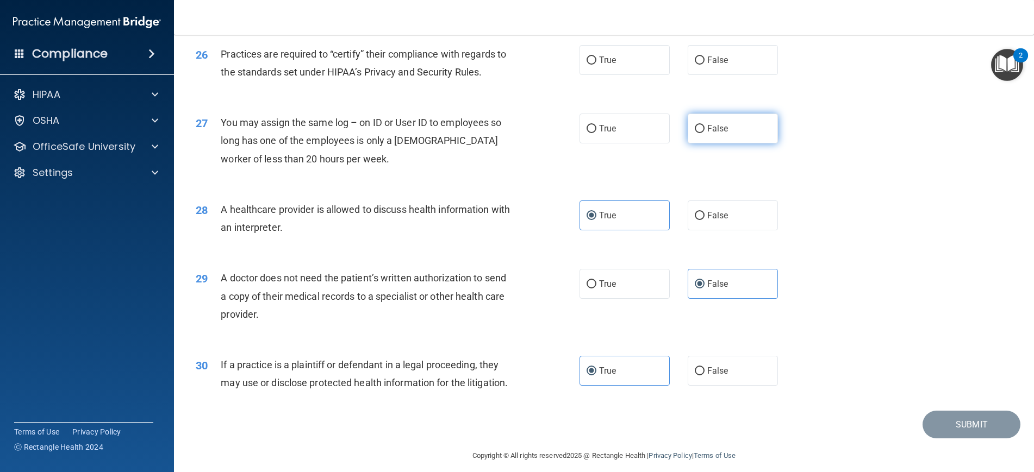
click at [712, 123] on span "False" at bounding box center [717, 128] width 21 height 10
click at [705, 125] on input "False" at bounding box center [700, 129] width 10 height 8
radio input "true"
drag, startPoint x: 620, startPoint y: 58, endPoint x: 630, endPoint y: 65, distance: 12.1
click at [620, 58] on label "True" at bounding box center [625, 60] width 90 height 30
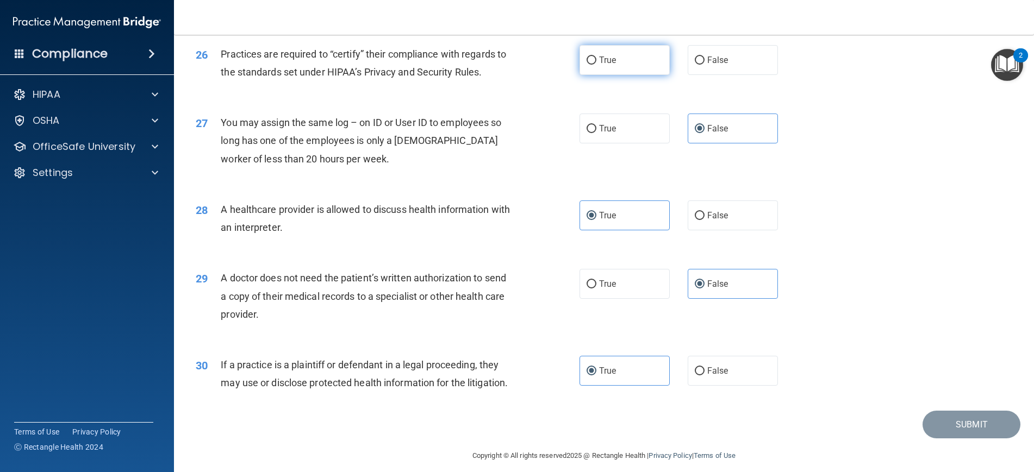
click at [596, 58] on input "True" at bounding box center [592, 61] width 10 height 8
radio input "true"
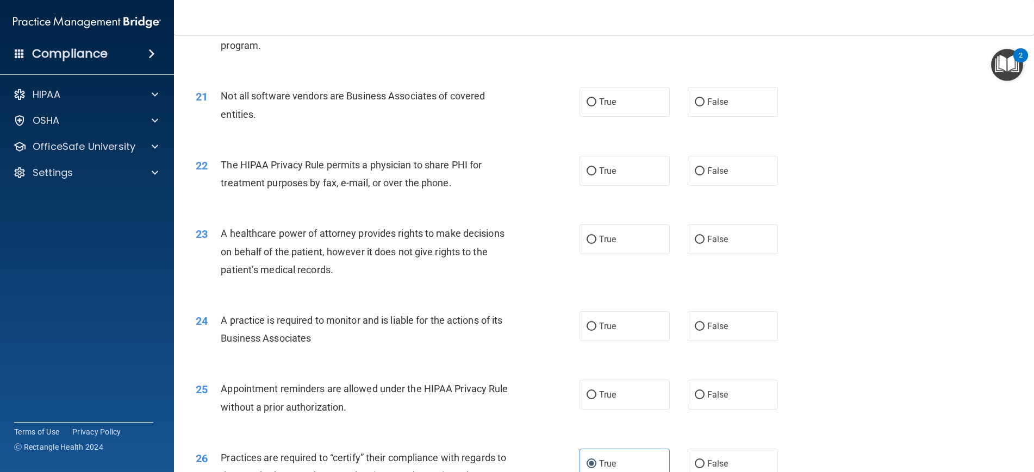
scroll to position [1649, 0]
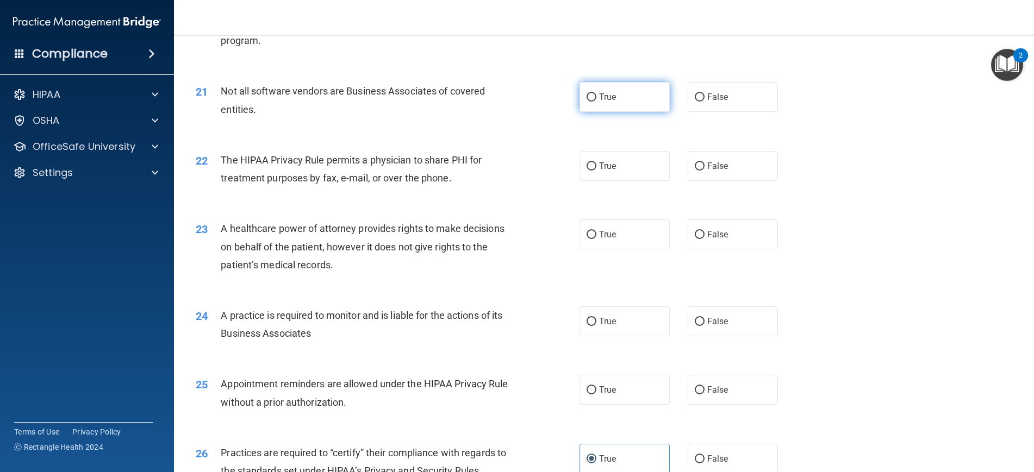
click at [651, 85] on label "True" at bounding box center [625, 97] width 90 height 30
click at [596, 94] on input "True" at bounding box center [592, 98] width 10 height 8
radio input "true"
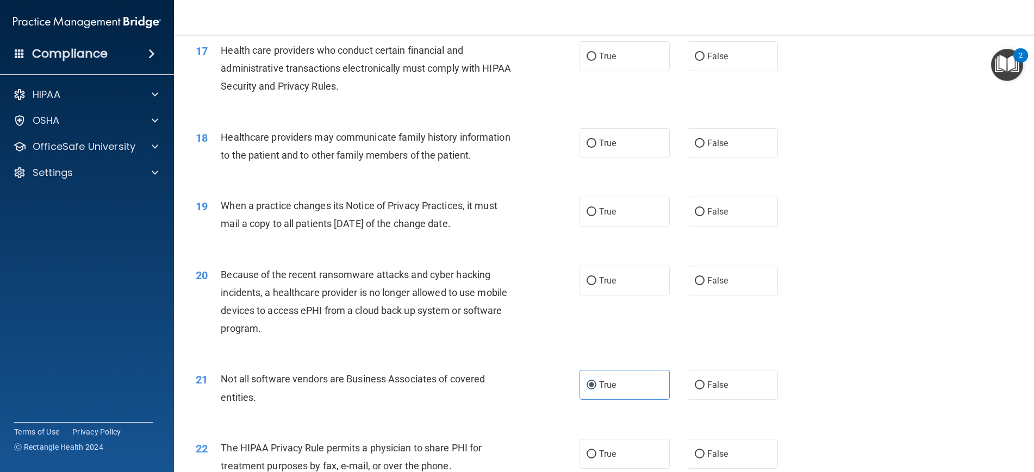
scroll to position [1362, 0]
drag, startPoint x: 711, startPoint y: 277, endPoint x: 709, endPoint y: 251, distance: 25.6
click at [711, 277] on span "False" at bounding box center [717, 280] width 21 height 10
click at [705, 277] on input "False" at bounding box center [700, 281] width 10 height 8
radio input "true"
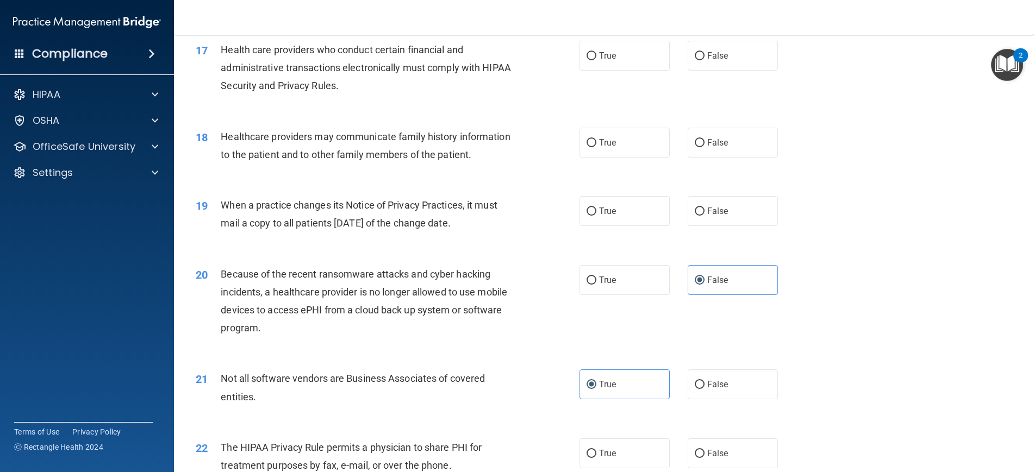
drag, startPoint x: 712, startPoint y: 211, endPoint x: 716, endPoint y: 186, distance: 25.3
click at [712, 210] on label "False" at bounding box center [733, 211] width 90 height 30
click at [705, 210] on input "False" at bounding box center [700, 212] width 10 height 8
radio input "true"
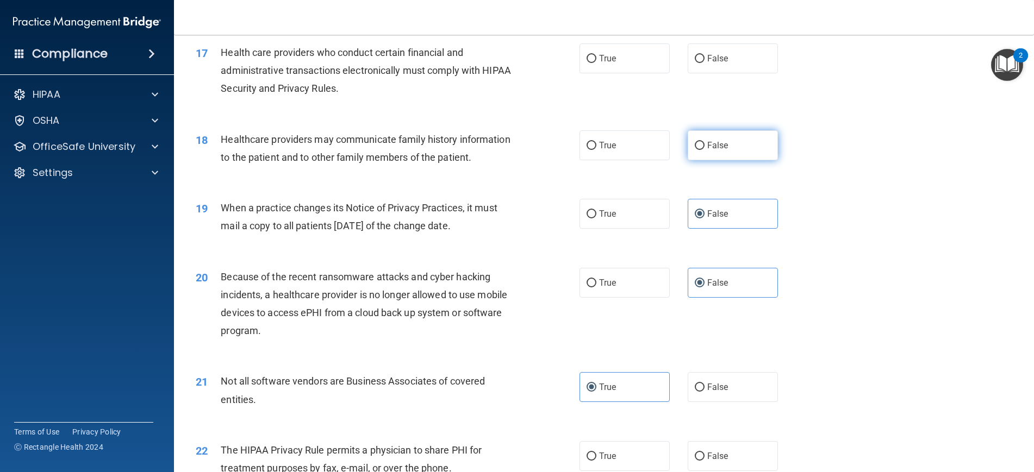
click at [720, 145] on label "False" at bounding box center [733, 145] width 90 height 30
click at [705, 145] on input "False" at bounding box center [700, 146] width 10 height 8
radio input "true"
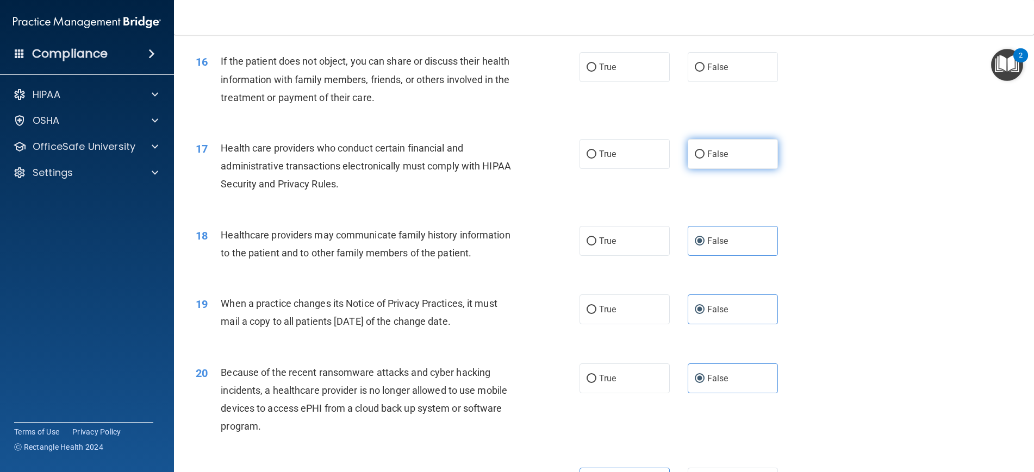
scroll to position [1268, 0]
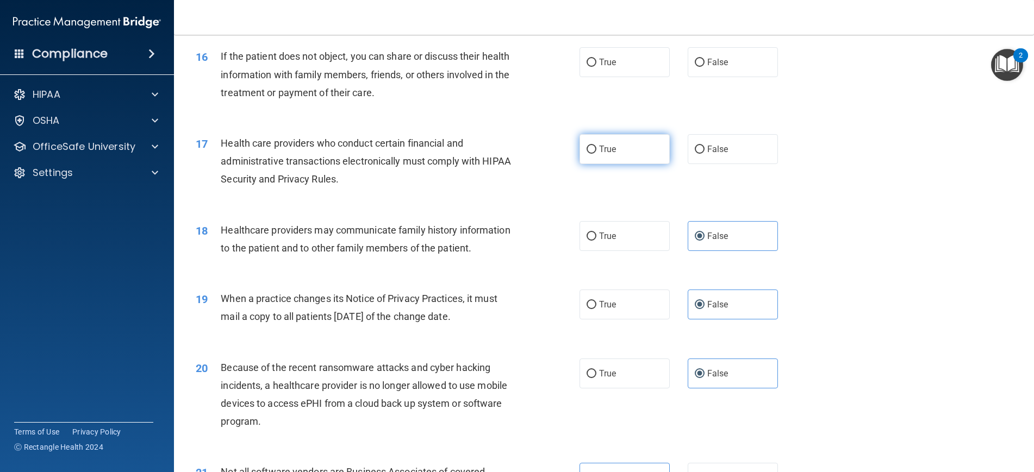
click at [646, 147] on label "True" at bounding box center [625, 149] width 90 height 30
click at [596, 147] on input "True" at bounding box center [592, 150] width 10 height 8
radio input "true"
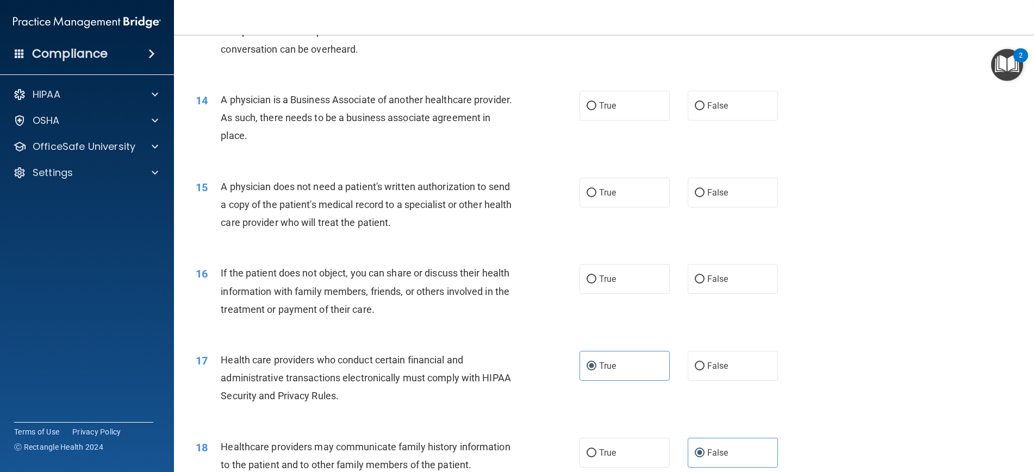
scroll to position [1053, 0]
click at [603, 104] on span "True" at bounding box center [607, 104] width 17 height 10
click at [596, 104] on input "True" at bounding box center [592, 105] width 10 height 8
radio input "true"
click at [618, 186] on label "True" at bounding box center [625, 191] width 90 height 30
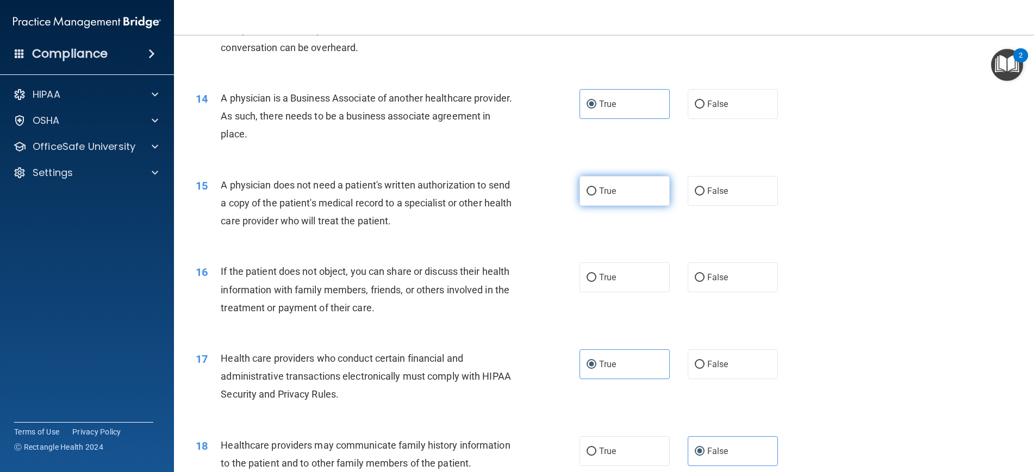
click at [596, 188] on input "True" at bounding box center [592, 192] width 10 height 8
radio input "true"
click at [610, 286] on label "True" at bounding box center [625, 278] width 90 height 30
click at [596, 282] on input "True" at bounding box center [592, 278] width 10 height 8
radio input "true"
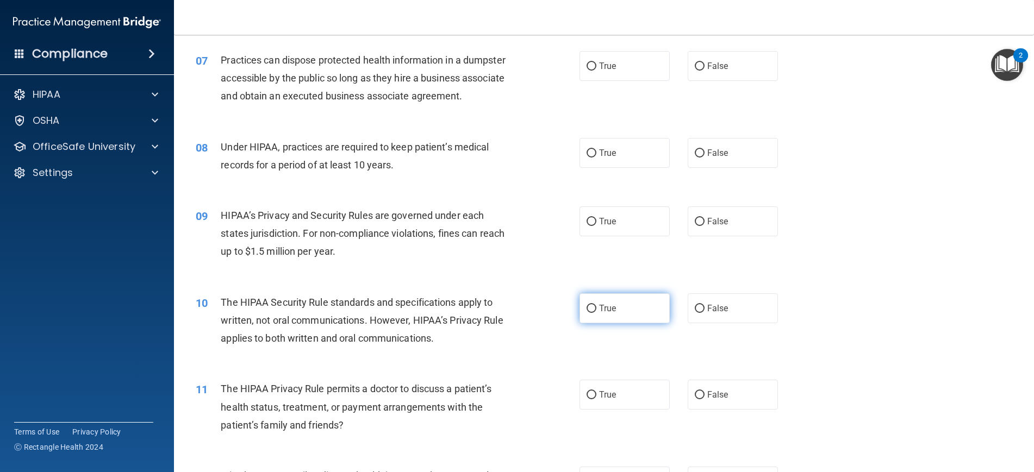
scroll to position [522, 0]
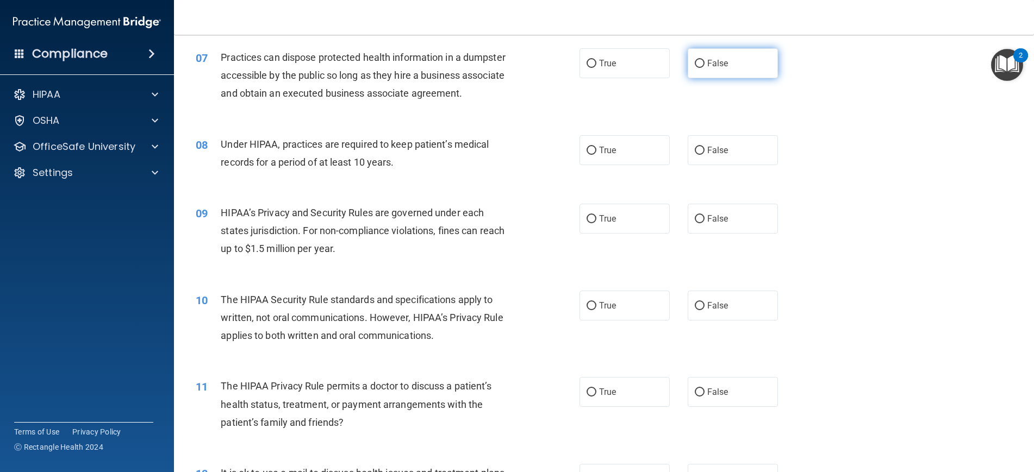
click at [709, 61] on span "False" at bounding box center [717, 63] width 21 height 10
click at [705, 61] on input "False" at bounding box center [700, 64] width 10 height 8
radio input "true"
click at [695, 152] on input "False" at bounding box center [700, 151] width 10 height 8
radio input "true"
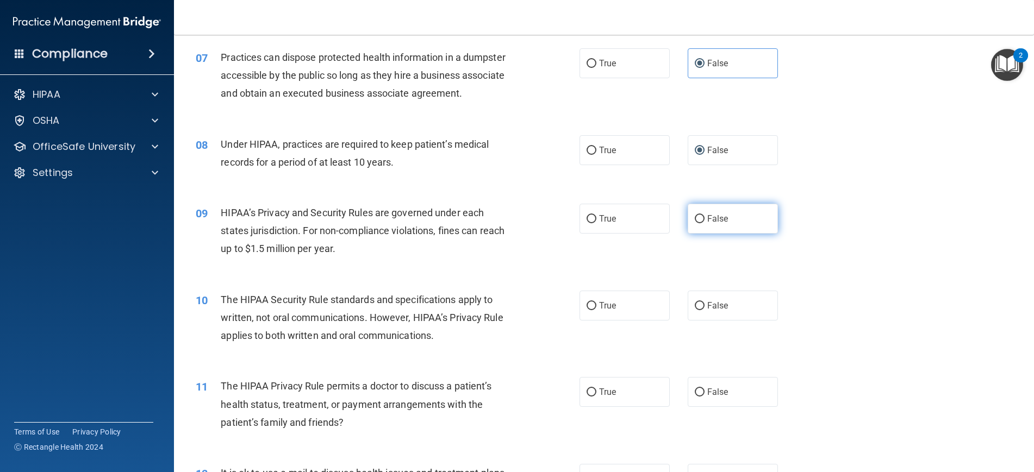
click at [696, 215] on input "False" at bounding box center [700, 219] width 10 height 8
radio input "true"
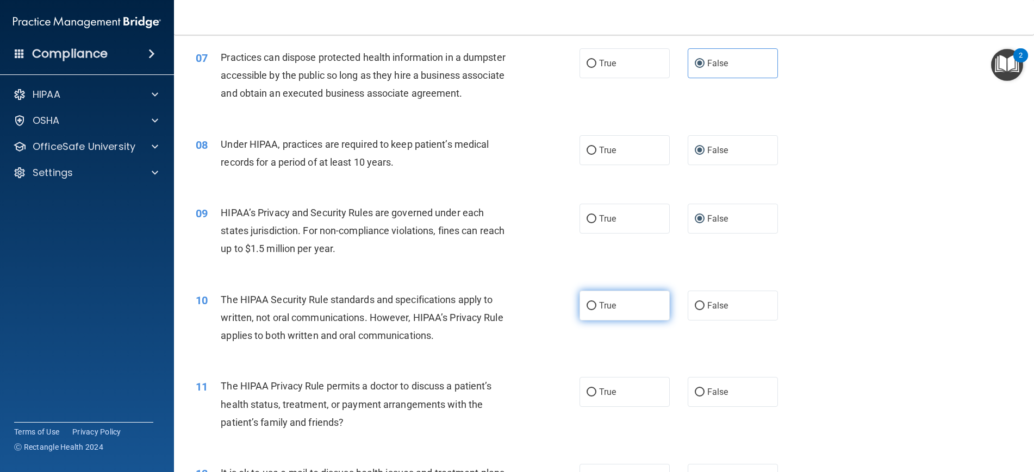
click at [624, 294] on label "True" at bounding box center [625, 306] width 90 height 30
click at [596, 302] on input "True" at bounding box center [592, 306] width 10 height 8
radio input "true"
click at [709, 378] on label "False" at bounding box center [733, 392] width 90 height 30
click at [705, 389] on input "False" at bounding box center [700, 393] width 10 height 8
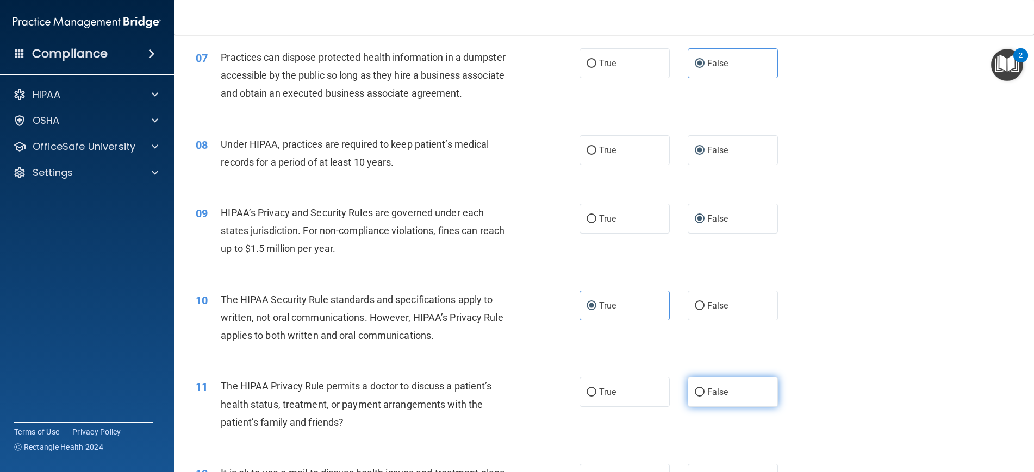
radio input "true"
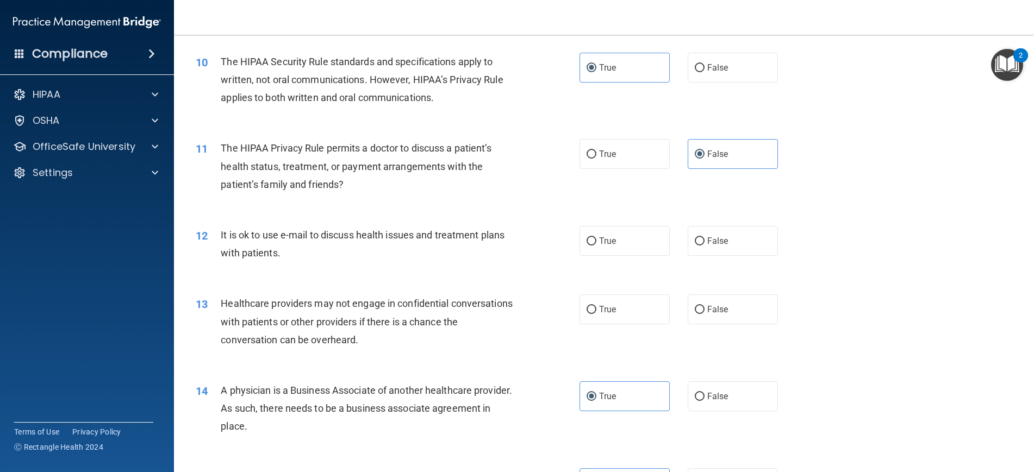
scroll to position [761, 0]
click at [714, 238] on span "False" at bounding box center [717, 240] width 21 height 10
click at [705, 238] on input "False" at bounding box center [700, 241] width 10 height 8
radio input "true"
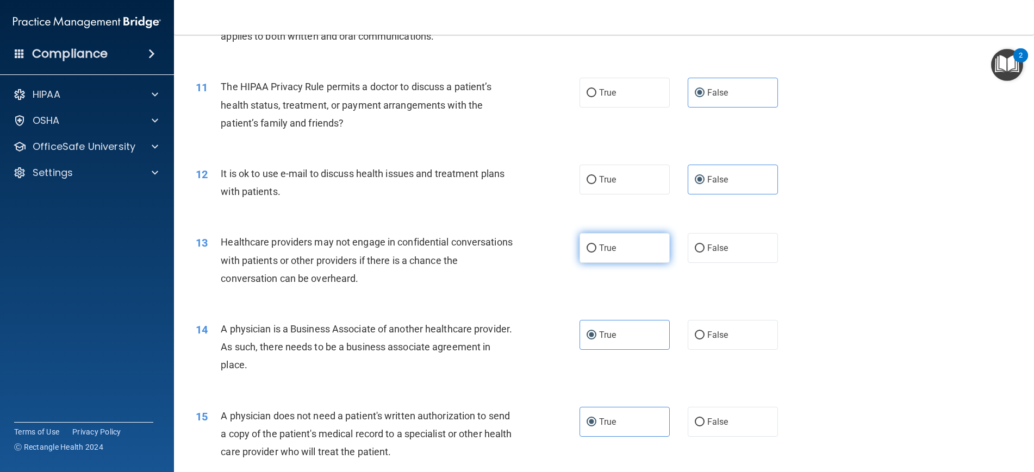
click at [627, 245] on label "True" at bounding box center [625, 248] width 90 height 30
click at [596, 245] on input "True" at bounding box center [592, 249] width 10 height 8
radio input "true"
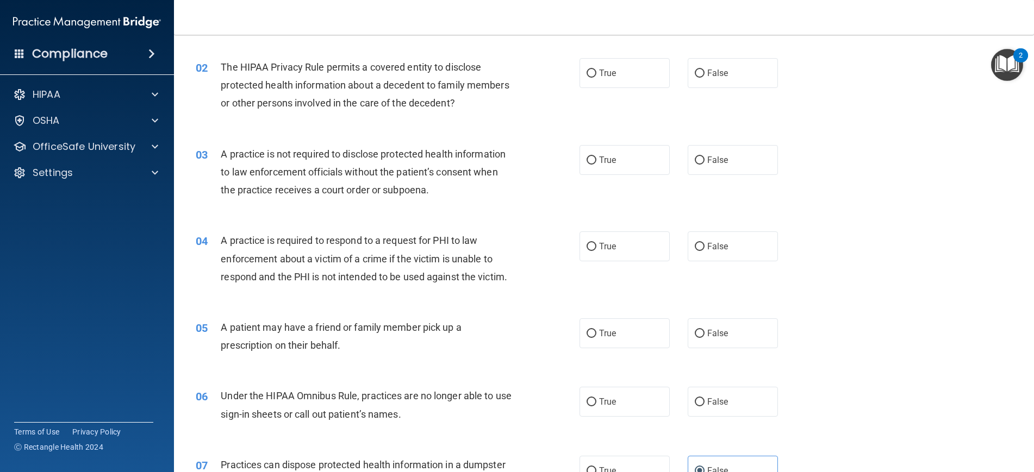
scroll to position [116, 0]
click at [602, 80] on label "True" at bounding box center [625, 72] width 90 height 30
click at [596, 77] on input "True" at bounding box center [592, 72] width 10 height 8
radio input "true"
click at [707, 162] on span "False" at bounding box center [717, 159] width 21 height 10
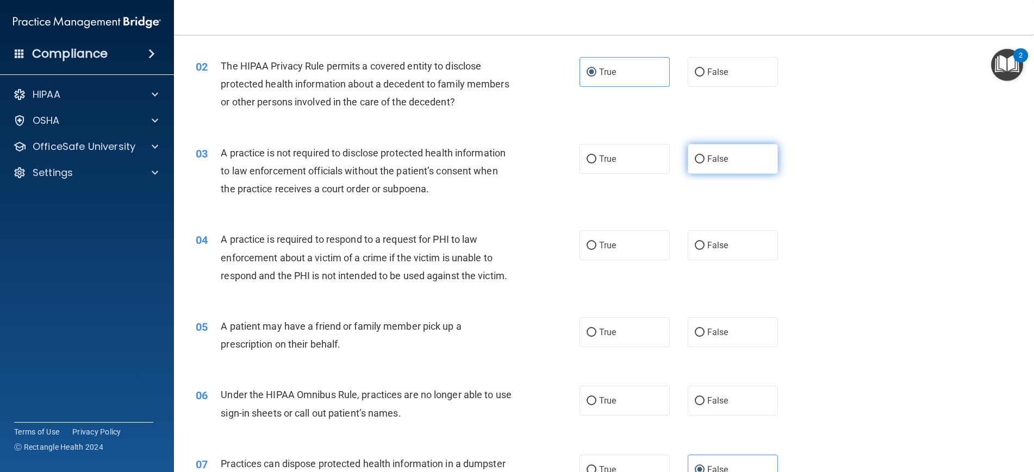
click at [705, 162] on input "False" at bounding box center [700, 159] width 10 height 8
radio input "true"
click at [643, 248] on label "True" at bounding box center [625, 246] width 90 height 30
click at [596, 248] on input "True" at bounding box center [592, 246] width 10 height 8
radio input "true"
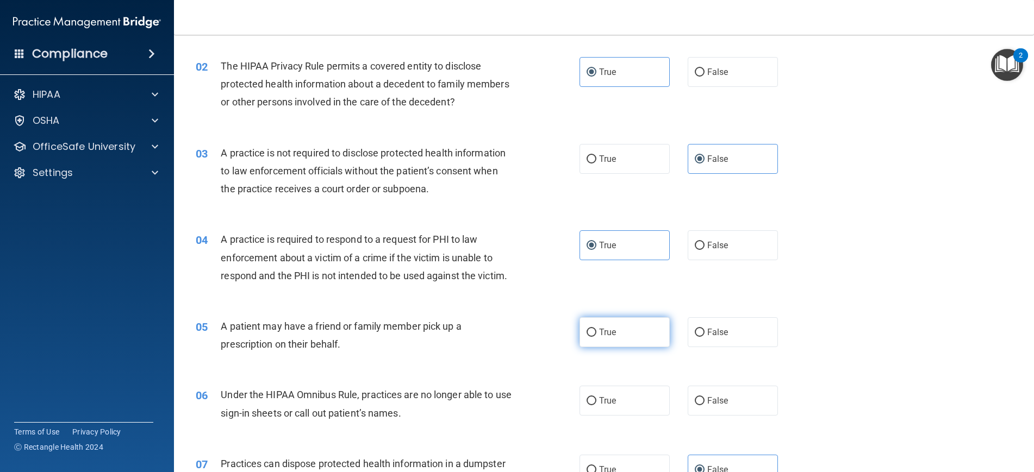
click at [625, 323] on label "True" at bounding box center [625, 332] width 90 height 30
click at [596, 329] on input "True" at bounding box center [592, 333] width 10 height 8
radio input "true"
click at [709, 401] on span "False" at bounding box center [717, 401] width 21 height 10
click at [705, 401] on input "False" at bounding box center [700, 401] width 10 height 8
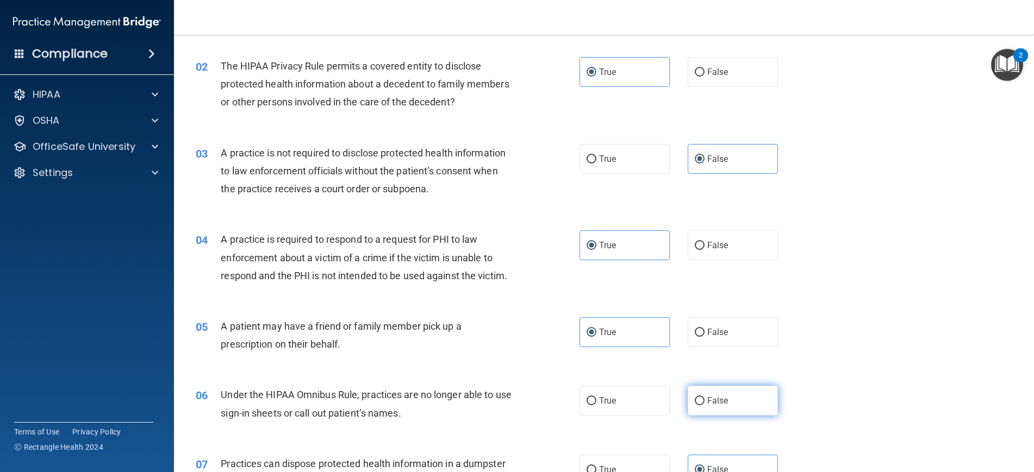
radio input "true"
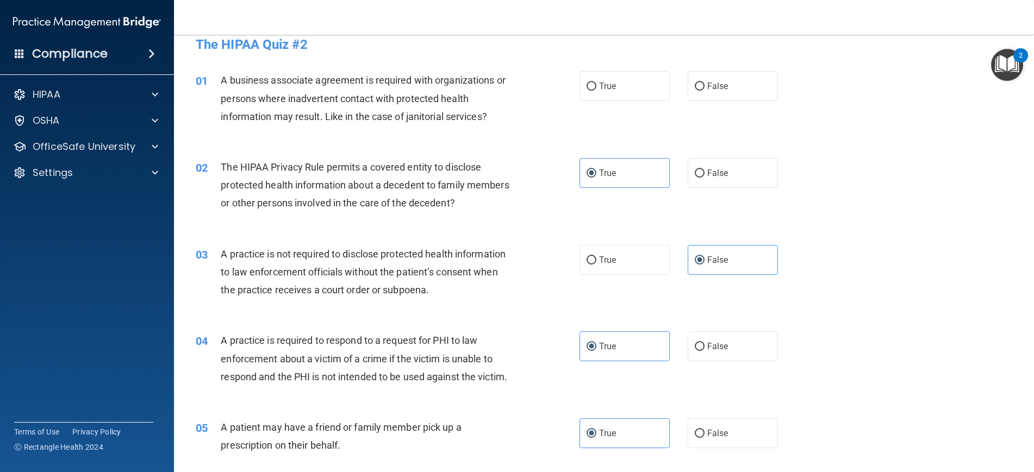
scroll to position [13, 0]
click at [715, 91] on span "False" at bounding box center [717, 88] width 21 height 10
click at [705, 91] on input "False" at bounding box center [700, 88] width 10 height 8
radio input "true"
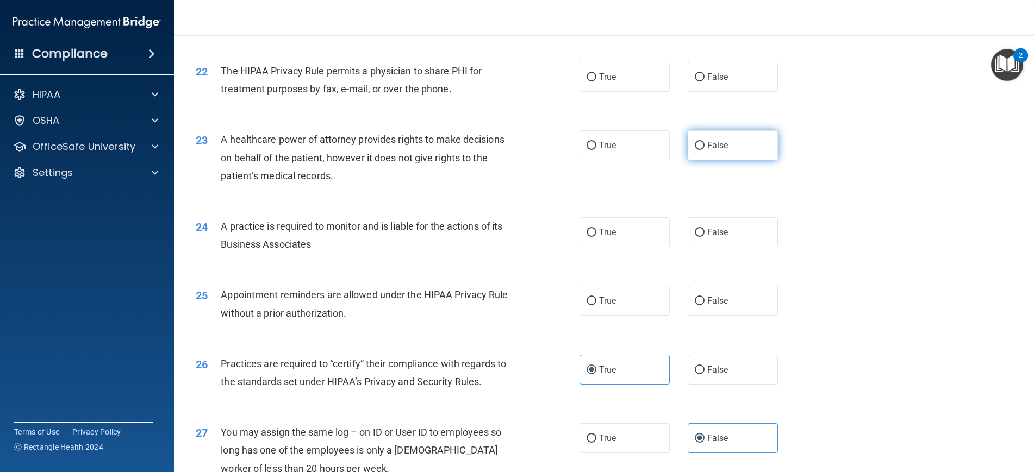
scroll to position [1737, 0]
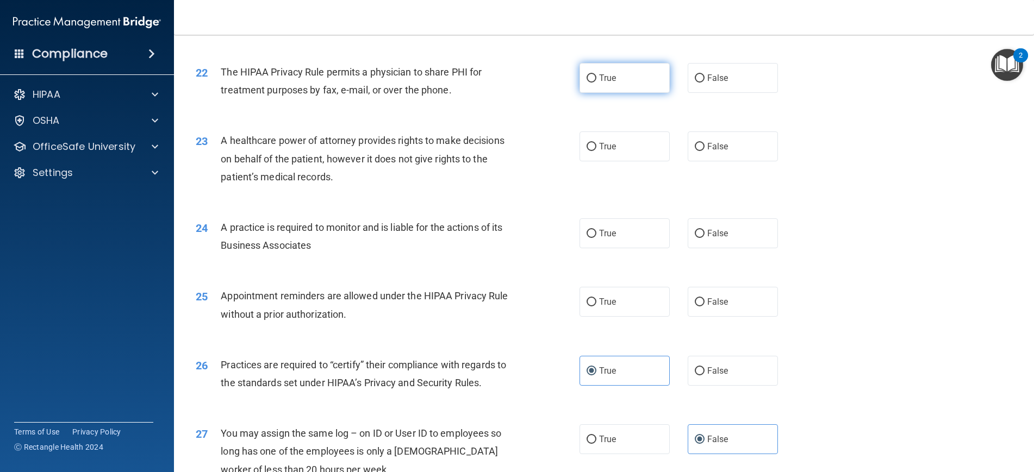
click at [640, 80] on label "True" at bounding box center [625, 78] width 90 height 30
click at [596, 80] on input "True" at bounding box center [592, 78] width 10 height 8
radio input "true"
click at [702, 144] on input "False" at bounding box center [700, 147] width 10 height 8
radio input "true"
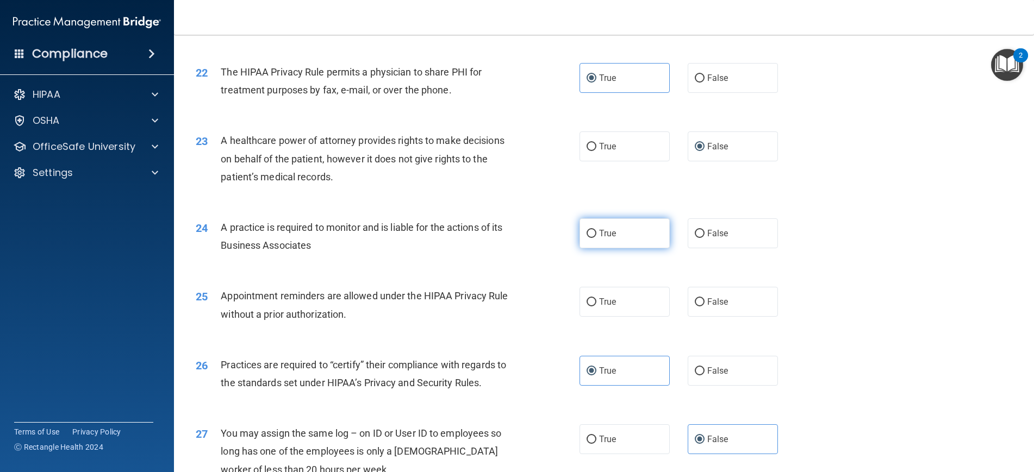
click at [623, 225] on label "True" at bounding box center [625, 234] width 90 height 30
click at [596, 230] on input "True" at bounding box center [592, 234] width 10 height 8
radio input "true"
click at [643, 295] on label "True" at bounding box center [625, 302] width 90 height 30
click at [596, 298] on input "True" at bounding box center [592, 302] width 10 height 8
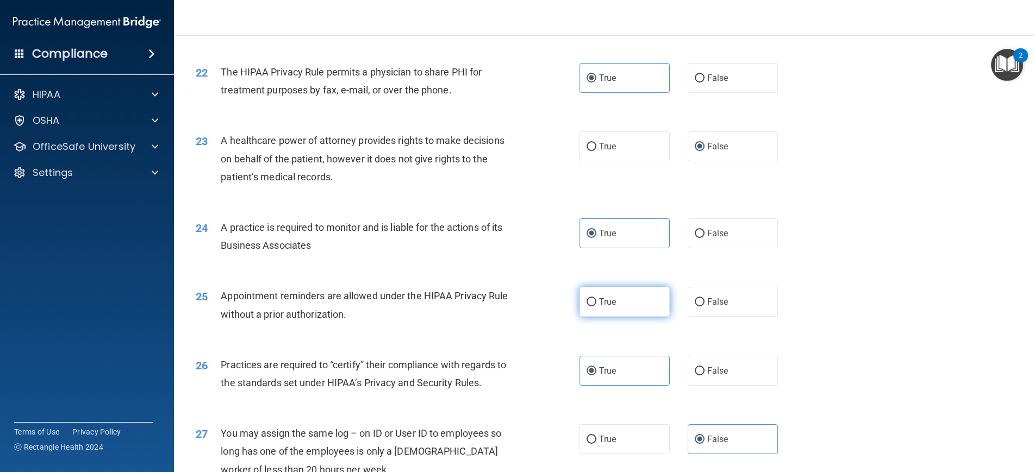
radio input "true"
click at [712, 366] on span "False" at bounding box center [717, 371] width 21 height 10
click at [705, 367] on input "False" at bounding box center [700, 371] width 10 height 8
radio input "true"
radio input "false"
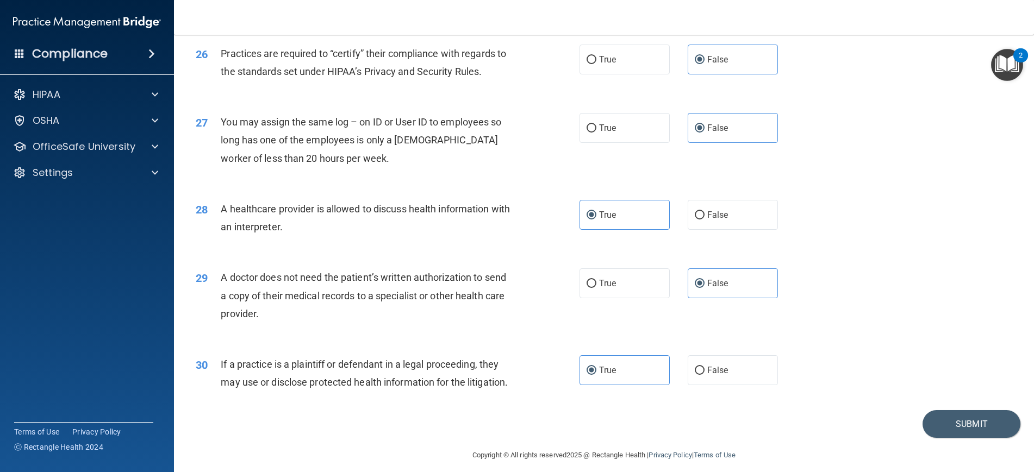
scroll to position [2048, 0]
click at [982, 420] on button "Submit" at bounding box center [972, 425] width 98 height 28
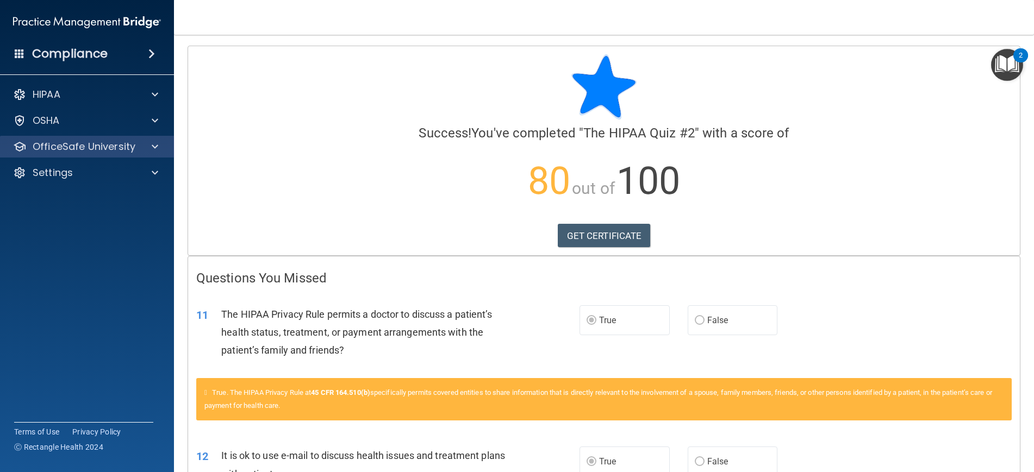
click at [134, 150] on div "OfficeSafe University" at bounding box center [72, 146] width 135 height 13
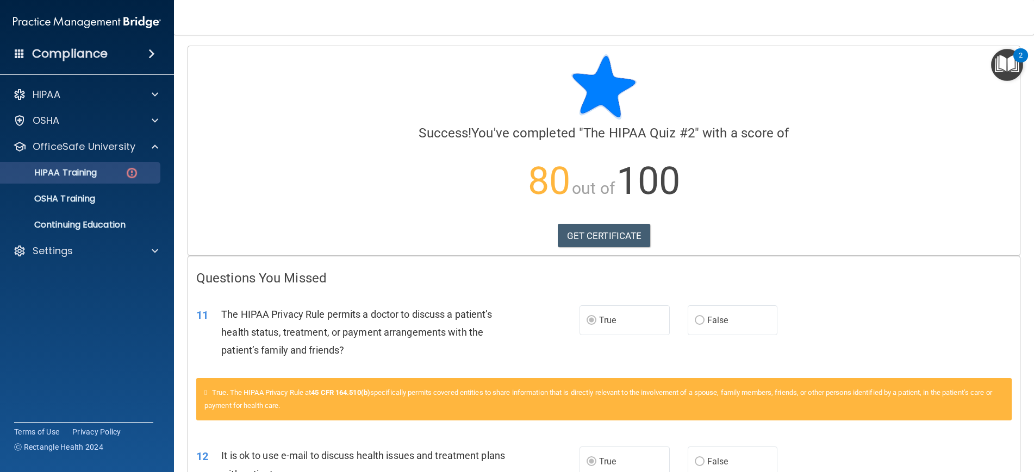
click at [124, 172] on div "HIPAA Training" at bounding box center [81, 172] width 148 height 11
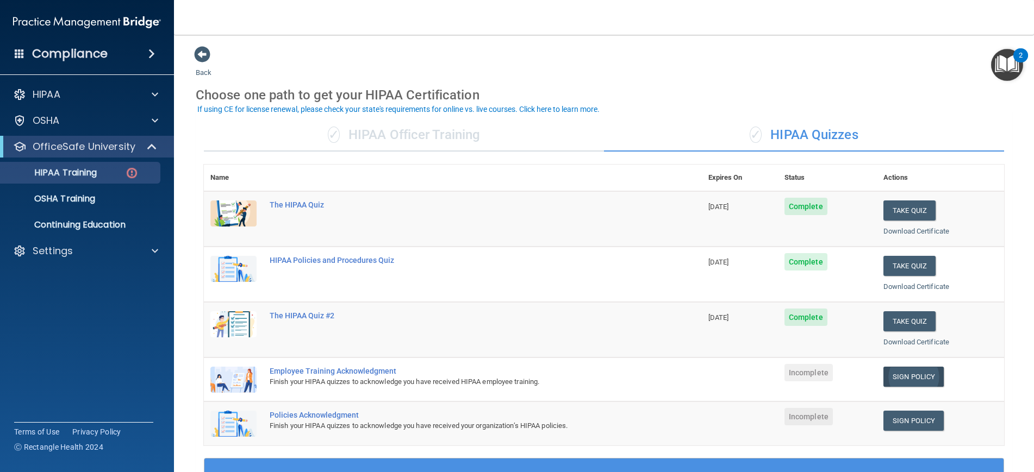
click at [912, 372] on link "Sign Policy" at bounding box center [913, 377] width 60 height 20
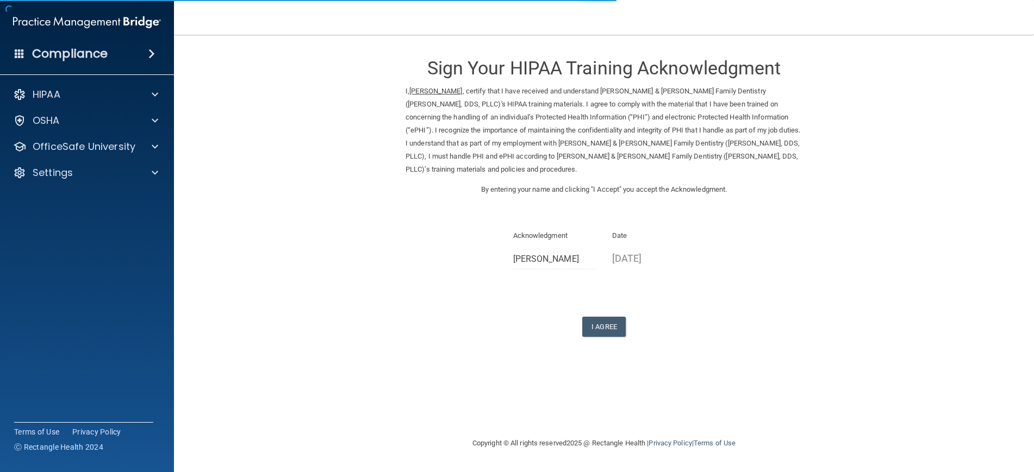
drag, startPoint x: 618, startPoint y: 323, endPoint x: 616, endPoint y: 316, distance: 6.9
click at [618, 322] on form "Sign Your HIPAA Training Acknowledgment I, Jennifer Bonkowski , certify that I …" at bounding box center [604, 204] width 817 height 317
click at [616, 316] on form "Sign Your HIPAA Training Acknowledgment I, Jennifer Bonkowski , certify that I …" at bounding box center [604, 204] width 817 height 317
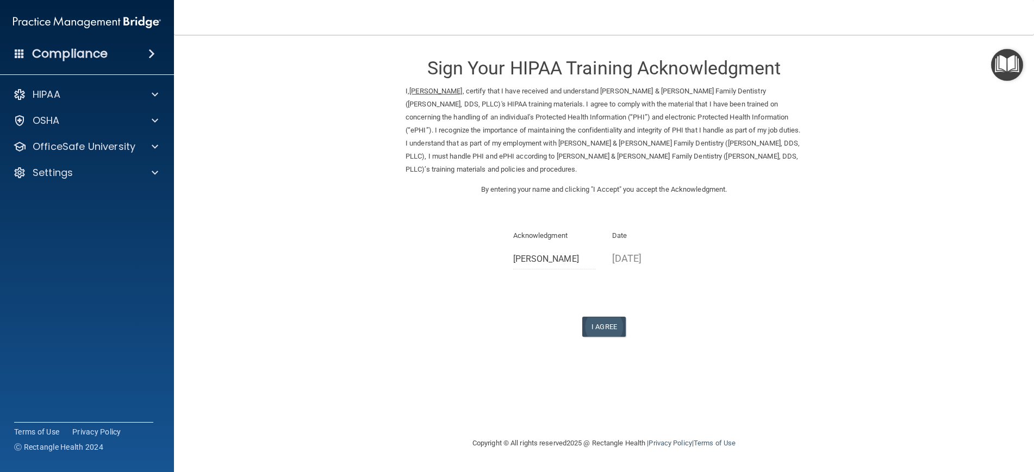
click at [611, 317] on button "I Agree" at bounding box center [603, 327] width 43 height 20
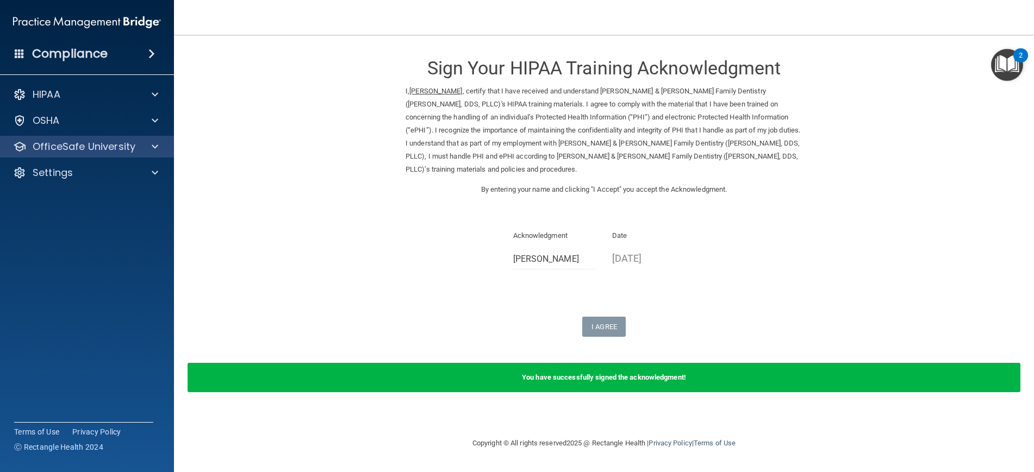
click at [121, 152] on p "OfficeSafe University" at bounding box center [84, 146] width 103 height 13
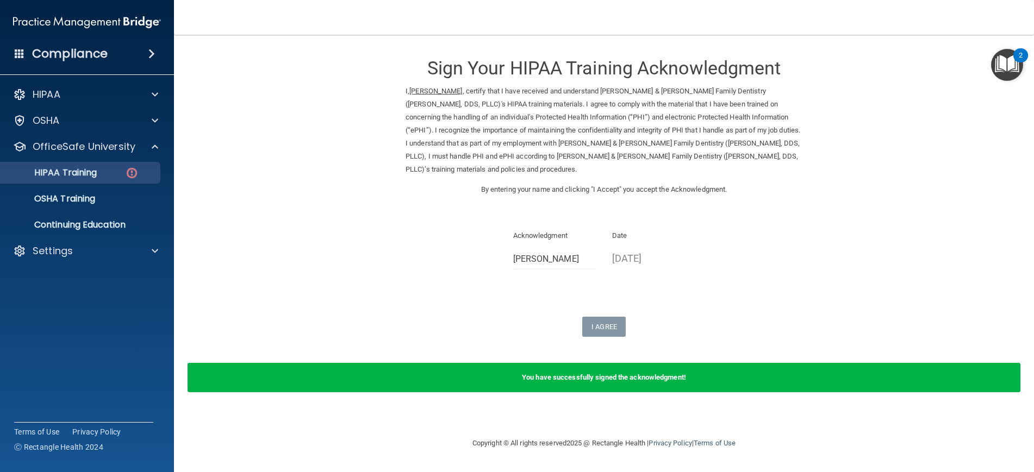
click at [120, 177] on div "HIPAA Training" at bounding box center [81, 172] width 148 height 11
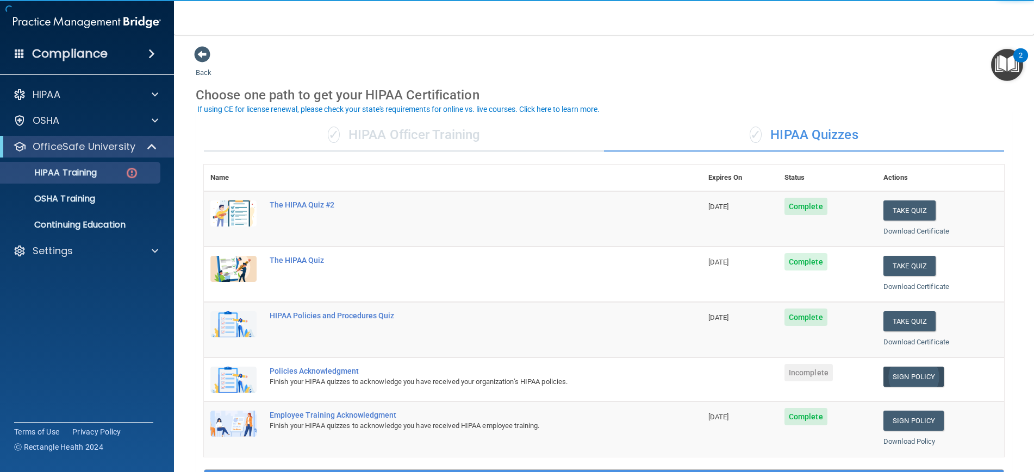
click at [898, 375] on link "Sign Policy" at bounding box center [913, 377] width 60 height 20
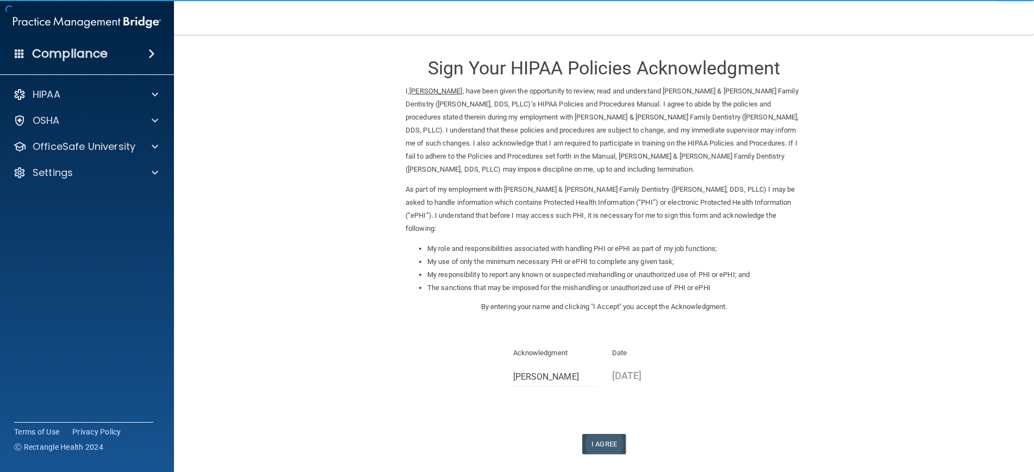
click at [614, 434] on button "I Agree" at bounding box center [603, 444] width 43 height 20
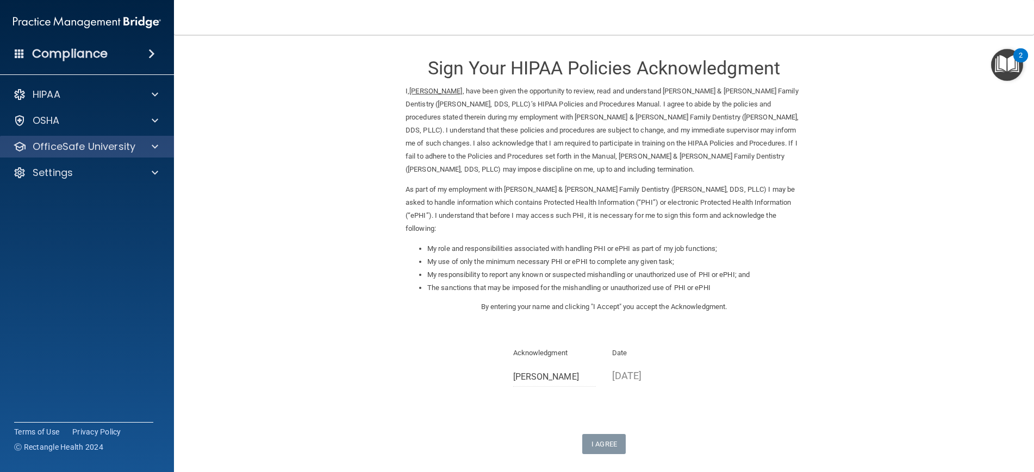
click at [107, 151] on p "OfficeSafe University" at bounding box center [84, 146] width 103 height 13
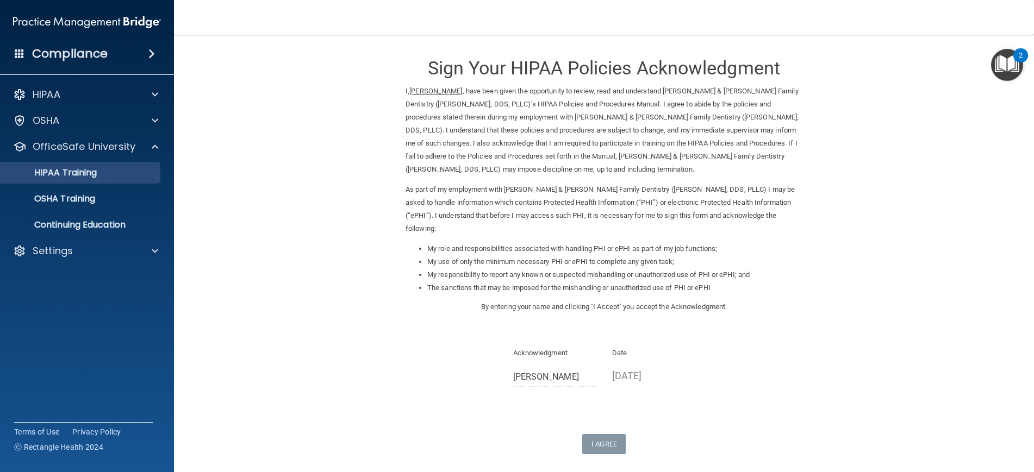
click at [97, 178] on p "HIPAA Training" at bounding box center [52, 172] width 90 height 11
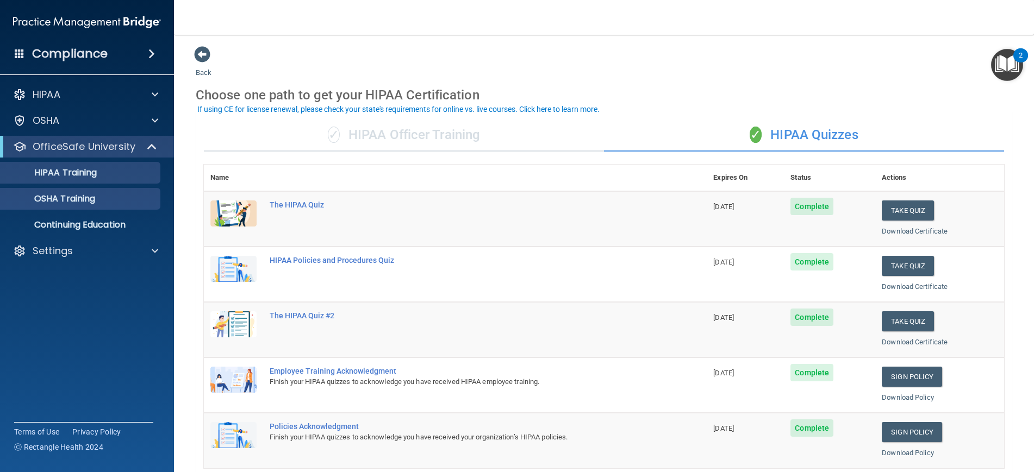
click at [91, 198] on p "OSHA Training" at bounding box center [51, 199] width 88 height 11
